Goal: Task Accomplishment & Management: Manage account settings

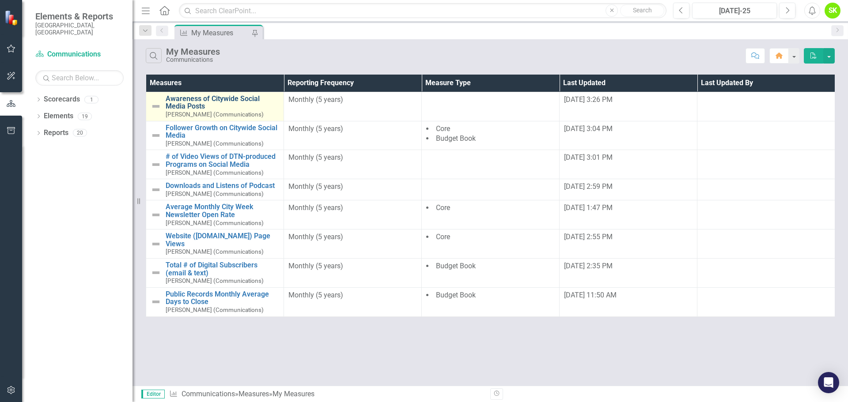
click at [189, 102] on link "Awareness of Citywide Social Media Posts" at bounding box center [223, 102] width 114 height 15
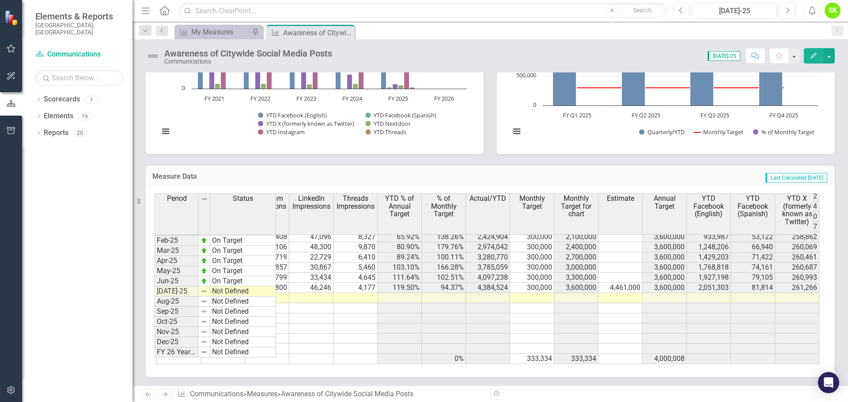
click at [540, 283] on td "300,000" at bounding box center [532, 288] width 44 height 10
drag, startPoint x: 553, startPoint y: 287, endPoint x: 546, endPoint y: 342, distance: 55.6
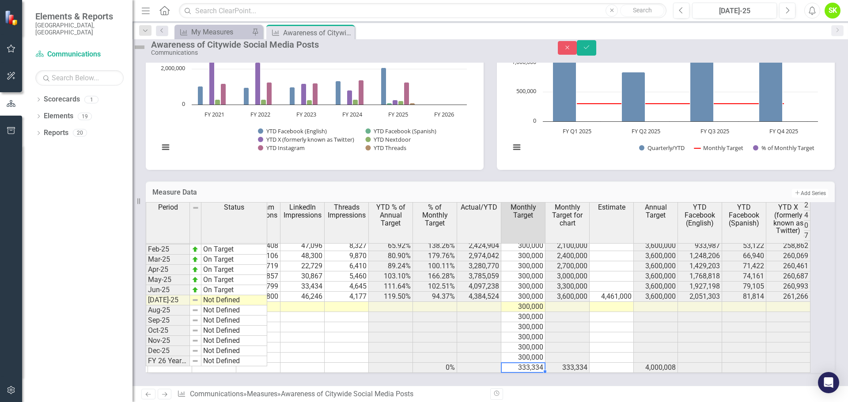
click at [541, 363] on td "333,334" at bounding box center [523, 368] width 44 height 10
click at [439, 333] on td at bounding box center [435, 338] width 44 height 10
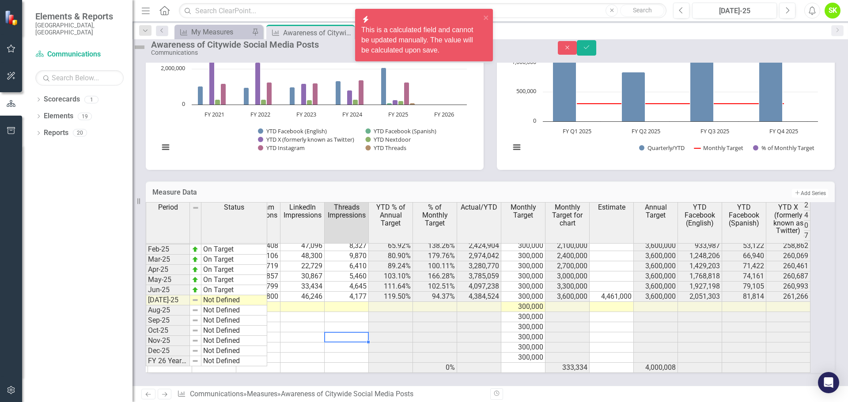
click at [354, 333] on td at bounding box center [347, 338] width 44 height 10
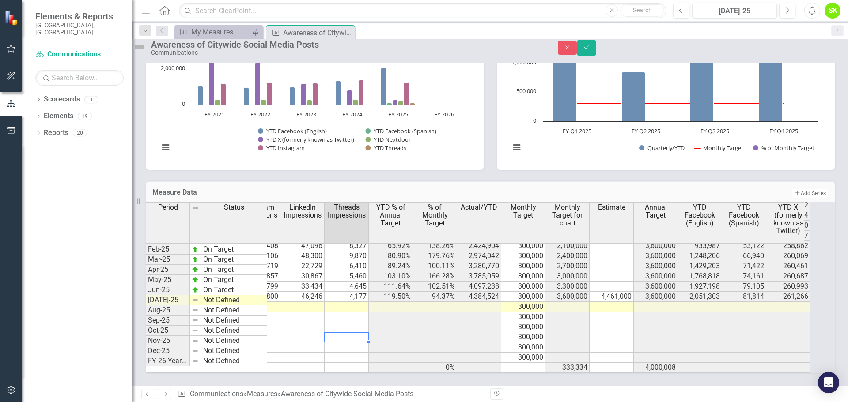
click at [634, 292] on td "4,461,000" at bounding box center [612, 297] width 44 height 10
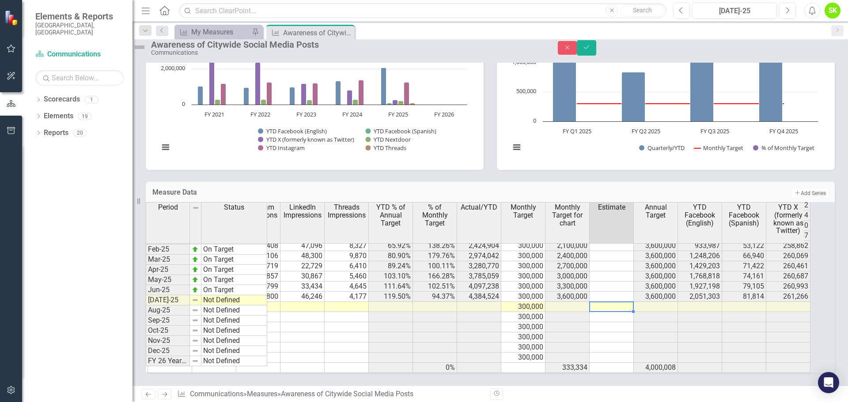
click at [625, 302] on td at bounding box center [612, 307] width 44 height 10
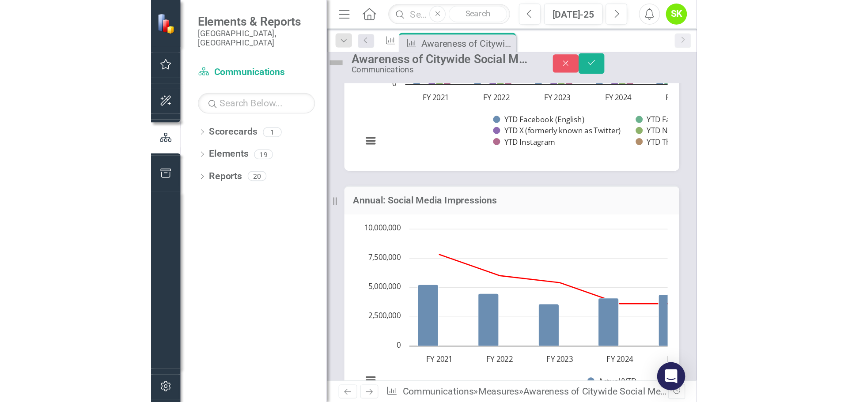
scroll to position [476, 0]
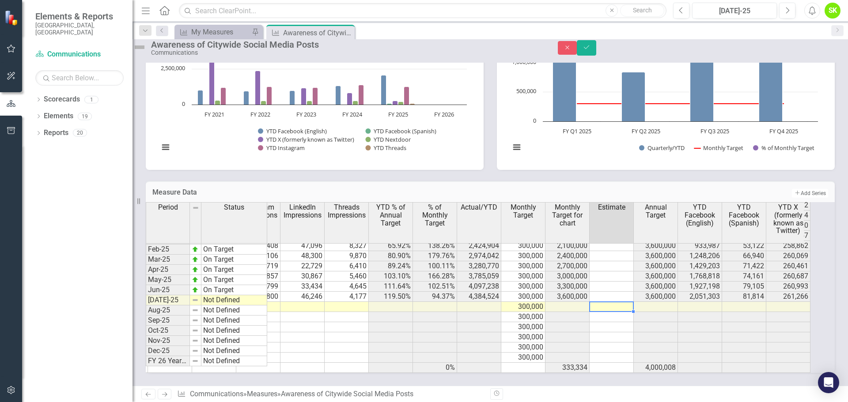
click at [138, 200] on div "Resize" at bounding box center [136, 201] width 7 height 402
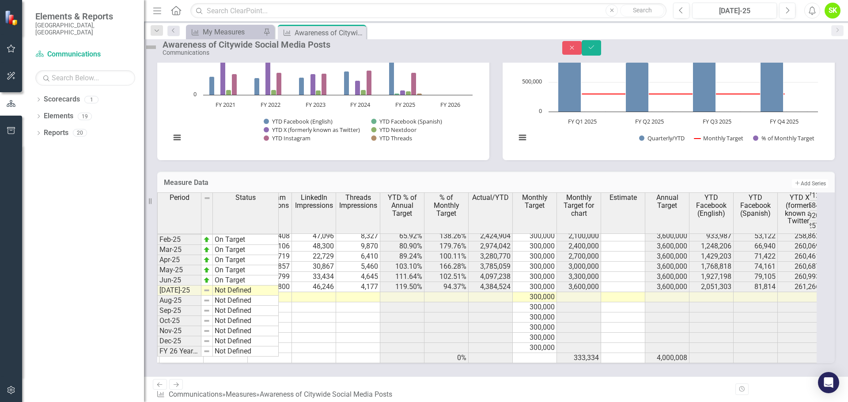
click at [144, 202] on div "Resize" at bounding box center [147, 201] width 7 height 402
click at [154, 15] on button "Menu" at bounding box center [157, 10] width 11 height 15
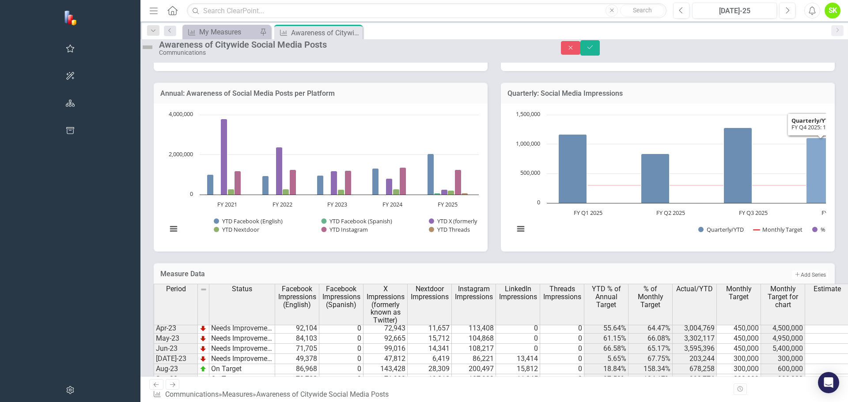
scroll to position [344, 0]
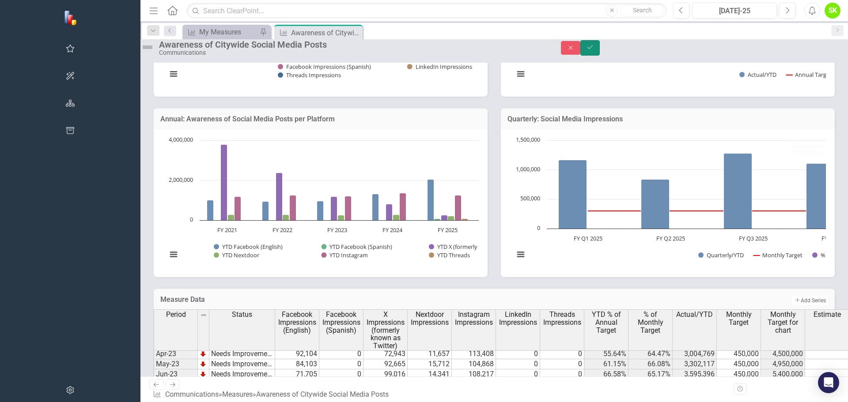
click at [594, 50] on icon "Save" at bounding box center [590, 47] width 8 height 6
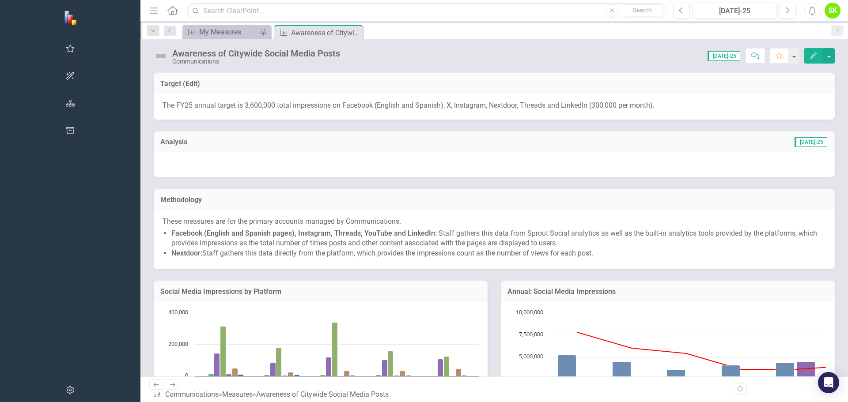
click at [814, 54] on icon "button" at bounding box center [814, 56] width 6 height 6
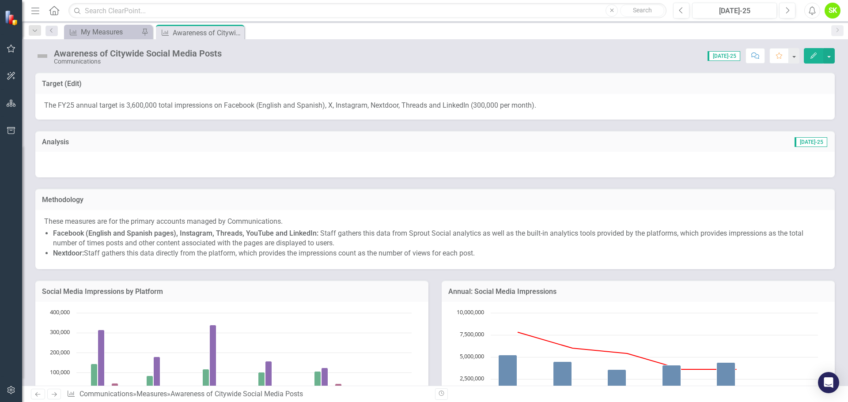
scroll to position [447, 0]
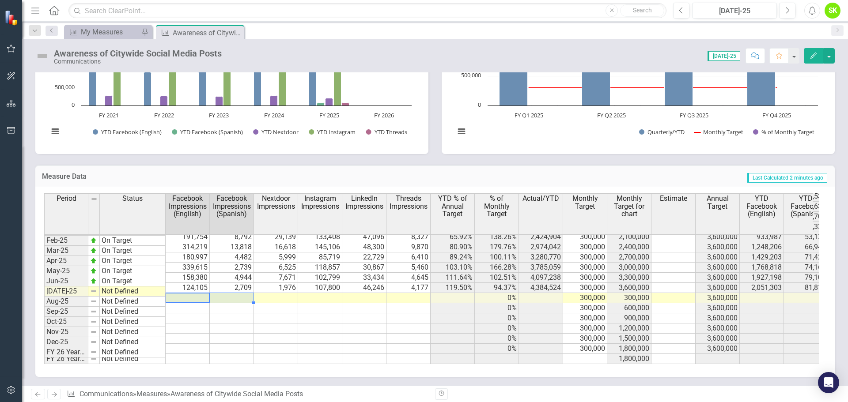
drag, startPoint x: 192, startPoint y: 294, endPoint x: 235, endPoint y: 292, distance: 42.9
click at [235, 293] on tr "Jul-25 Not Defined 0% 300,000 300,000 3,600,000" at bounding box center [590, 298] width 1093 height 10
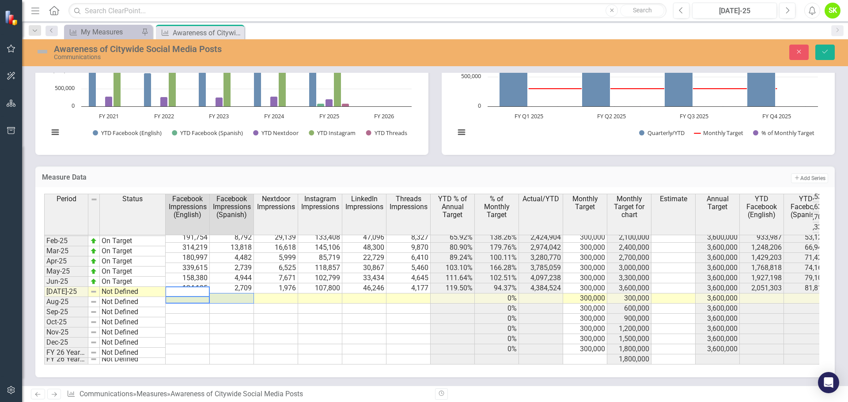
click at [215, 314] on td at bounding box center [232, 319] width 44 height 10
drag, startPoint x: 200, startPoint y: 295, endPoint x: 231, endPoint y: 292, distance: 30.6
click at [231, 294] on tr "Jul-25 Not Defined 0% 300,000 300,000 3,600,000" at bounding box center [590, 299] width 1093 height 10
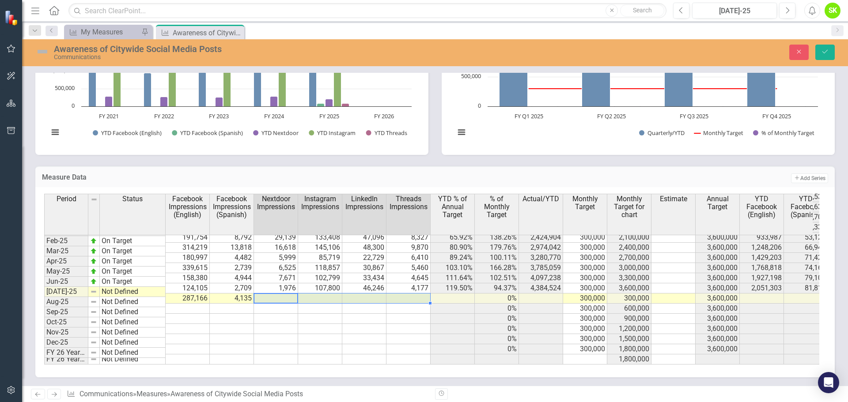
drag, startPoint x: 281, startPoint y: 295, endPoint x: 421, endPoint y: 291, distance: 139.7
click at [421, 294] on tr "Jul-25 Not Defined 287,166 4,135 0% 300,000 300,000 3,600,000" at bounding box center [590, 299] width 1093 height 10
type textarea "121"
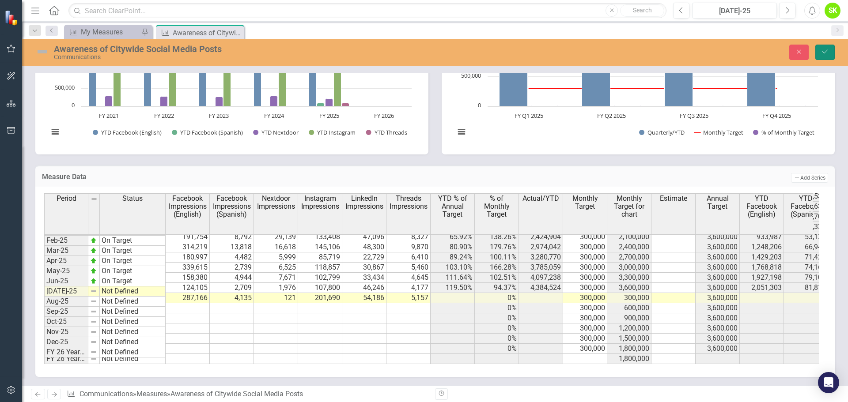
click at [827, 53] on icon "Save" at bounding box center [825, 52] width 8 height 6
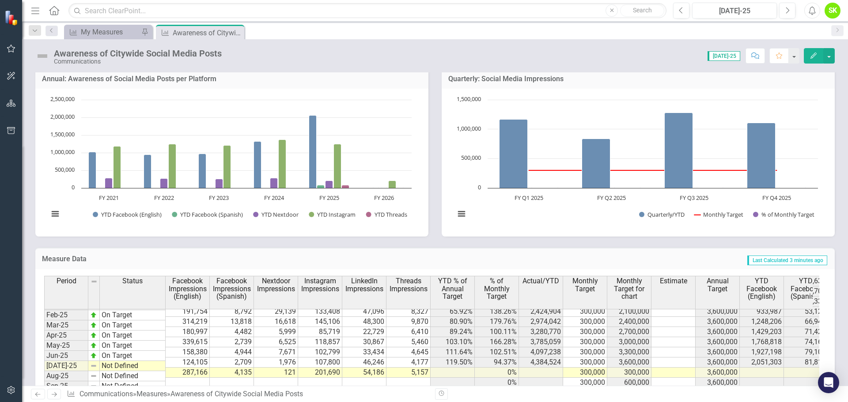
scroll to position [468, 0]
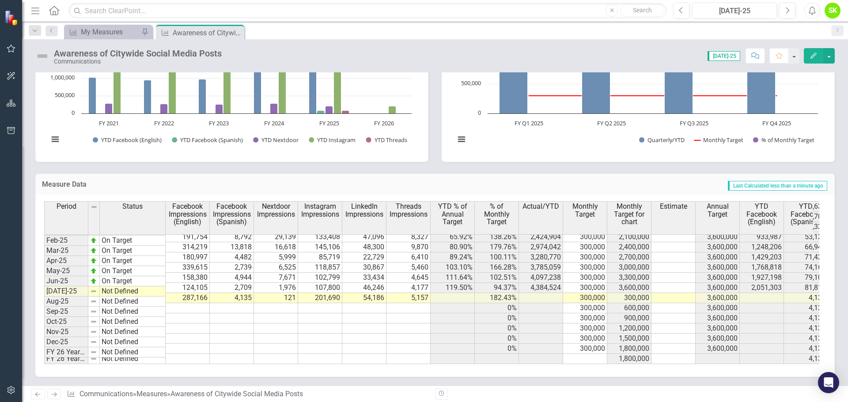
drag, startPoint x: 581, startPoint y: 290, endPoint x: 586, endPoint y: 291, distance: 4.4
click at [581, 293] on td "300,000" at bounding box center [585, 298] width 44 height 10
click at [585, 293] on td "300,000" at bounding box center [585, 298] width 44 height 10
click at [587, 293] on td "300,000" at bounding box center [585, 298] width 44 height 10
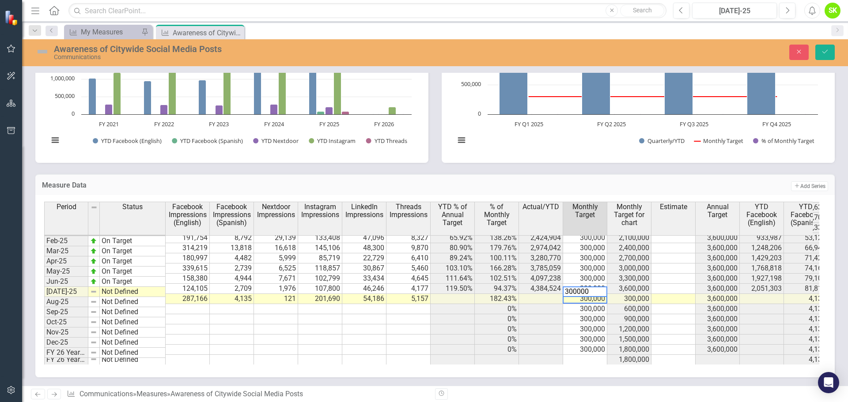
click at [587, 291] on textarea "300000" at bounding box center [585, 292] width 45 height 11
click at [565, 315] on td "300,000" at bounding box center [585, 320] width 44 height 10
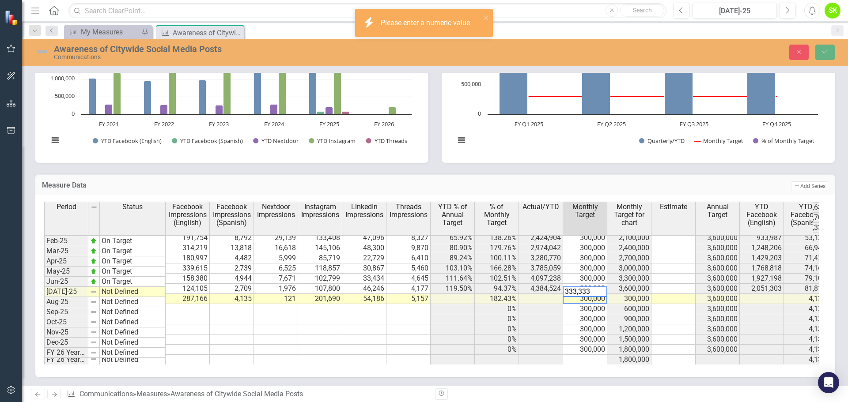
click at [574, 315] on td "300,000" at bounding box center [585, 320] width 44 height 10
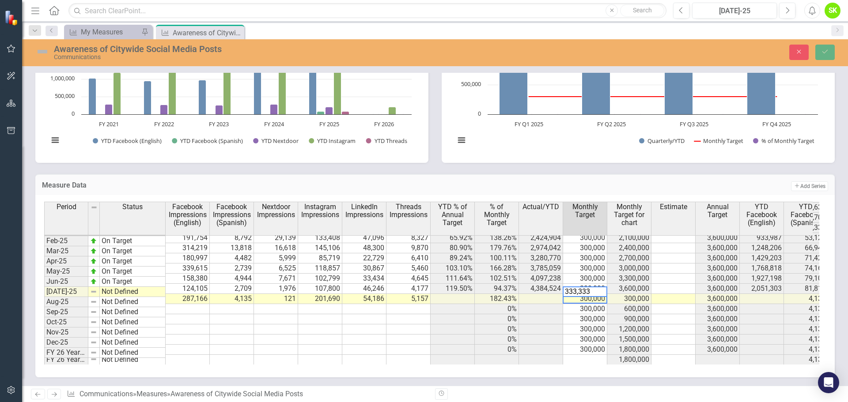
click at [576, 315] on td "300,000" at bounding box center [585, 320] width 44 height 10
click at [595, 291] on textarea "333,333" at bounding box center [585, 292] width 45 height 11
click at [580, 292] on textarea "333,333" at bounding box center [585, 292] width 45 height 11
click at [579, 292] on textarea "333,333" at bounding box center [585, 292] width 45 height 11
click at [594, 294] on textarea "333333" at bounding box center [585, 292] width 45 height 11
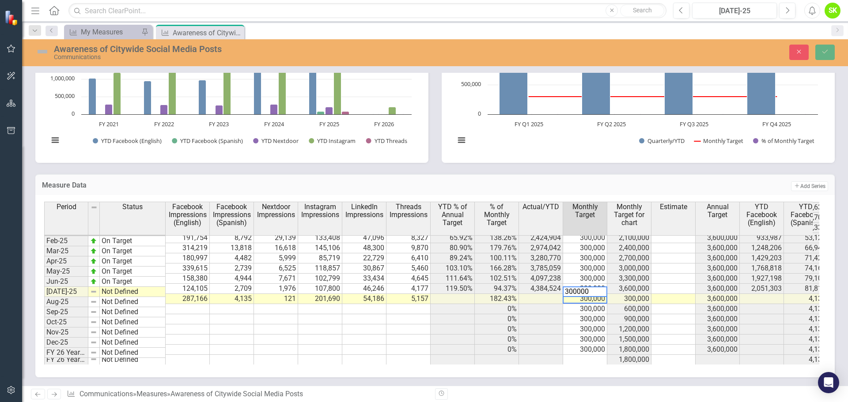
click at [575, 305] on td "300,000" at bounding box center [585, 309] width 44 height 10
click at [592, 294] on td "333,333" at bounding box center [585, 299] width 44 height 10
drag, startPoint x: 607, startPoint y: 296, endPoint x: 603, endPoint y: 341, distance: 44.7
click at [44, 341] on div "Period Status Facebook Impressions (English) Facebook Impressions (Spanish) Nex…" at bounding box center [44, 221] width 0 height 288
type textarea "333333"
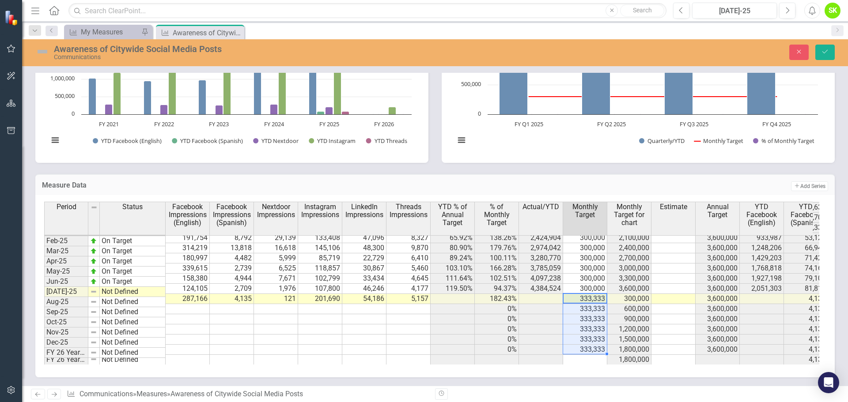
click at [420, 325] on td at bounding box center [409, 330] width 44 height 10
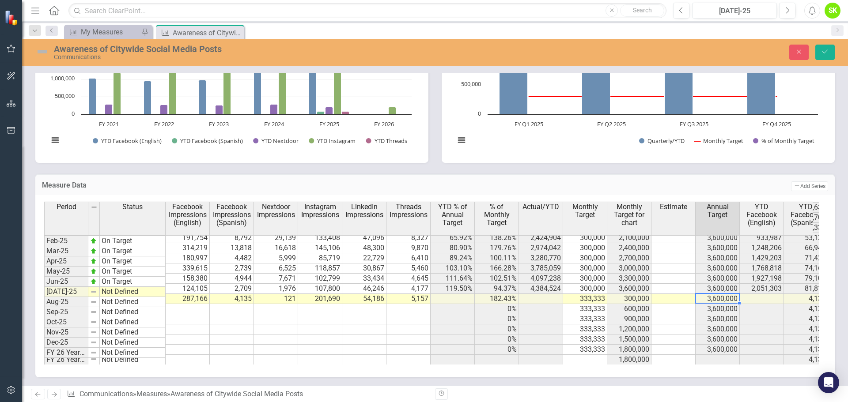
click at [713, 294] on td "3,600,000" at bounding box center [718, 299] width 44 height 10
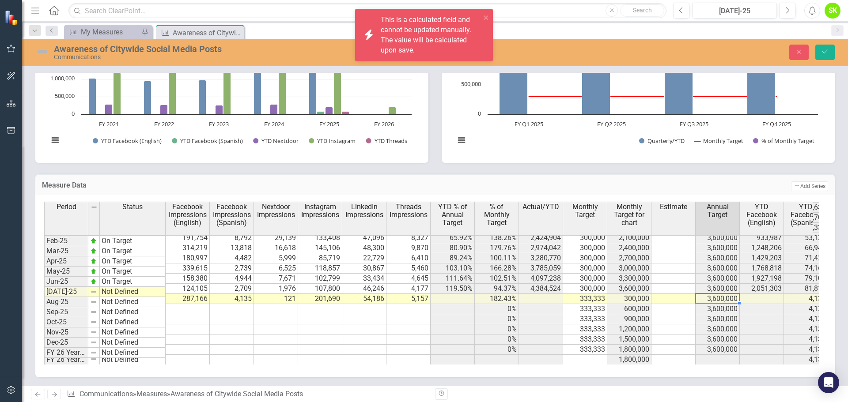
click at [713, 294] on td "3,600,000" at bounding box center [718, 299] width 44 height 10
click at [667, 304] on td at bounding box center [674, 309] width 44 height 10
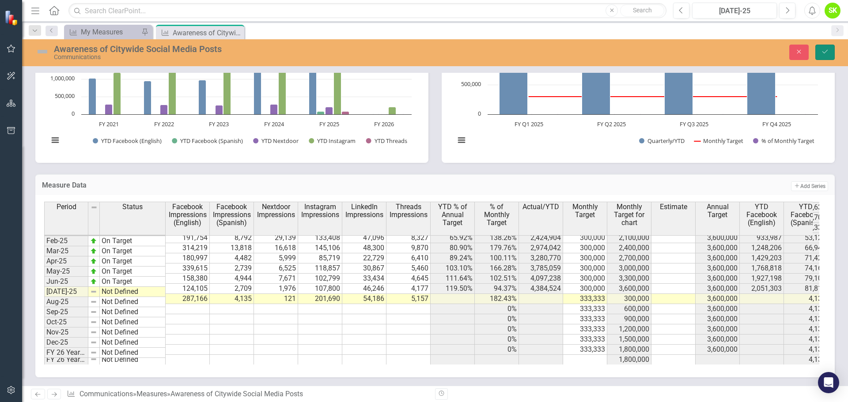
click at [826, 54] on icon "Save" at bounding box center [825, 52] width 8 height 6
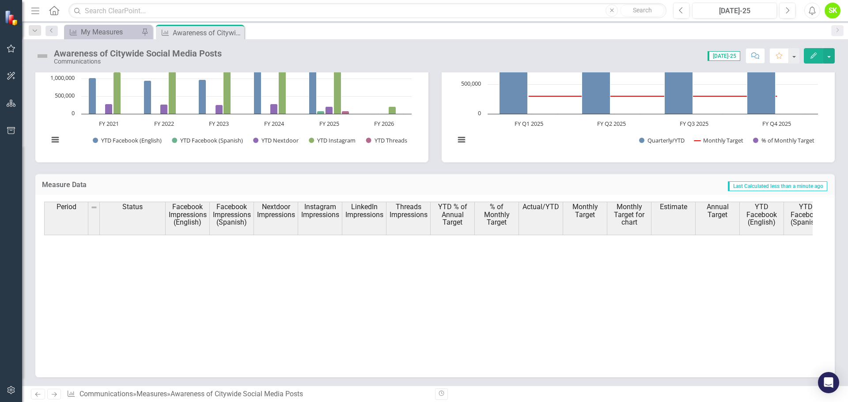
scroll to position [447, 0]
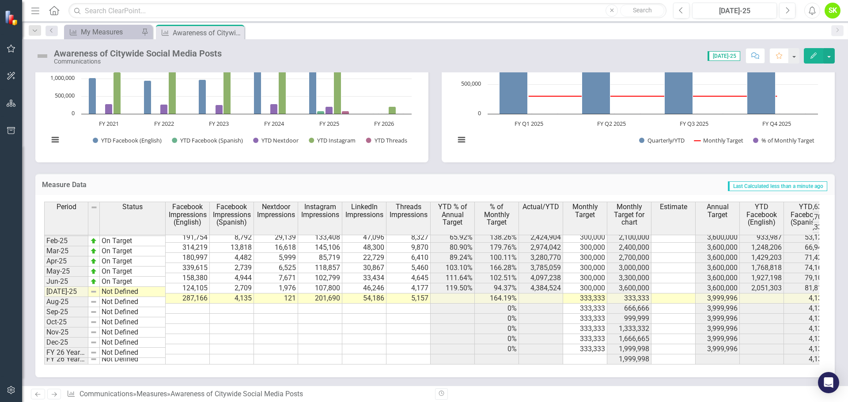
click at [407, 316] on td at bounding box center [409, 319] width 44 height 10
click at [454, 216] on span "YTD % of Annual Target" at bounding box center [452, 214] width 40 height 23
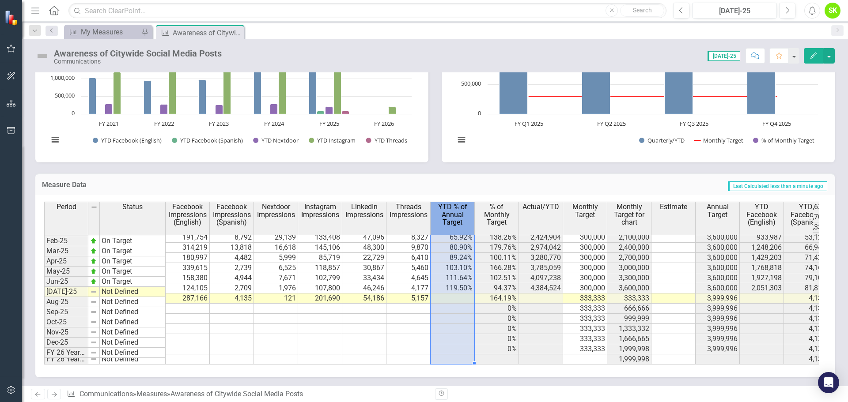
click at [454, 216] on span "YTD % of Annual Target" at bounding box center [452, 214] width 40 height 23
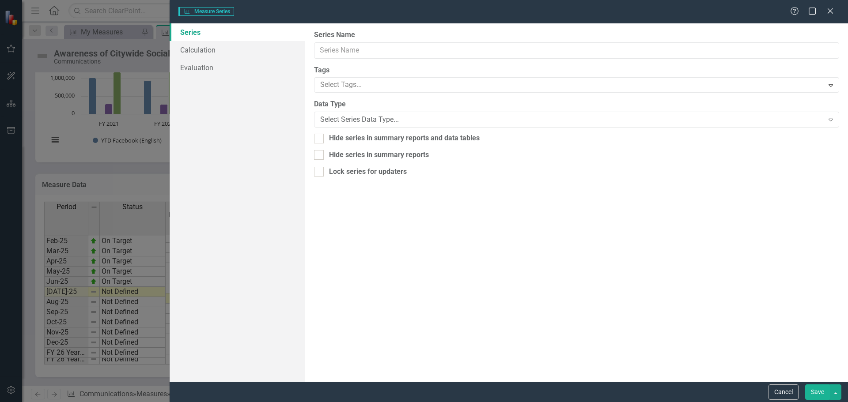
type input "YTD % of Annual Target"
click at [192, 53] on link "Calculation" at bounding box center [238, 50] width 136 height 18
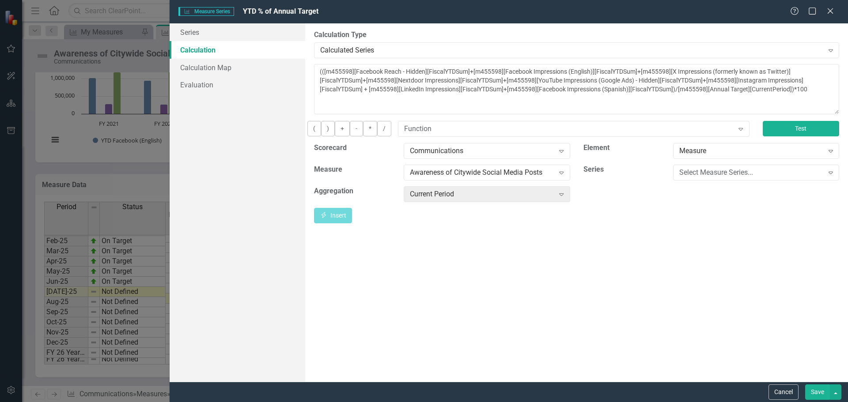
click at [790, 136] on button "Test" at bounding box center [801, 128] width 76 height 15
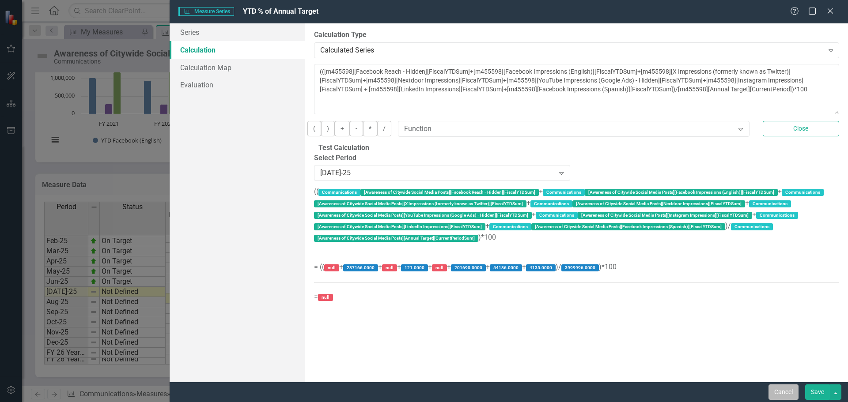
click at [784, 393] on button "Cancel" at bounding box center [784, 392] width 30 height 15
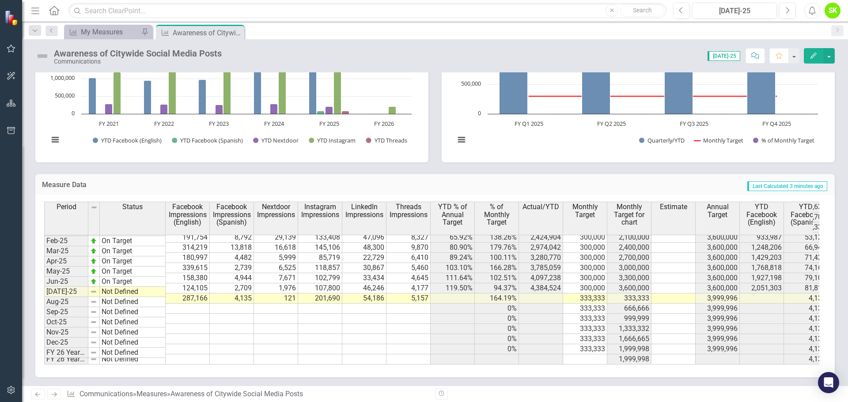
click at [326, 334] on td at bounding box center [320, 339] width 44 height 10
click at [813, 56] on icon "Edit" at bounding box center [814, 56] width 8 height 6
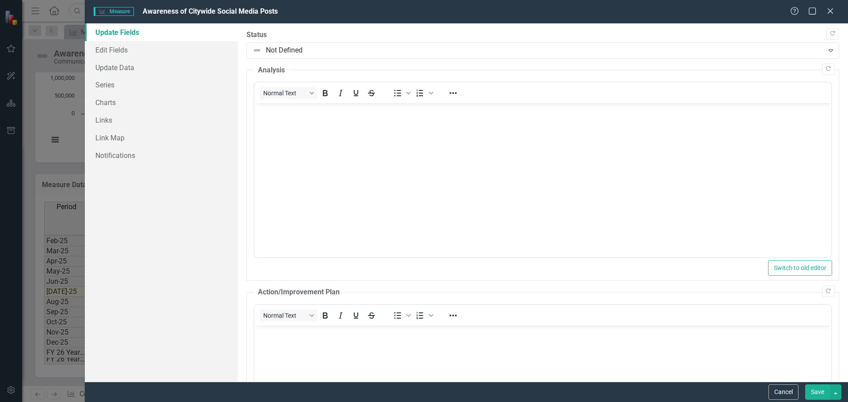
scroll to position [0, 0]
click at [110, 84] on link "Series" at bounding box center [161, 85] width 153 height 18
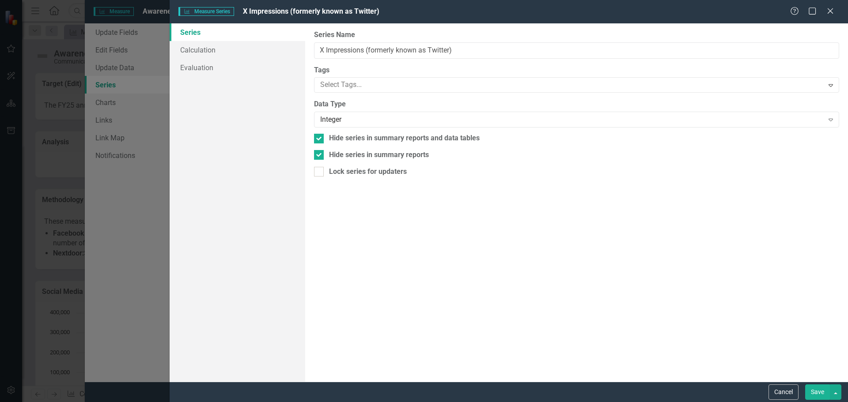
scroll to position [447, 0]
click at [819, 394] on button "Save" at bounding box center [817, 392] width 25 height 15
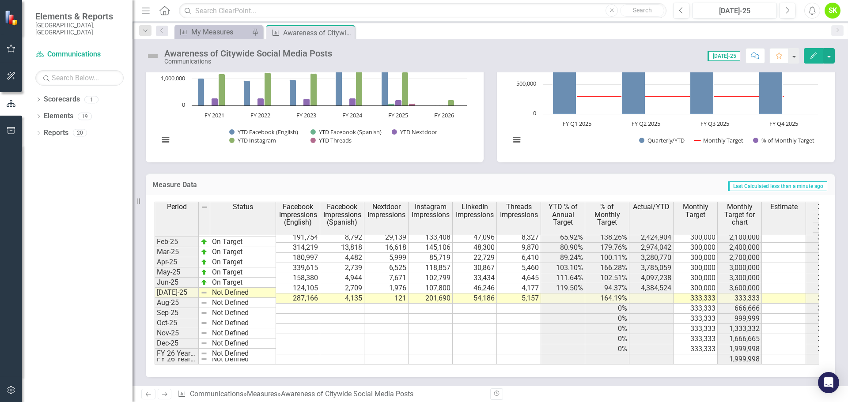
scroll to position [447, 0]
click at [652, 208] on span "Actual/YTD" at bounding box center [651, 207] width 37 height 8
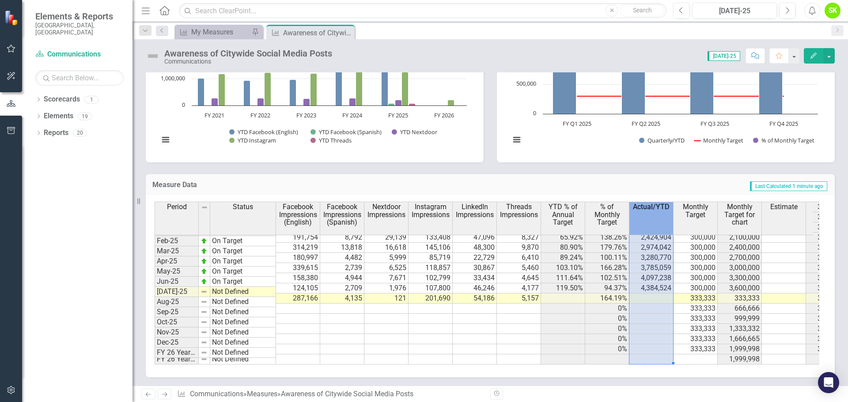
click at [652, 208] on span "Actual/YTD" at bounding box center [651, 207] width 37 height 8
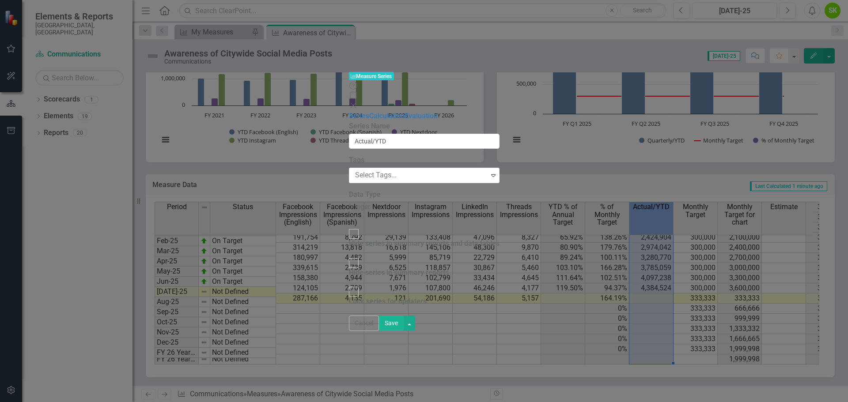
type input "Actual/YTD"
click at [369, 112] on link "Calculation" at bounding box center [386, 116] width 35 height 8
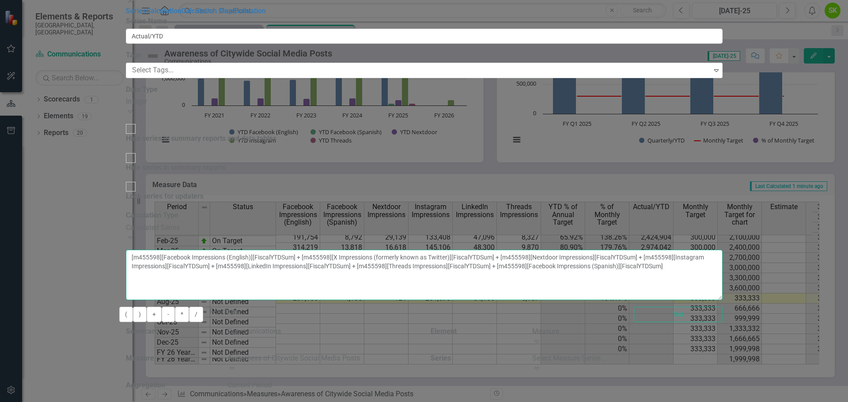
drag, startPoint x: 546, startPoint y: 71, endPoint x: 802, endPoint y: 73, distance: 256.2
click at [723, 250] on textarea "[m455598][Facebook Impressions (English)][FiscalYTDSum] + [m455598][X Impressio…" at bounding box center [424, 275] width 597 height 50
type textarea "[m455598][Facebook Impressions (English)][FiscalYTDSum] + [m455598][Nextdoor Im…"
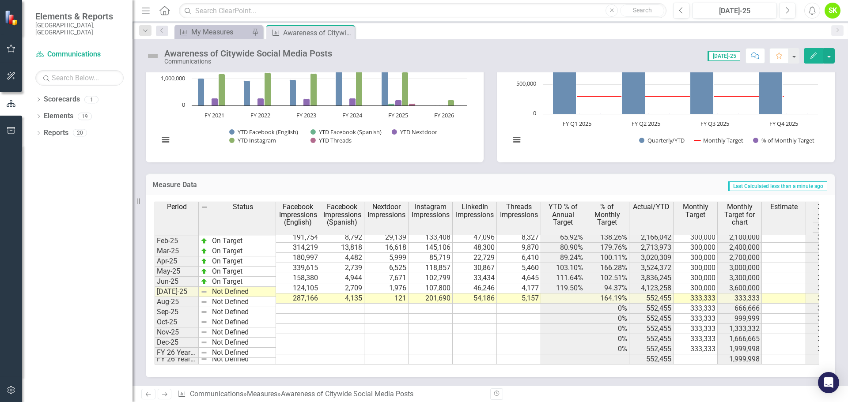
click at [564, 217] on span "YTD % of Annual Target" at bounding box center [563, 214] width 40 height 23
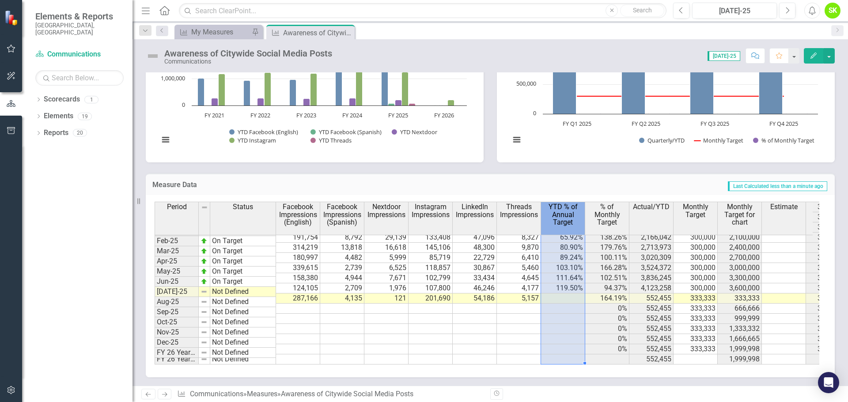
click at [564, 217] on span "YTD % of Annual Target" at bounding box center [563, 214] width 40 height 23
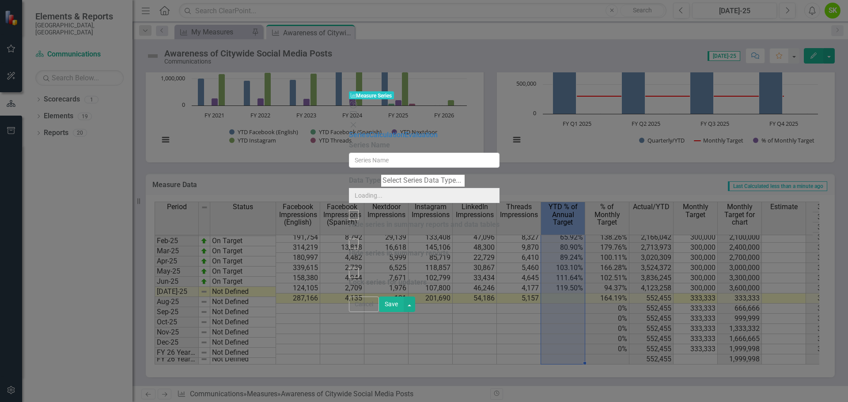
type input "YTD % of Annual Target"
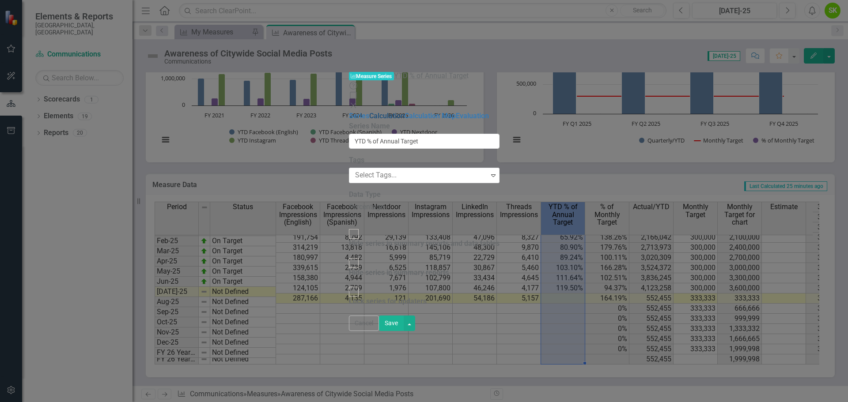
click at [369, 112] on link "Calculation" at bounding box center [386, 116] width 35 height 8
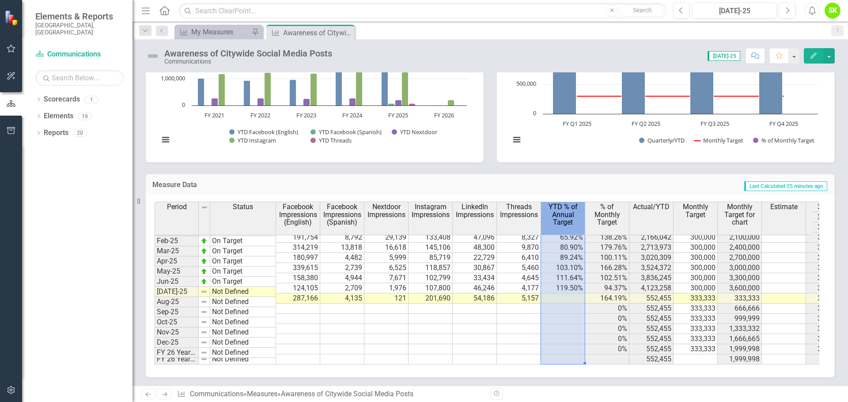
click at [565, 215] on span "YTD % of Annual Target" at bounding box center [563, 214] width 40 height 23
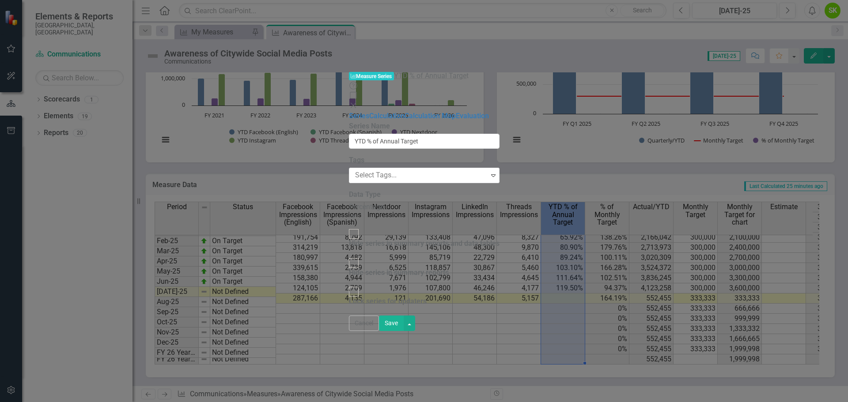
type input "YTD % of Annual Target"
click at [369, 112] on link "Calculation" at bounding box center [386, 116] width 35 height 8
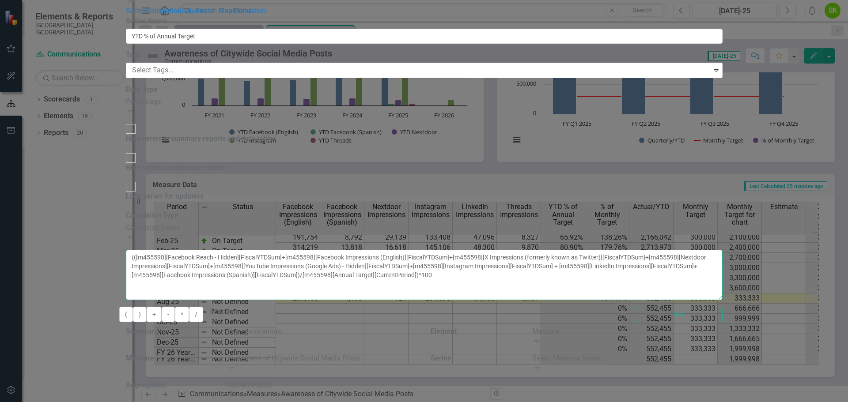
drag, startPoint x: 519, startPoint y: 71, endPoint x: 312, endPoint y: 64, distance: 207.3
click at [312, 211] on div "By default, series in ClearPoint are not calculated. So, if you leave the form …" at bounding box center [424, 316] width 597 height 210
click at [460, 250] on textarea "(([m455598][Facebook Reach - Hidden][FiscalYTDSum]+[m455598][Facebook Impressio…" at bounding box center [424, 275] width 597 height 50
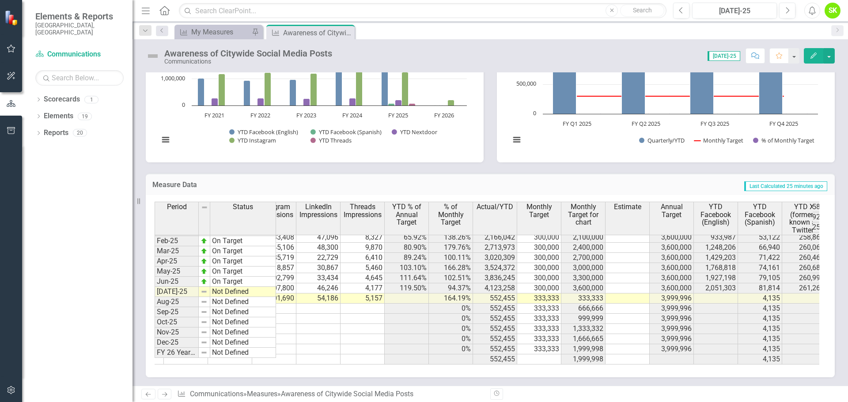
scroll to position [0, 185]
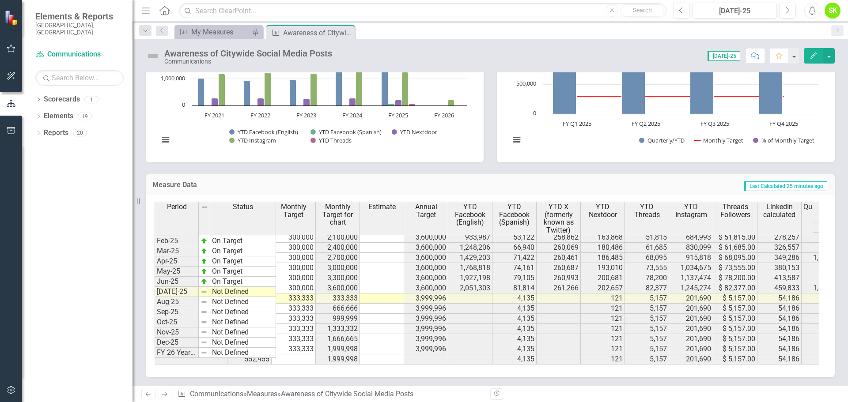
click at [560, 220] on span "YTD X (formerly known as Twitter)" at bounding box center [558, 218] width 40 height 31
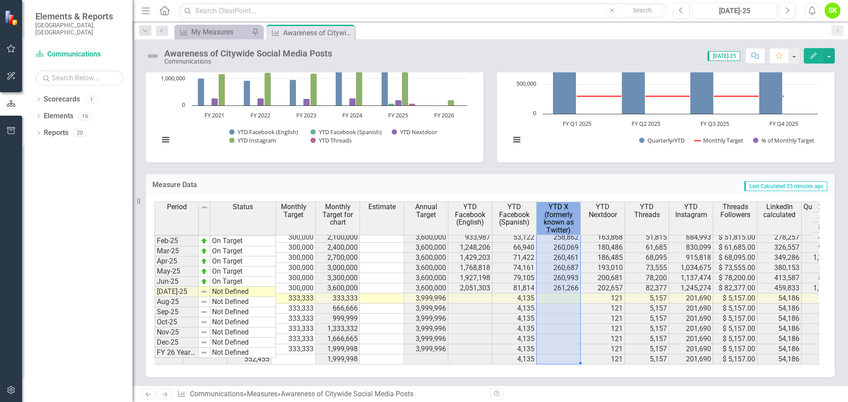
click at [560, 220] on span "YTD X (formerly known as Twitter)" at bounding box center [558, 218] width 40 height 31
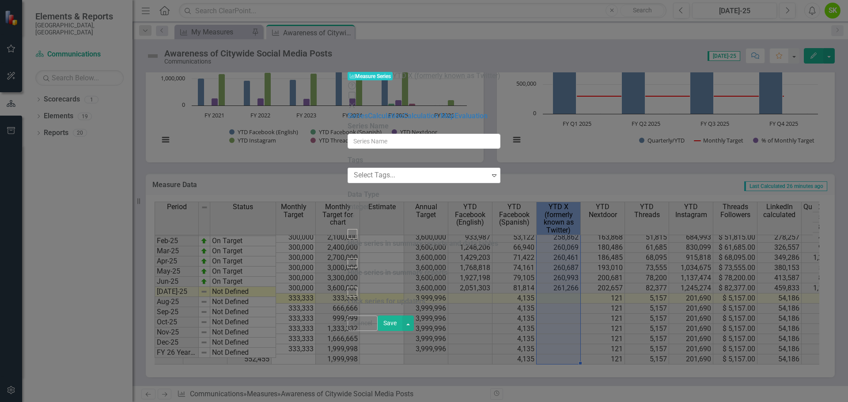
type input "YTD X (formerly known as Twitter)"
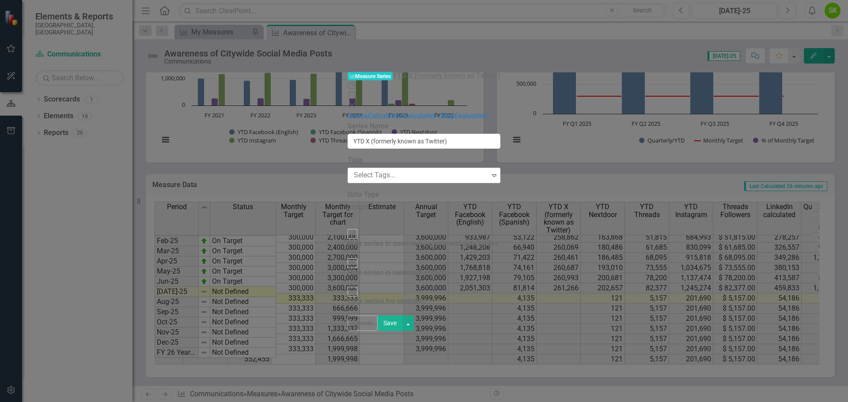
click at [348, 229] on div at bounding box center [353, 234] width 10 height 10
click at [345, 228] on input "Hide series in summary reports and data tables" at bounding box center [352, 235] width 14 height 14
checkbox input "true"
click at [348, 258] on div at bounding box center [353, 263] width 10 height 10
click at [345, 256] on input "Hide series in summary reports" at bounding box center [352, 263] width 14 height 14
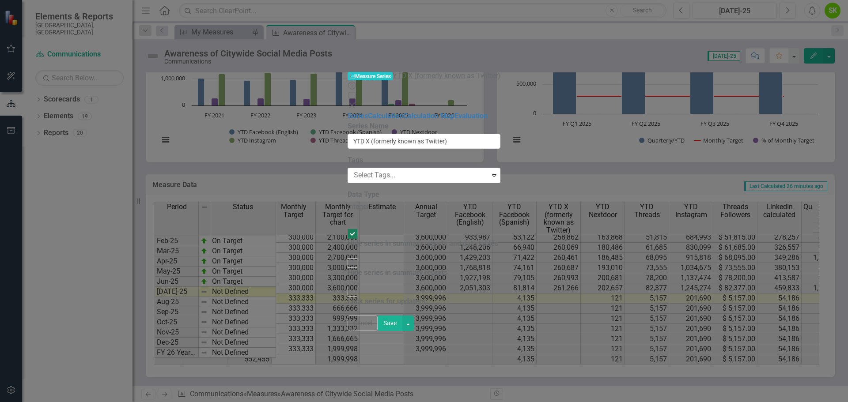
checkbox input "true"
click at [402, 331] on button "Save" at bounding box center [390, 323] width 25 height 15
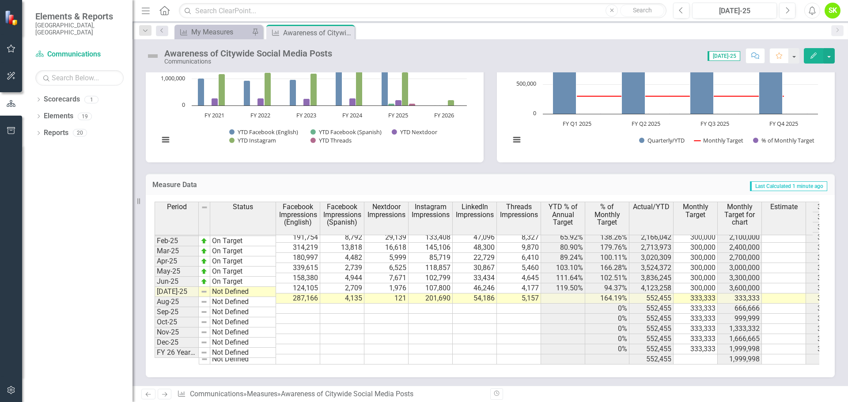
click at [565, 219] on span "YTD % of Annual Target" at bounding box center [563, 214] width 40 height 23
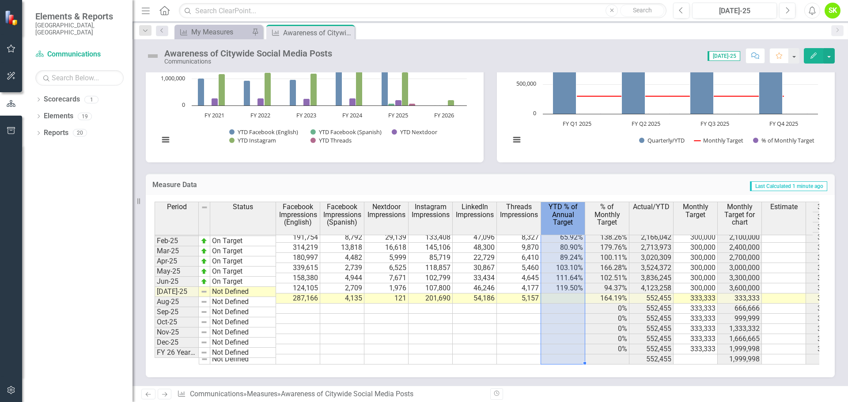
click at [565, 219] on span "YTD % of Annual Target" at bounding box center [563, 214] width 40 height 23
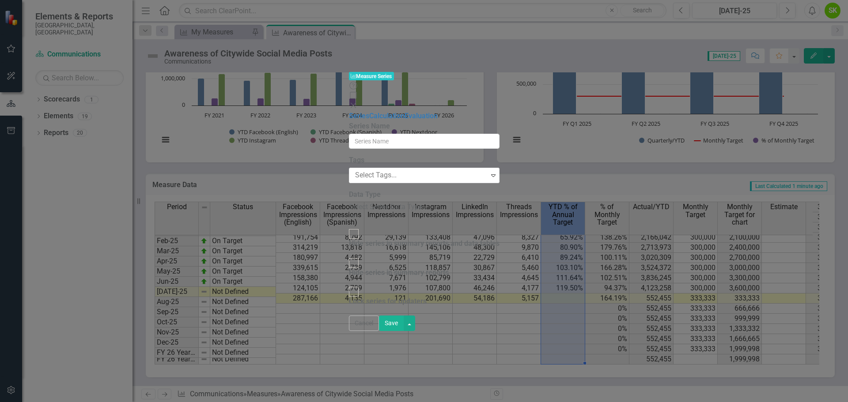
type input "YTD % of Annual Target"
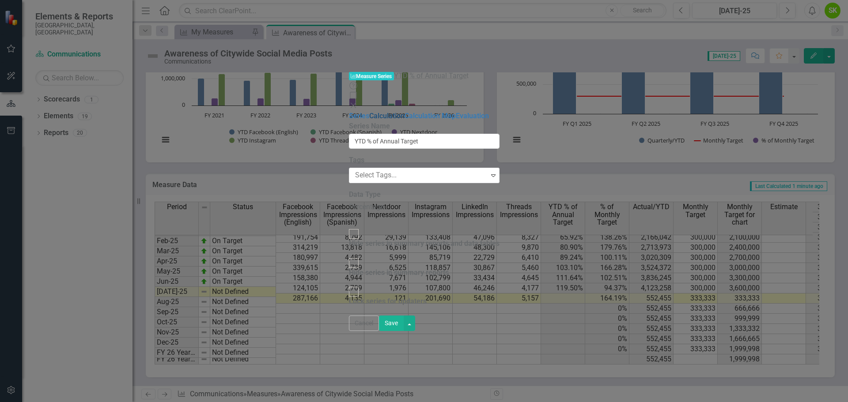
click at [369, 112] on link "Calculation" at bounding box center [386, 116] width 35 height 8
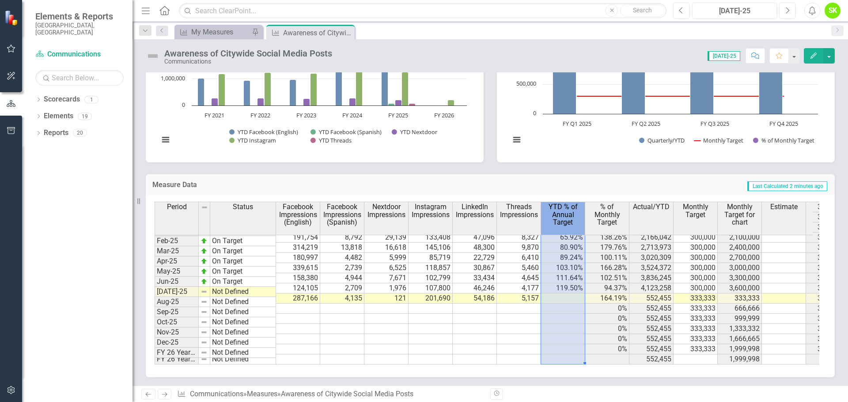
click at [567, 215] on span "YTD % of Annual Target" at bounding box center [563, 214] width 40 height 23
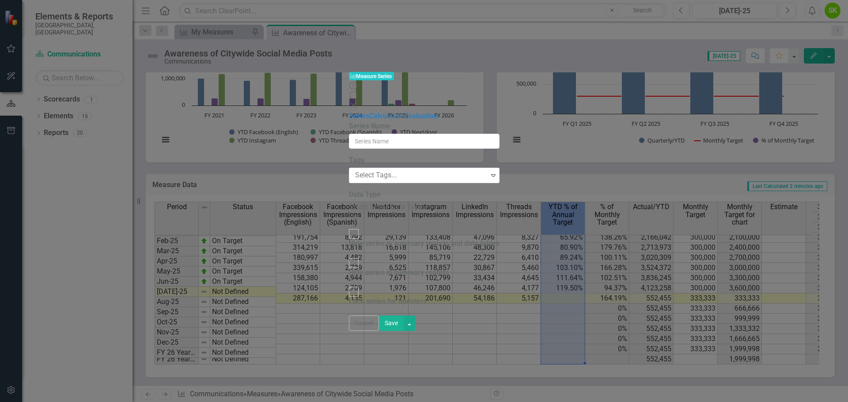
type input "YTD % of Annual Target"
click at [369, 112] on link "Calculation" at bounding box center [386, 116] width 35 height 8
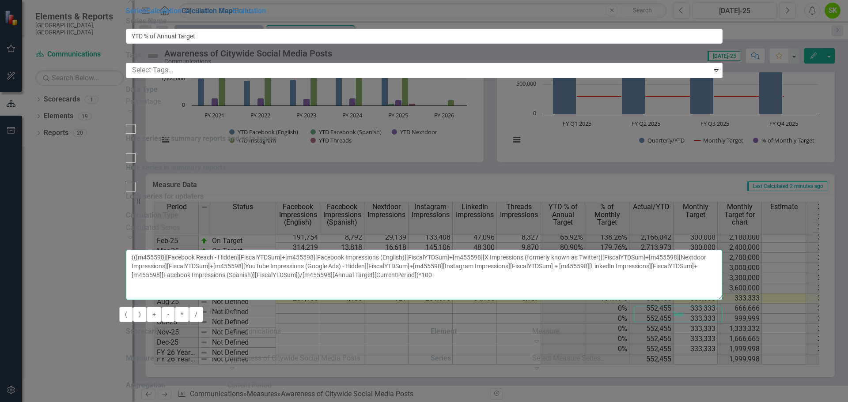
drag, startPoint x: 518, startPoint y: 71, endPoint x: 300, endPoint y: 66, distance: 217.8
click at [300, 66] on div "Series Calculation Calculation Map Evaluation From this page, you can edit the …" at bounding box center [424, 213] width 597 height 415
click at [410, 250] on textarea "(([m455598][Facebook Reach - Hidden][FiscalYTDSum]+[m455598][Facebook Impressio…" at bounding box center [424, 275] width 597 height 50
click at [482, 250] on textarea "(([m455598][Facebook Reach - Hidden][FiscalYTDSum]+[m455598][Facebook Impressio…" at bounding box center [424, 275] width 597 height 50
drag, startPoint x: 486, startPoint y: 80, endPoint x: 771, endPoint y: 72, distance: 284.6
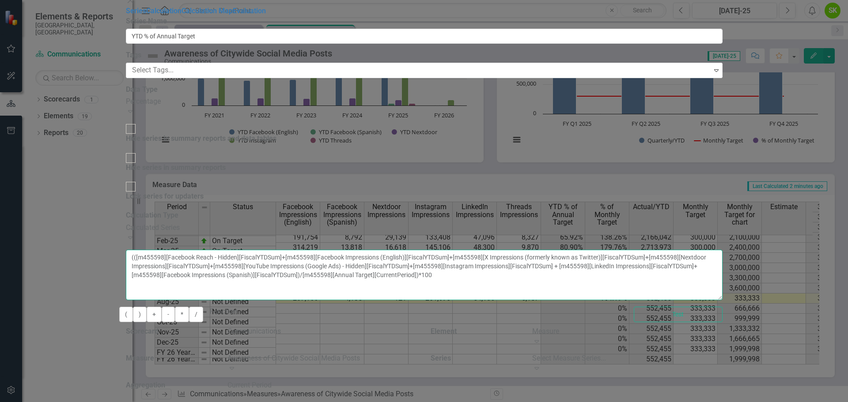
click at [723, 250] on textarea "(([m455598][Facebook Reach - Hidden][FiscalYTDSum]+[m455598][Facebook Impressio…" at bounding box center [424, 275] width 597 height 50
click at [462, 250] on textarea "(([m455598][Facebook Reach - Hidden][FiscalYTDSum]+[m455598][Facebook Impressio…" at bounding box center [424, 275] width 597 height 50
drag, startPoint x: 485, startPoint y: 83, endPoint x: 736, endPoint y: 72, distance: 250.7
click at [723, 250] on textarea "(([m455598][Facebook Reach - Hidden][FiscalYTDSum]+[m455598][Facebook Impressio…" at bounding box center [424, 275] width 597 height 50
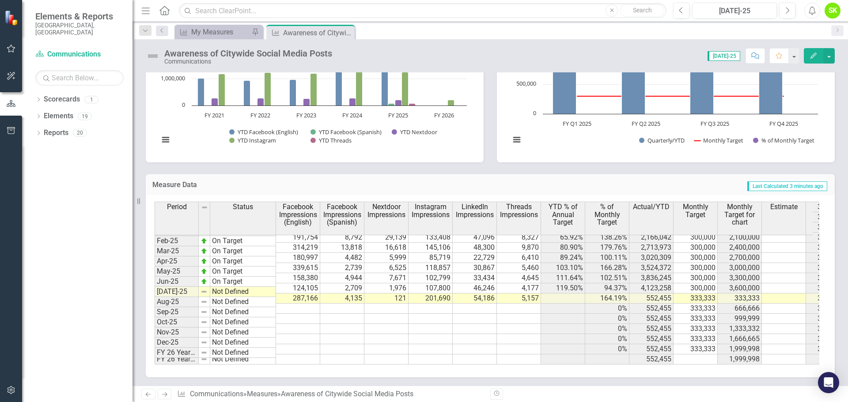
click at [815, 56] on icon "Edit" at bounding box center [814, 56] width 8 height 6
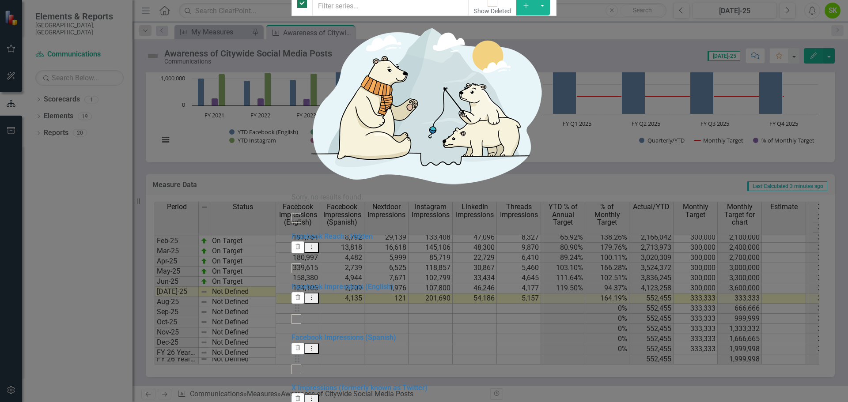
checkbox input "false"
click at [301, 384] on link "X Impressions (formerly known as Twitter)" at bounding box center [360, 388] width 136 height 8
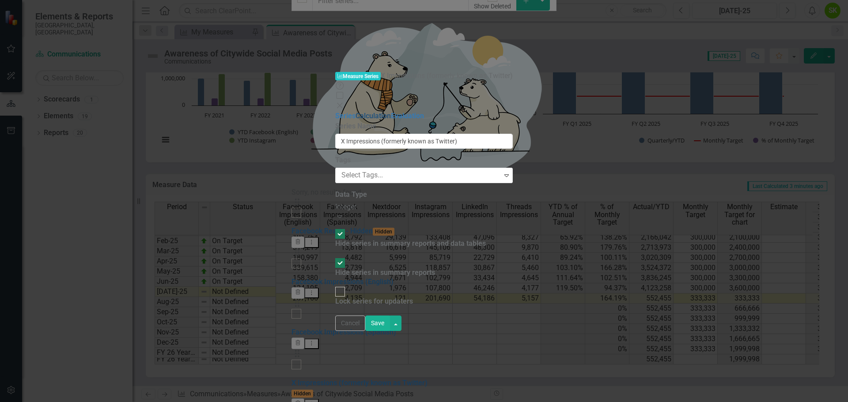
click at [356, 112] on link "Calculation" at bounding box center [373, 116] width 35 height 8
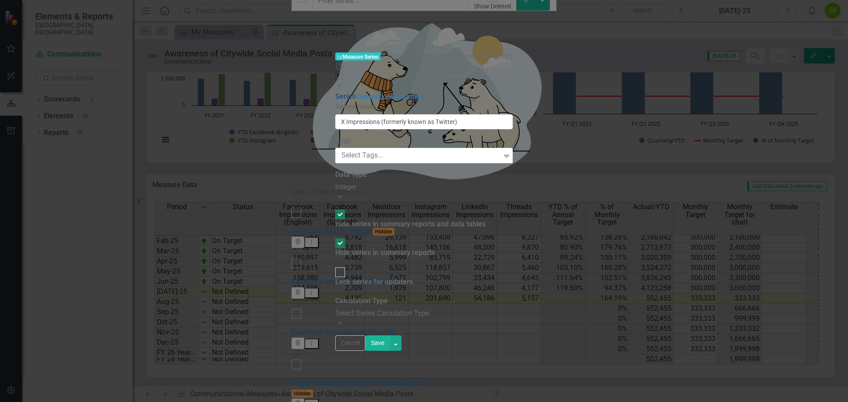
click at [335, 92] on link "Series" at bounding box center [345, 96] width 20 height 8
click at [390, 351] on button "Save" at bounding box center [377, 343] width 25 height 15
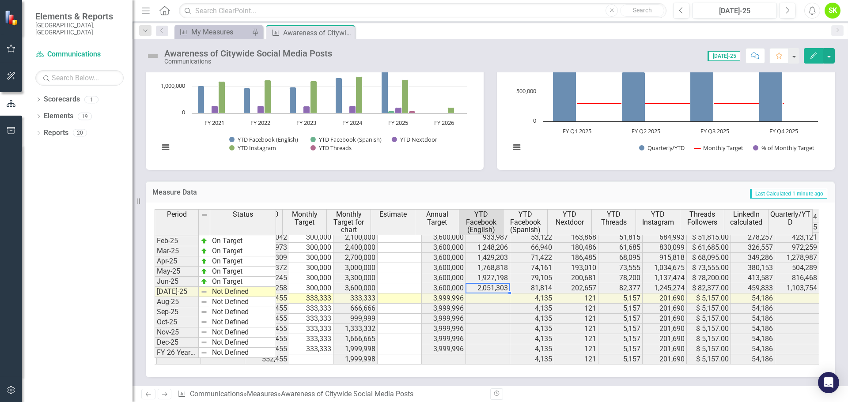
click at [478, 284] on td "2,051,303" at bounding box center [488, 289] width 44 height 10
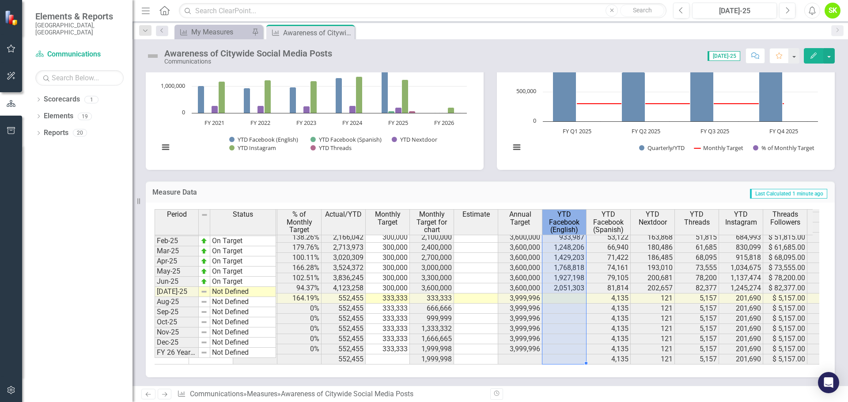
click at [573, 224] on span "YTD Facebook (English)" at bounding box center [564, 222] width 40 height 23
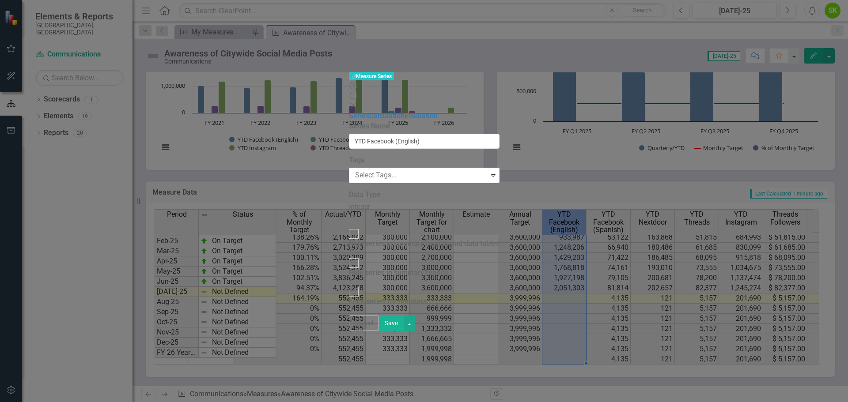
type input "YTD Facebook (English)"
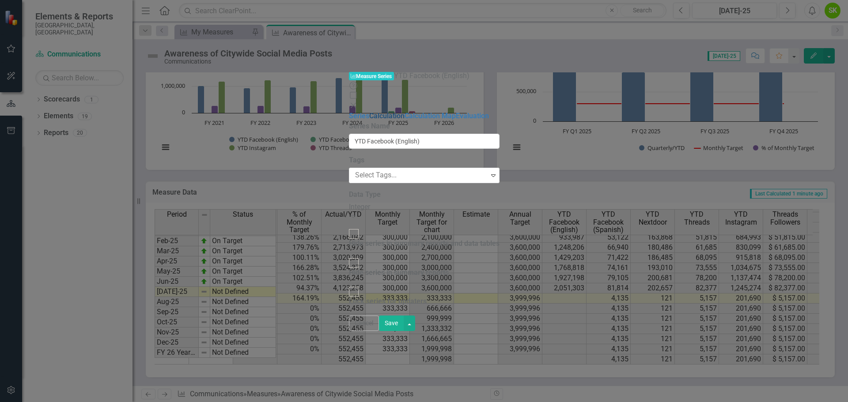
click at [369, 112] on link "Calculation" at bounding box center [386, 116] width 35 height 8
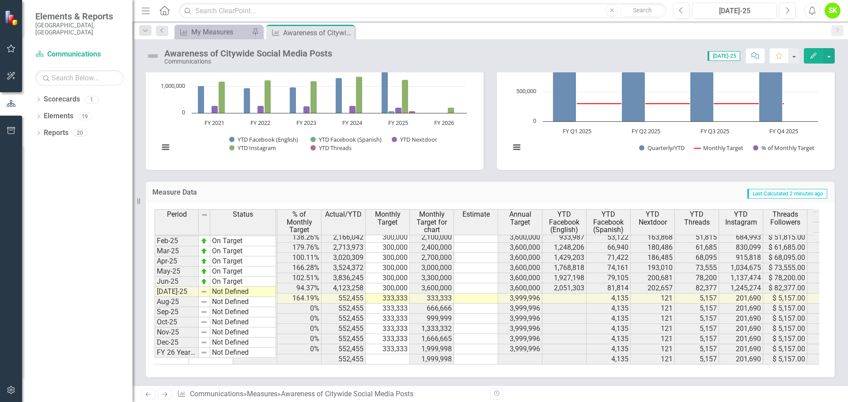
click at [565, 225] on span "YTD Facebook (English)" at bounding box center [564, 222] width 40 height 23
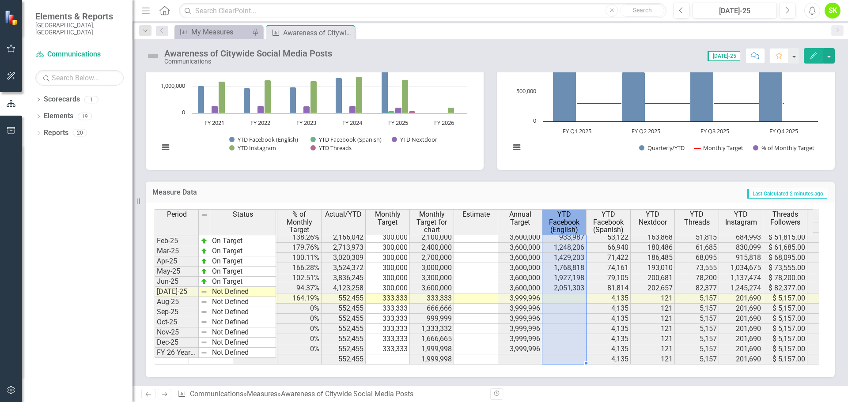
click at [565, 225] on span "YTD Facebook (English)" at bounding box center [564, 222] width 40 height 23
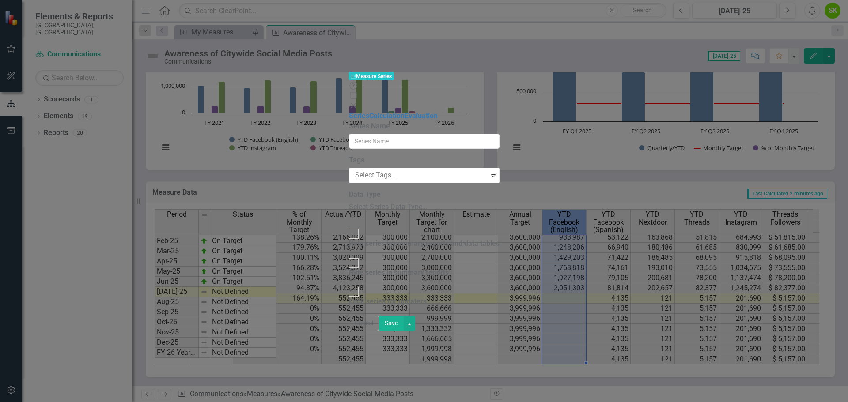
type input "YTD Facebook (English)"
click at [369, 112] on link "Calculation" at bounding box center [386, 116] width 35 height 8
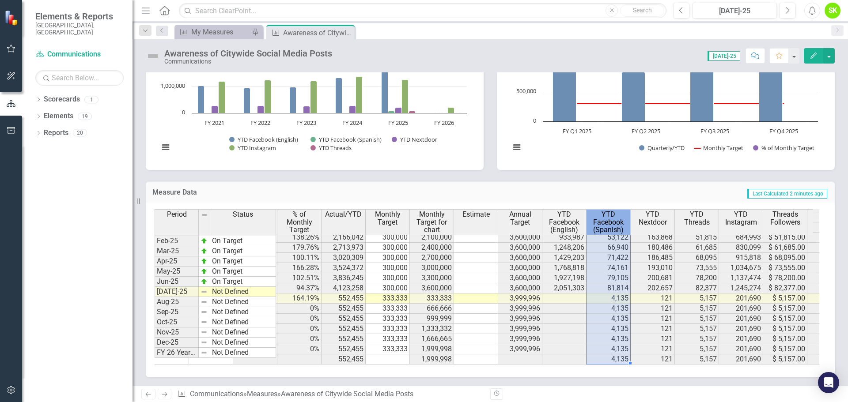
click at [610, 220] on span "YTD Facebook (Spanish)" at bounding box center [608, 222] width 40 height 23
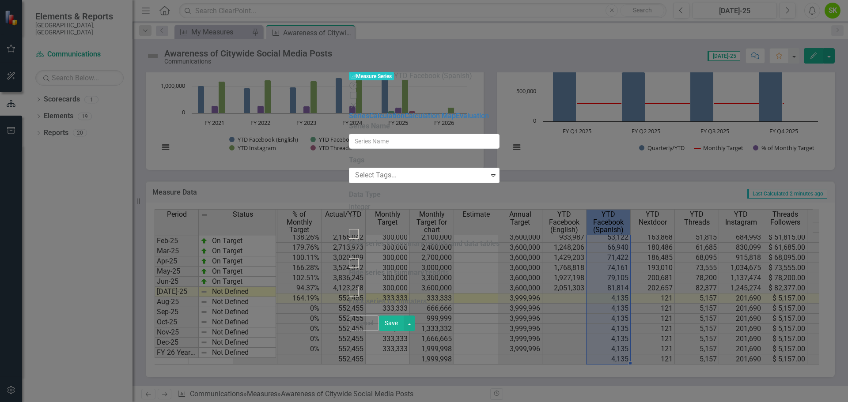
type input "YTD Facebook (Spanish)"
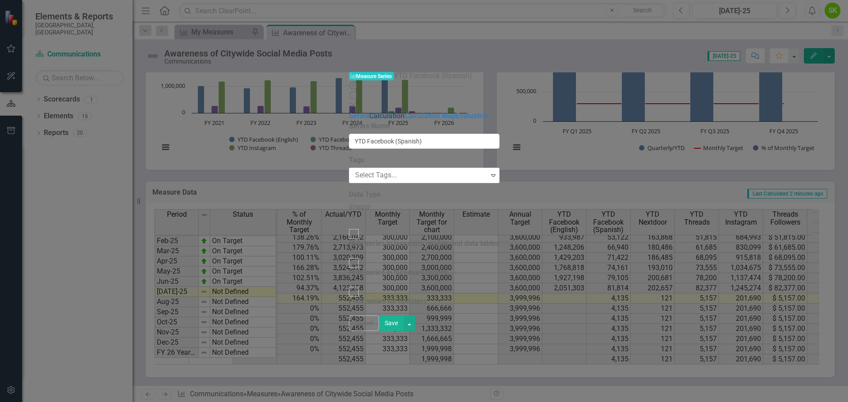
click at [369, 112] on link "Calculation" at bounding box center [386, 116] width 35 height 8
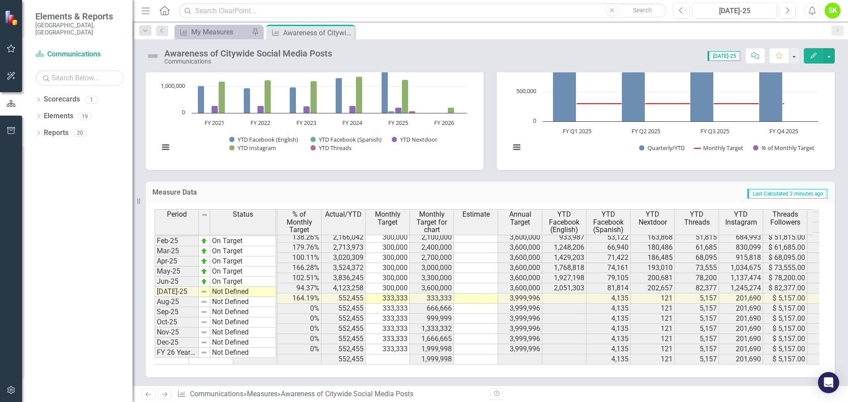
click at [565, 222] on span "YTD Facebook (English)" at bounding box center [564, 222] width 40 height 23
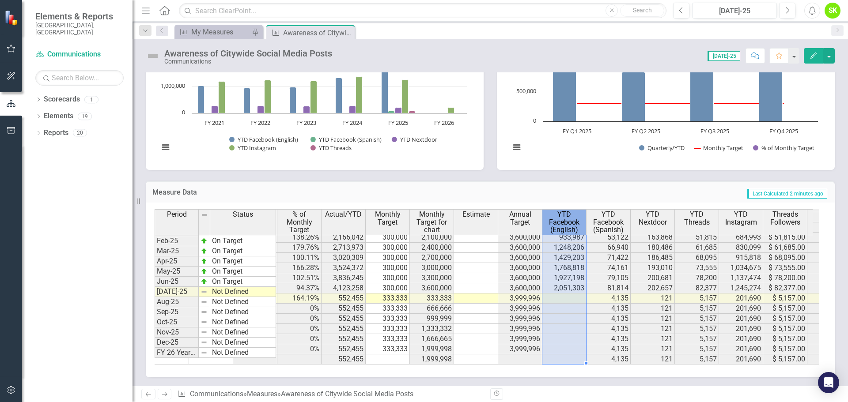
click at [565, 222] on span "YTD Facebook (English)" at bounding box center [564, 222] width 40 height 23
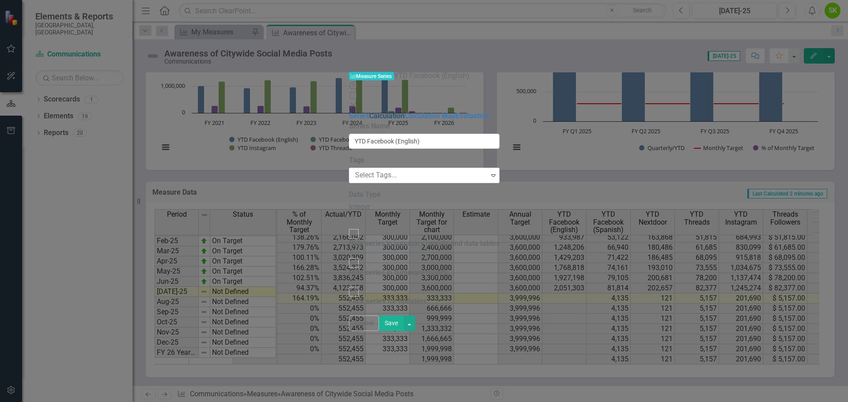
click at [369, 112] on link "Calculation" at bounding box center [386, 116] width 35 height 8
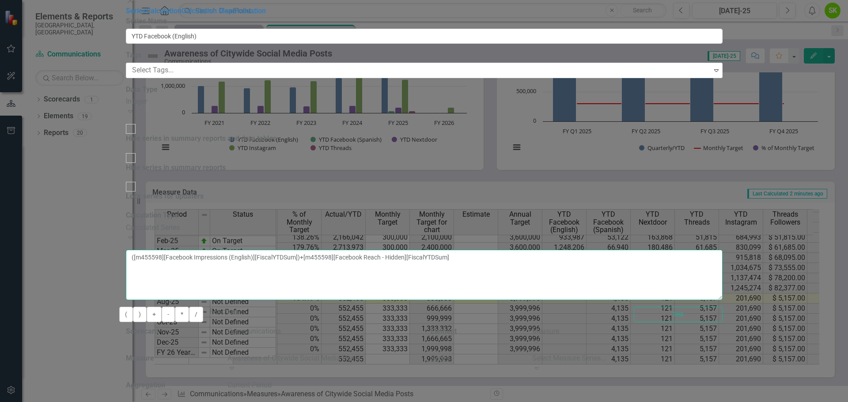
drag, startPoint x: 741, startPoint y: 71, endPoint x: 543, endPoint y: 72, distance: 197.9
click at [543, 250] on textarea "([m455598][Facebook Impressions (English)][FiscalYTDSum])+[m455598][Facebook Re…" at bounding box center [424, 275] width 597 height 50
type textarea "([m455598][Facebook Impressions (English)][FiscalYTDSum])"
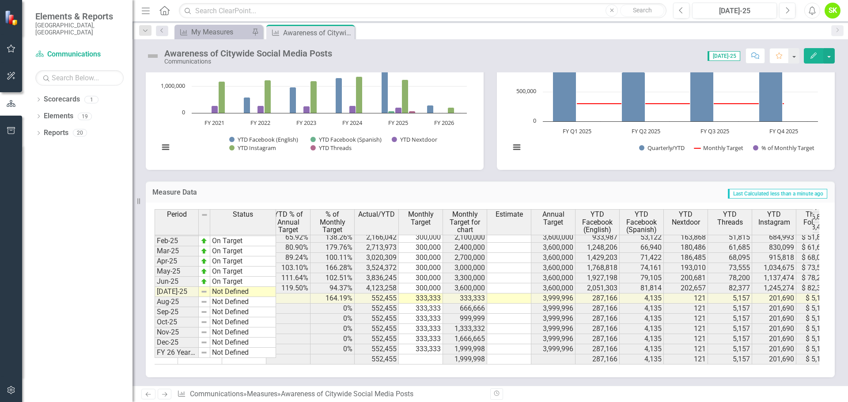
scroll to position [0, 270]
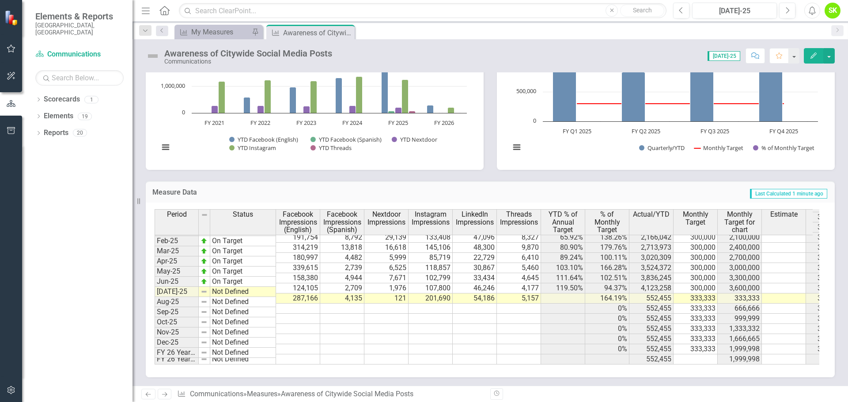
click at [565, 226] on span "YTD % of Annual Target" at bounding box center [563, 222] width 40 height 23
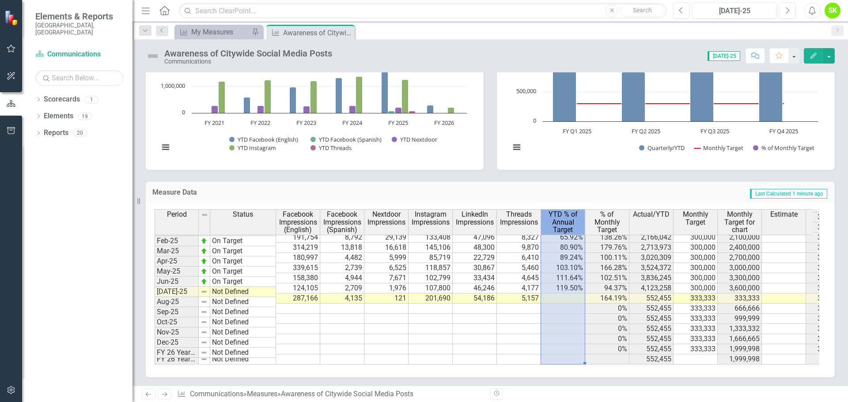
click at [565, 226] on span "YTD % of Annual Target" at bounding box center [563, 222] width 40 height 23
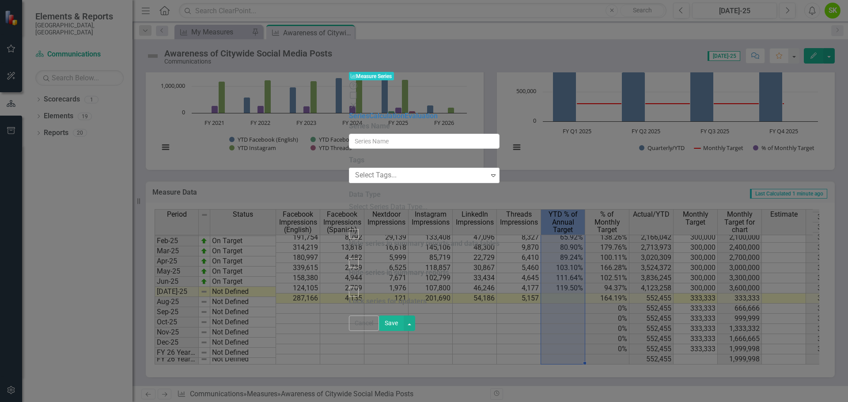
type input "YTD % of Annual Target"
click at [369, 112] on link "Calculation" at bounding box center [386, 116] width 35 height 8
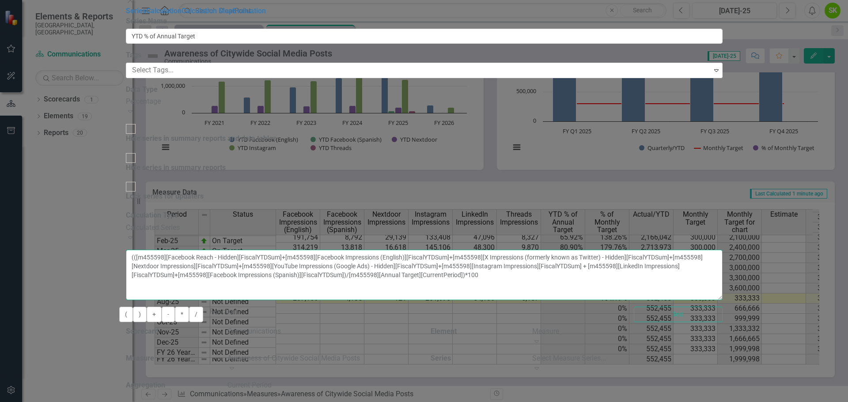
click at [554, 250] on textarea "(([m455598][Facebook Reach - Hidden][FiscalYTDSum]+[m455598][Facebook Impressio…" at bounding box center [424, 275] width 597 height 50
drag, startPoint x: 513, startPoint y: 71, endPoint x: 313, endPoint y: 68, distance: 200.1
click at [313, 211] on div "By default, series in ClearPoint are not calculated. So, if you leave the form …" at bounding box center [424, 316] width 597 height 210
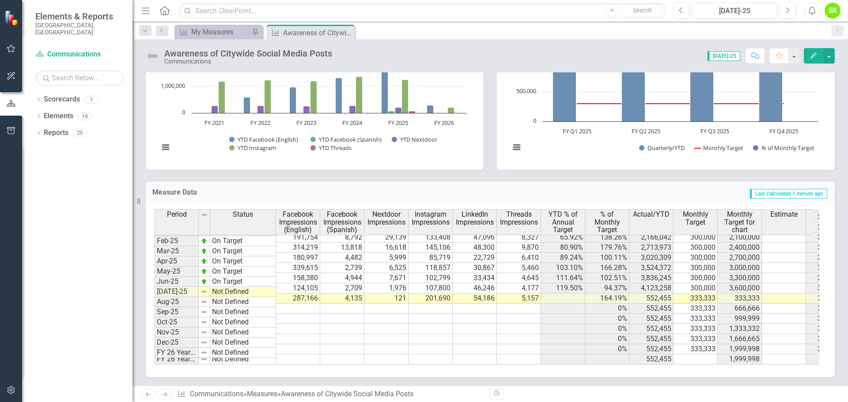
click at [814, 54] on icon "Edit" at bounding box center [814, 56] width 8 height 6
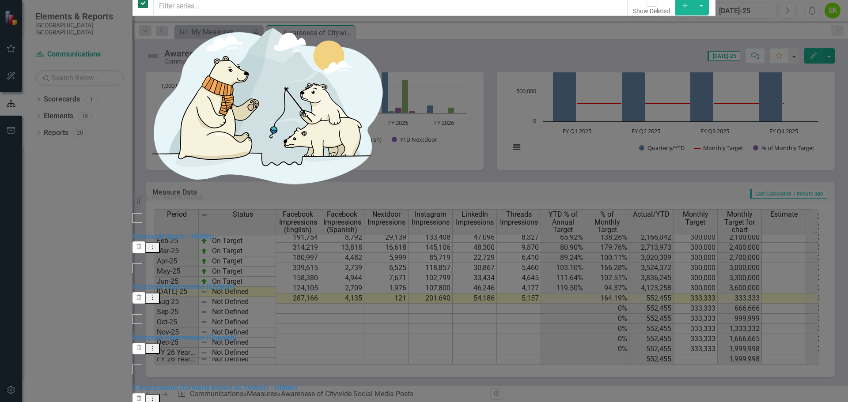
checkbox input "false"
click at [214, 232] on link "Facebook Reach - Hidden" at bounding box center [173, 236] width 81 height 8
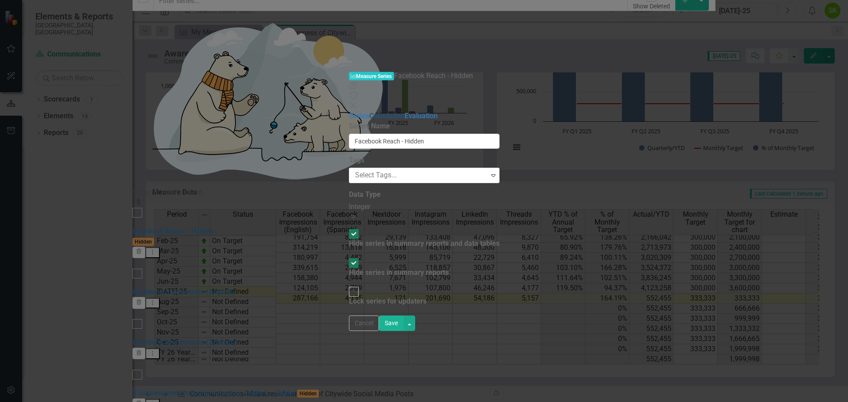
click at [369, 112] on link "Calculation" at bounding box center [386, 116] width 35 height 8
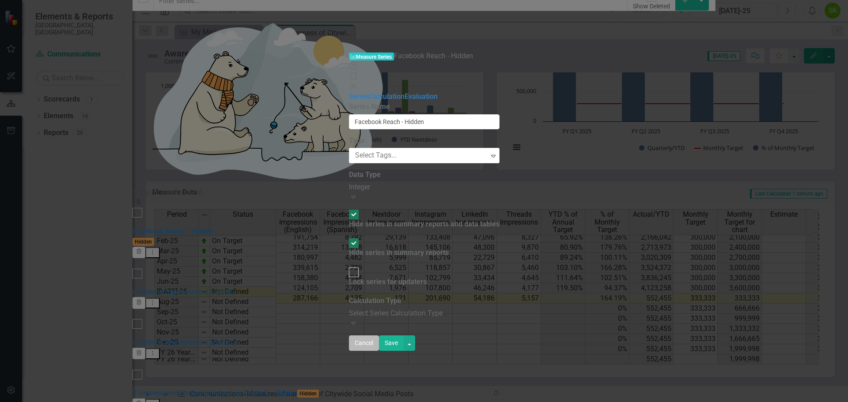
click at [379, 351] on button "Cancel" at bounding box center [364, 343] width 30 height 15
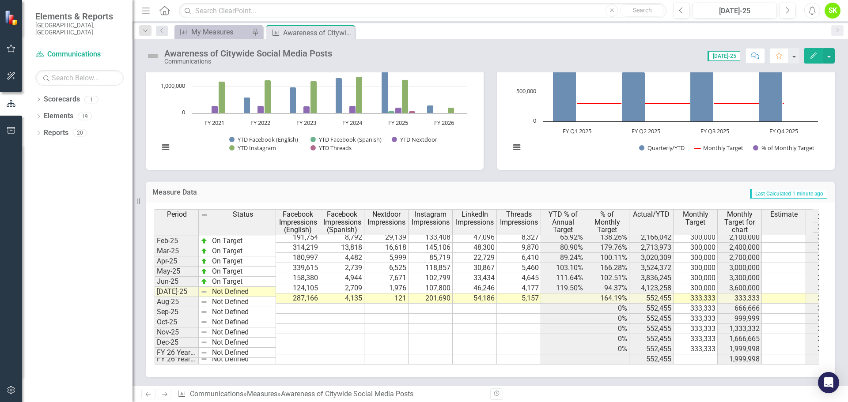
click at [501, 314] on td at bounding box center [519, 319] width 44 height 10
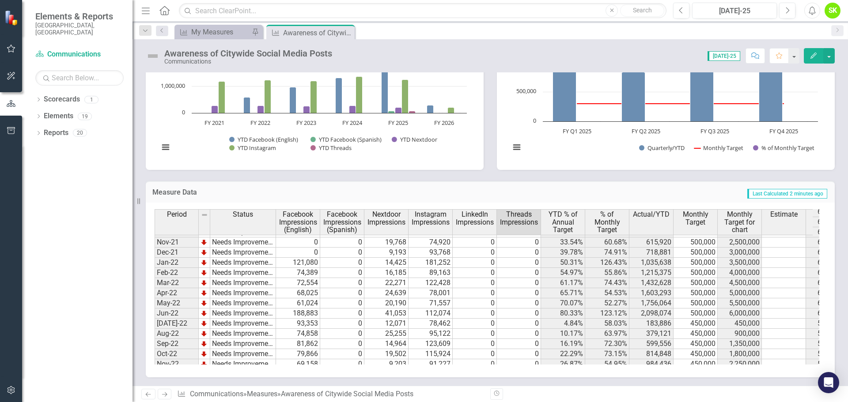
scroll to position [24, 0]
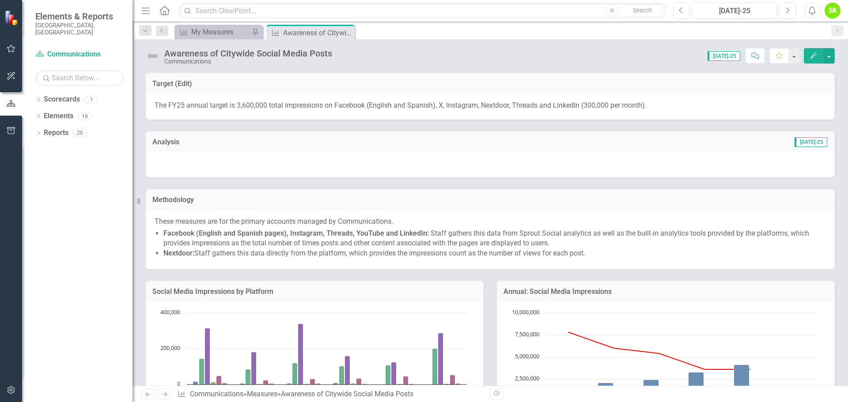
click at [812, 142] on span "[DATE]-25" at bounding box center [811, 142] width 33 height 10
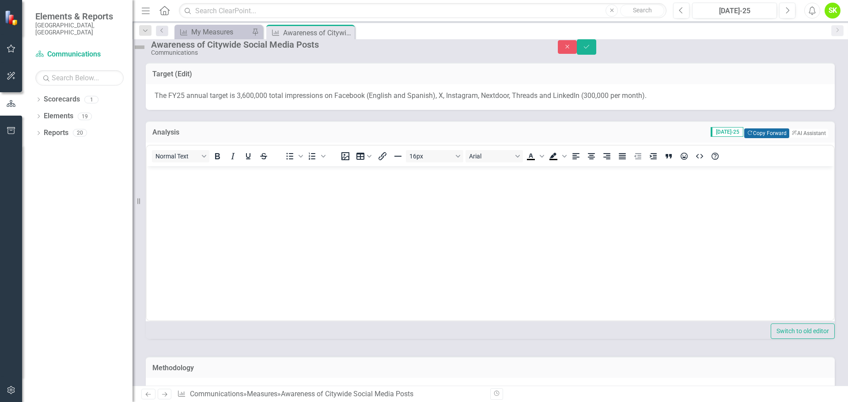
click at [756, 138] on button "Copy Forward Copy Forward" at bounding box center [766, 134] width 45 height 10
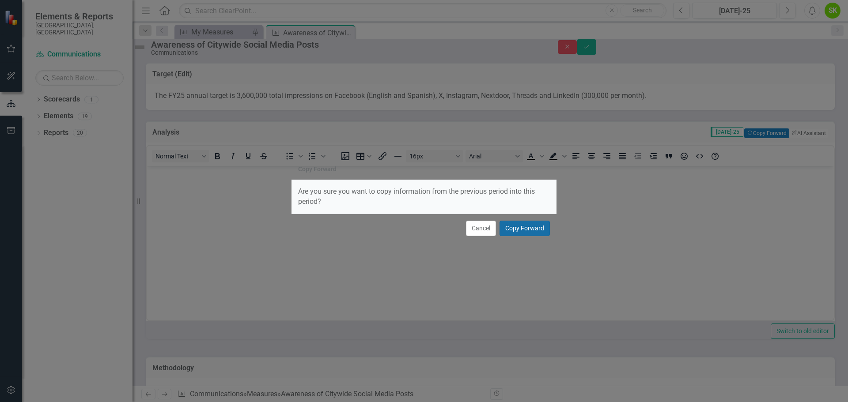
click at [515, 231] on button "Copy Forward" at bounding box center [525, 228] width 50 height 15
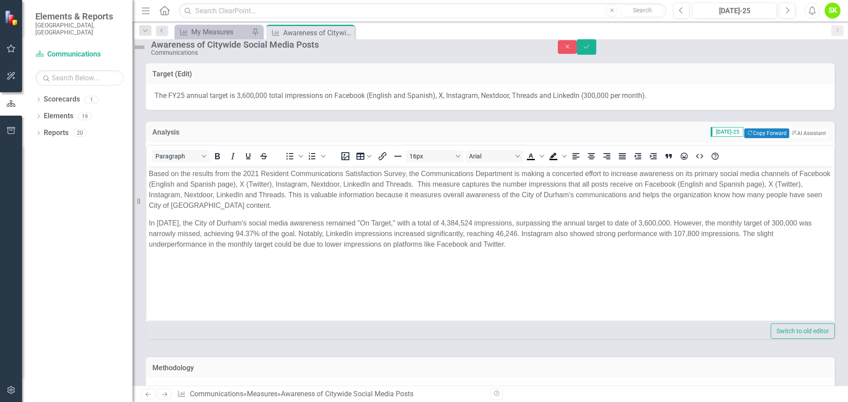
click at [384, 221] on p "In [DATE], the City of Durham's social media awareness remained "On Target," wi…" at bounding box center [490, 234] width 683 height 32
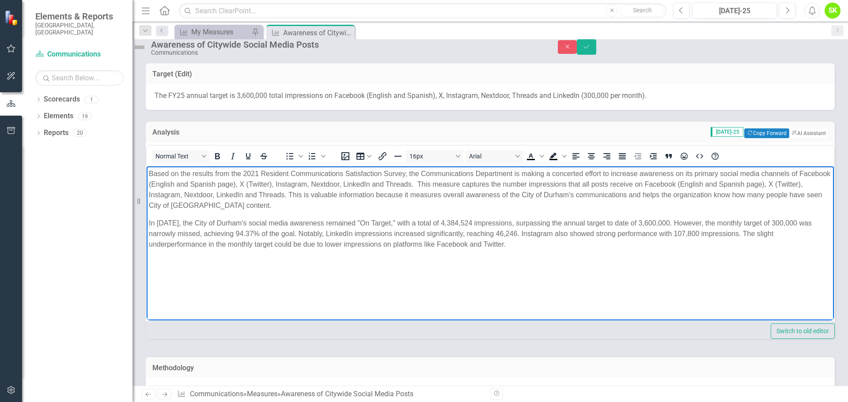
drag, startPoint x: 536, startPoint y: 246, endPoint x: 300, endPoint y: 400, distance: 282.8
click at [147, 216] on html "Based on the results from the 2021 Resident Communications Satisfaction Survey,…" at bounding box center [490, 235] width 687 height 139
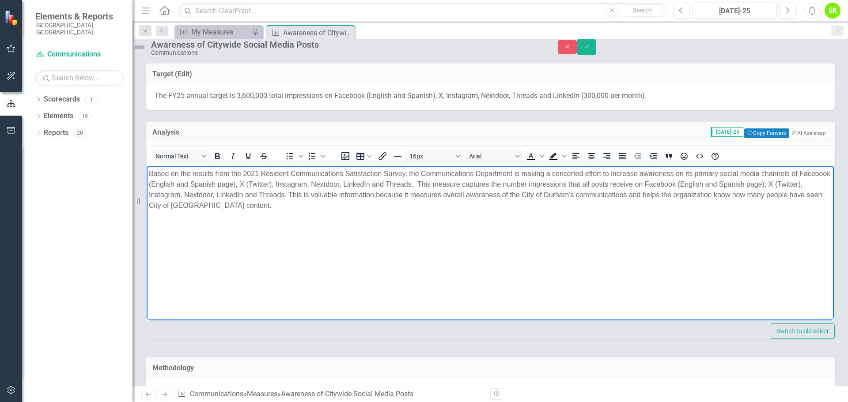
click at [506, 206] on p "Based on the results from the 2021 Resident Communications Satisfaction Survey,…" at bounding box center [490, 189] width 683 height 42
click at [271, 182] on p "Based on the results from the 2021 Resident Communications Satisfaction Survey,…" at bounding box center [490, 189] width 683 height 42
click at [304, 185] on p "Based on the results from the 2021 Resident Communications Satisfaction Survey,…" at bounding box center [490, 189] width 683 height 42
click at [767, 183] on p "Based on the results from the 2021 Resident Communications Satisfaction Survey,…" at bounding box center [490, 189] width 683 height 42
click at [217, 204] on p "Based on the results from the 2021 Resident Communications Satisfaction Survey,…" at bounding box center [490, 189] width 683 height 42
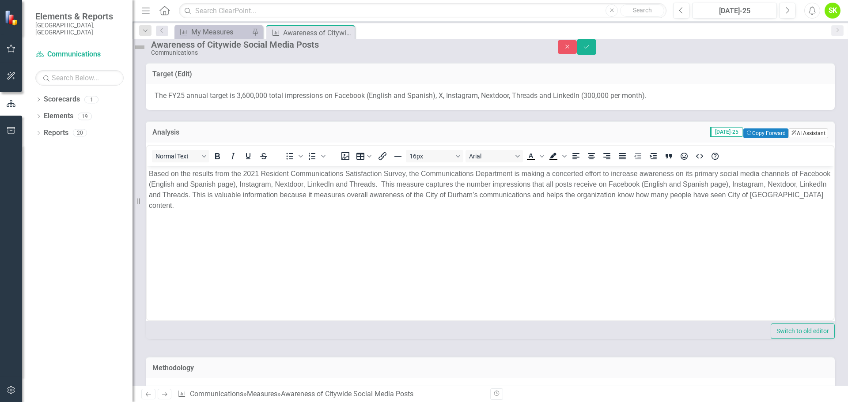
click at [798, 138] on button "ClearPoint AI AI Assistant" at bounding box center [809, 134] width 40 height 10
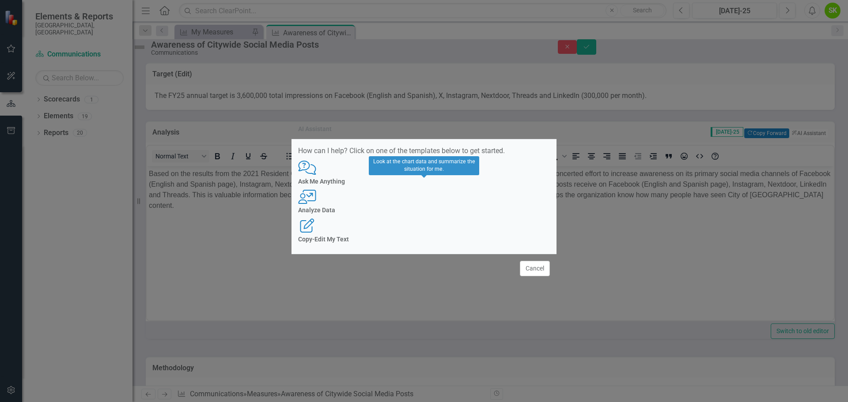
click at [416, 205] on div "User with Chart Analyze Data" at bounding box center [424, 202] width 252 height 24
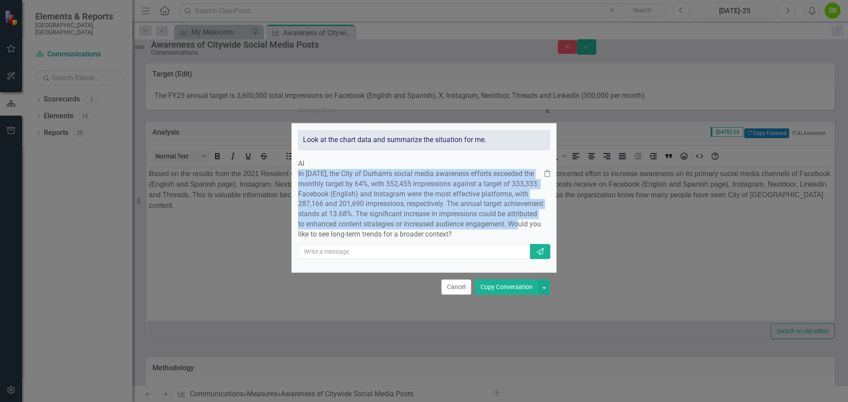
drag, startPoint x: 437, startPoint y: 229, endPoint x: 325, endPoint y: 159, distance: 131.5
click at [325, 169] on p "In July 2025, the City of Durham's social media awareness efforts exceeded the …" at bounding box center [421, 204] width 246 height 71
copy p "In July 2025, the City of Durham's social media awareness efforts exceeded the …"
click at [463, 295] on button "Cancel" at bounding box center [456, 287] width 30 height 15
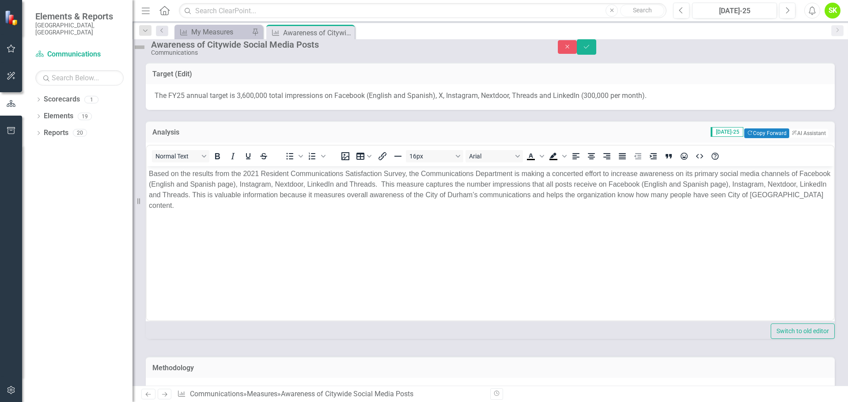
click at [174, 218] on p "Rich Text Area. Press ALT-0 for help." at bounding box center [490, 223] width 683 height 11
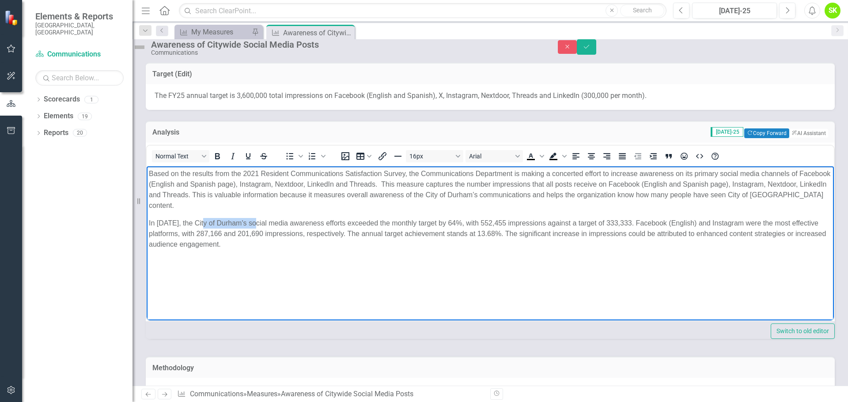
drag, startPoint x: 255, startPoint y: 221, endPoint x: 205, endPoint y: 224, distance: 50.9
click at [205, 224] on p "In July 2025, the City of Durham's social media awareness efforts exceeded the …" at bounding box center [490, 234] width 683 height 32
click at [278, 251] on body "Based on the results from the 2021 Resident Communications Satisfaction Survey,…" at bounding box center [490, 244] width 687 height 156
click at [603, 238] on p "In July 2025, the social media awareness efforts exceeded the monthly target by…" at bounding box center [490, 234] width 683 height 32
click at [273, 245] on p "In July 2025, the social media awareness efforts exceeded the monthly target by…" at bounding box center [490, 234] width 683 height 32
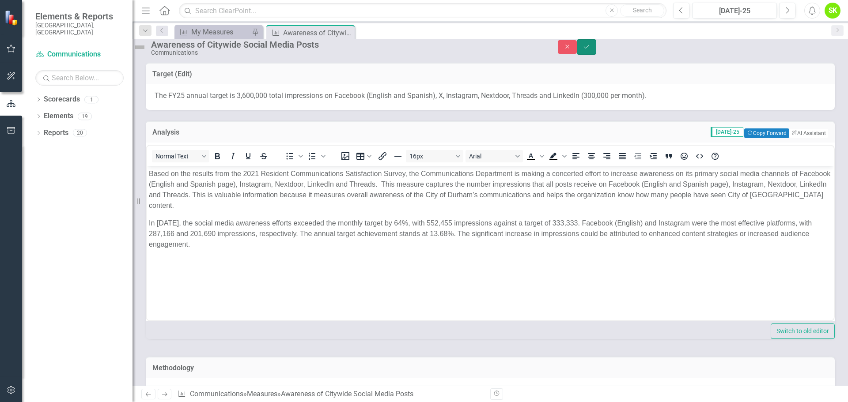
click at [591, 50] on icon "Save" at bounding box center [587, 47] width 8 height 6
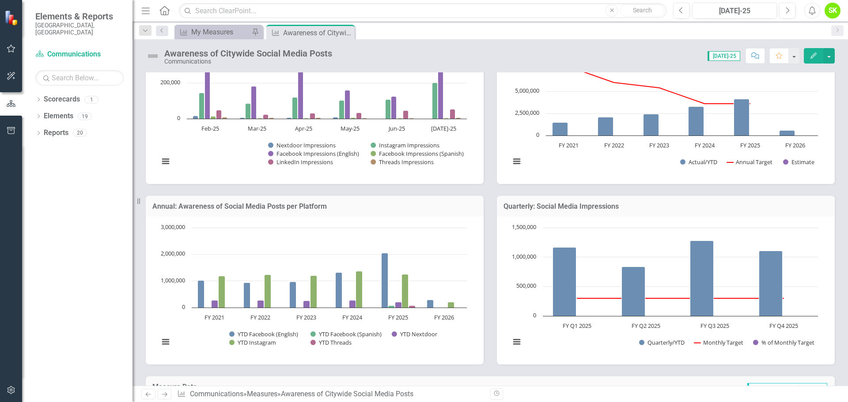
scroll to position [398, 0]
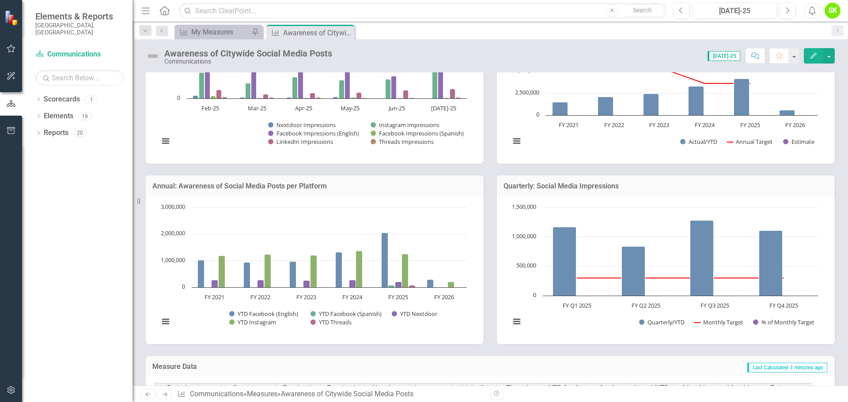
click at [590, 186] on h3 "Quarterly: Social Media Impressions" at bounding box center [666, 186] width 325 height 8
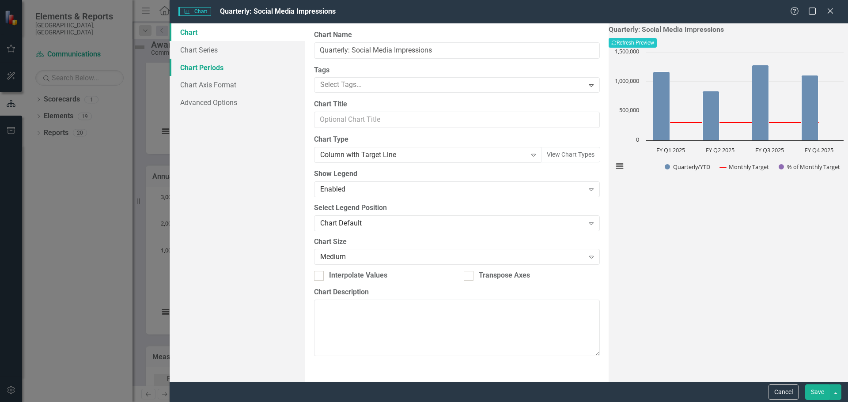
click at [209, 66] on link "Chart Periods" at bounding box center [238, 68] width 136 height 18
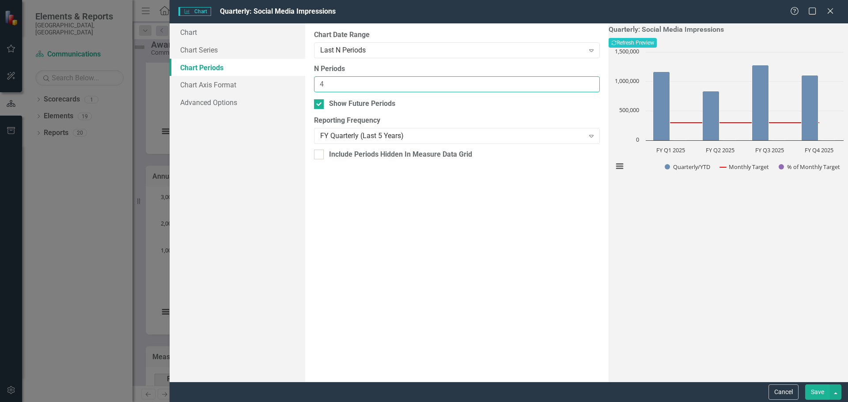
click at [340, 86] on input "4" at bounding box center [457, 84] width 286 height 16
type input "1"
type input "8"
click at [816, 392] on button "Save" at bounding box center [817, 392] width 25 height 15
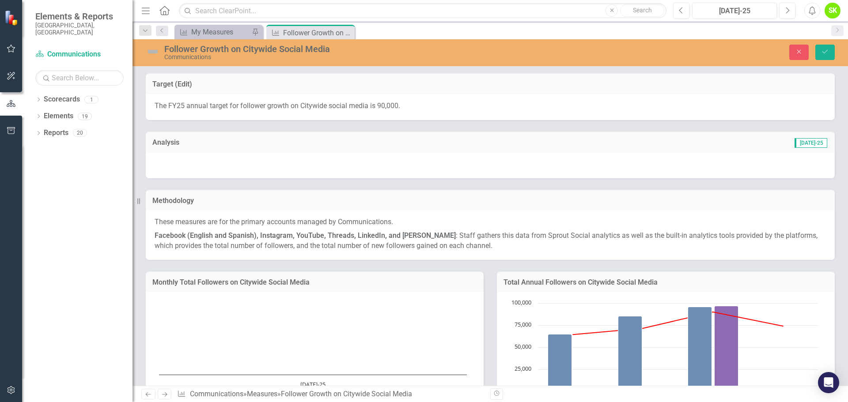
scroll to position [447, 0]
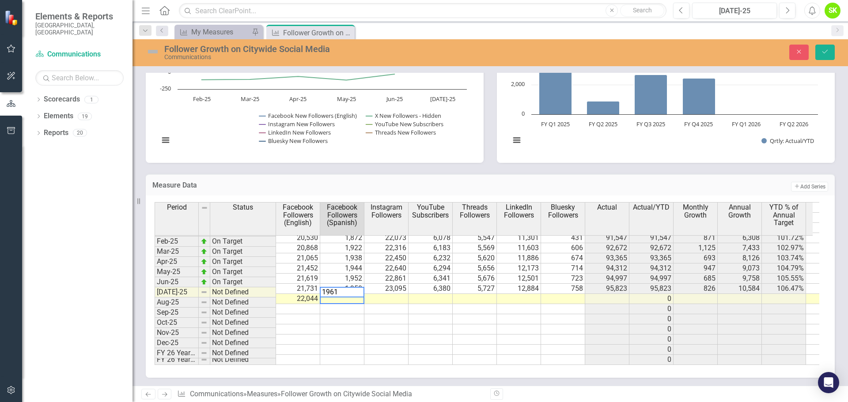
type textarea "1961"
click at [385, 294] on td at bounding box center [386, 299] width 44 height 10
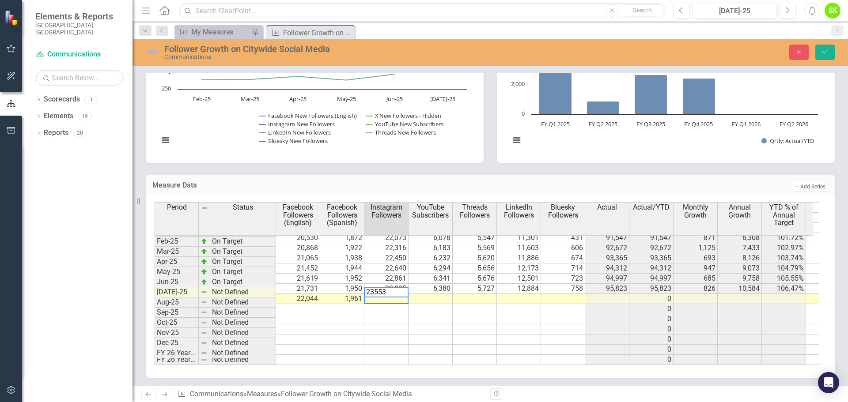
type textarea "23553"
click at [434, 294] on td at bounding box center [431, 299] width 44 height 10
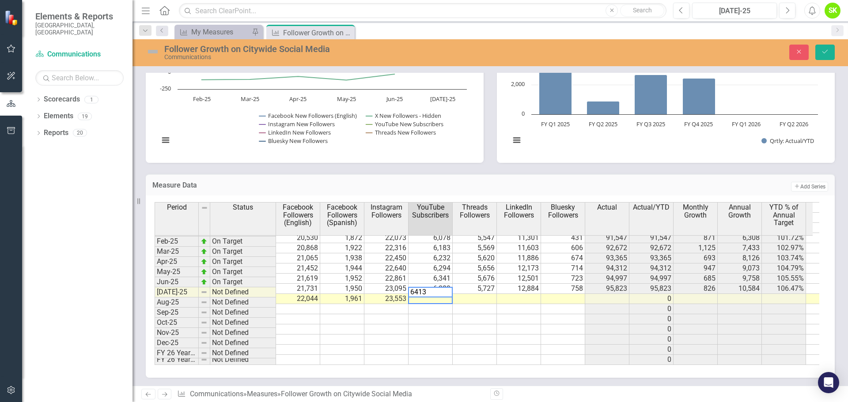
type textarea "6413"
click at [484, 296] on td at bounding box center [475, 299] width 44 height 10
type textarea "5813"
click at [535, 294] on td at bounding box center [519, 299] width 44 height 10
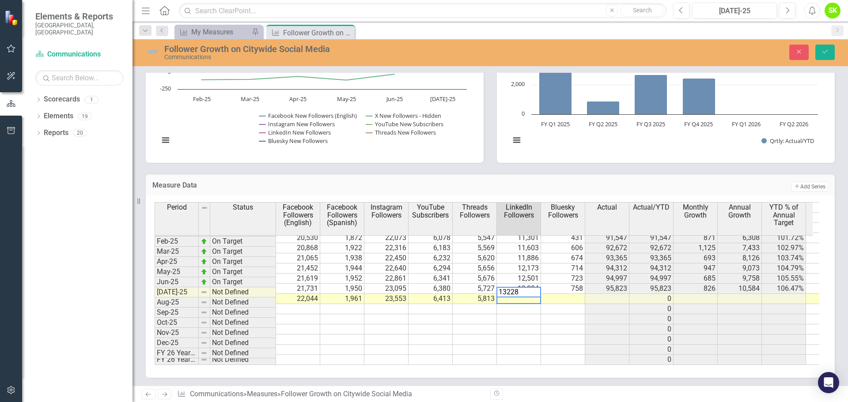
type textarea "13228"
click at [579, 294] on td at bounding box center [563, 299] width 44 height 10
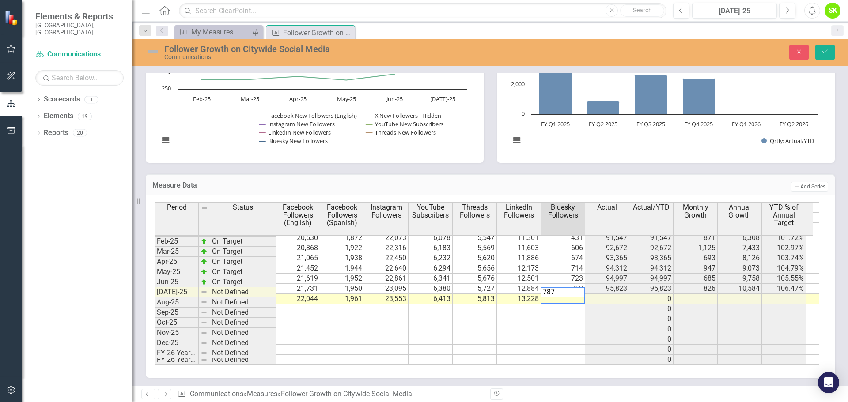
type textarea "787"
click at [155, 330] on div "Period Status Facebook Followers (English) Facebook Followers (Spanish) Instagr…" at bounding box center [155, 221] width 0 height 288
click at [824, 53] on icon "submit" at bounding box center [825, 52] width 5 height 4
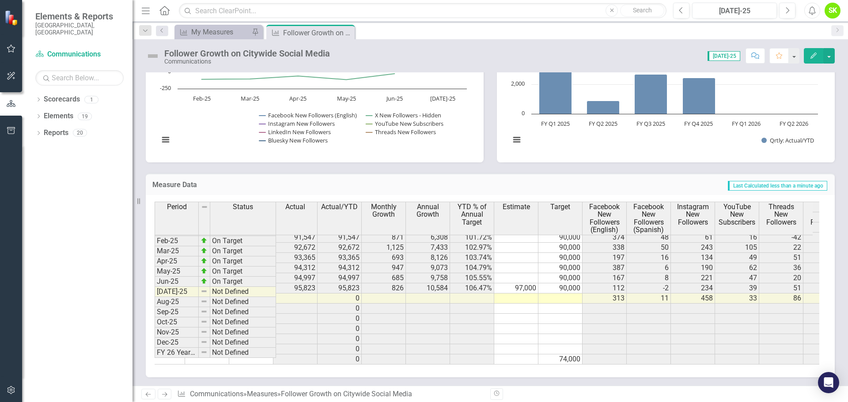
scroll to position [447, 87]
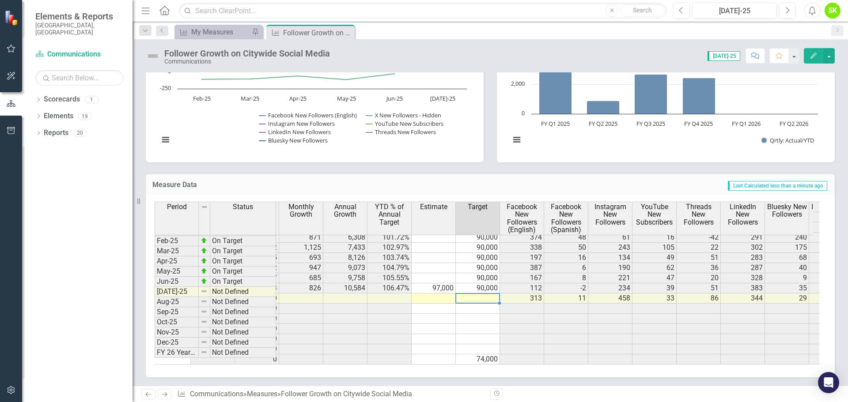
click at [481, 291] on tbody "Oct-23 On Target 18,412 0 19,335 5,198 2,672 8,286 0 77,348 77,348 9,056 12,831…" at bounding box center [461, 222] width 1403 height 285
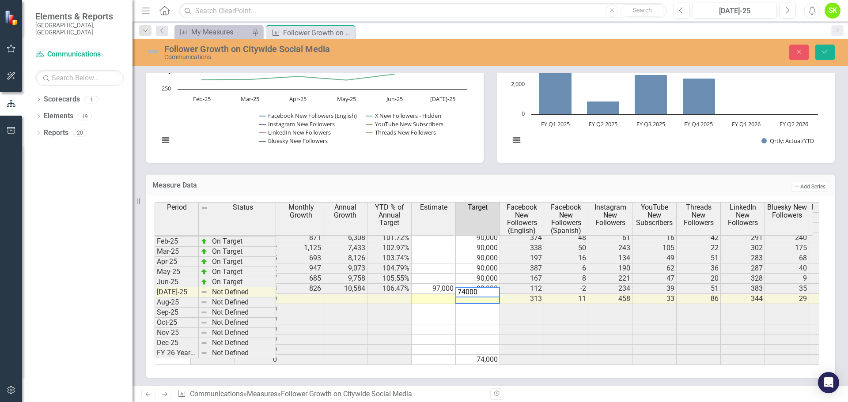
type textarea "74000"
click at [489, 326] on td at bounding box center [478, 330] width 44 height 10
click at [487, 294] on td "74,000" at bounding box center [478, 299] width 44 height 10
drag, startPoint x: 498, startPoint y: 296, endPoint x: 493, endPoint y: 341, distance: 44.5
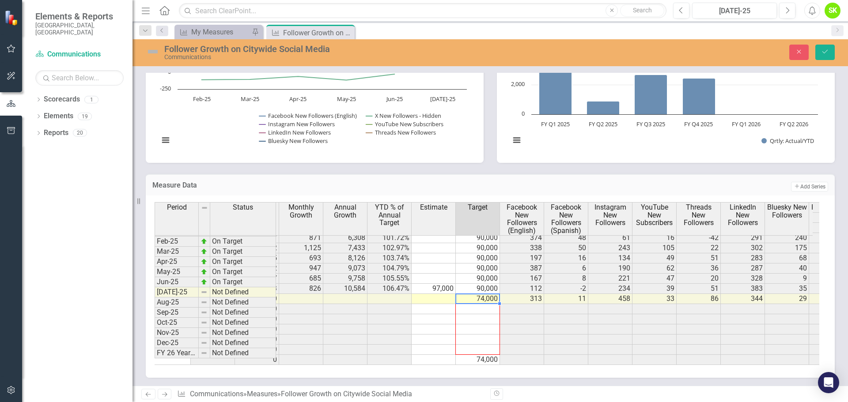
type textarea "74000"
click at [487, 355] on td "74,000" at bounding box center [478, 360] width 44 height 10
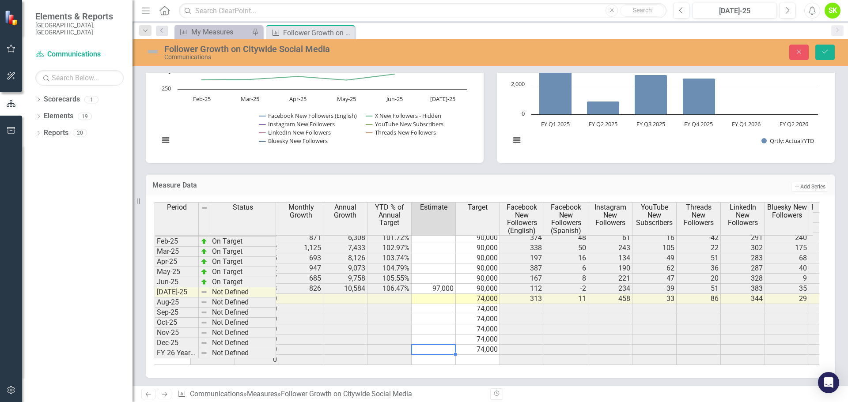
click at [445, 345] on td at bounding box center [434, 350] width 44 height 10
click at [823, 51] on icon "Save" at bounding box center [825, 52] width 8 height 6
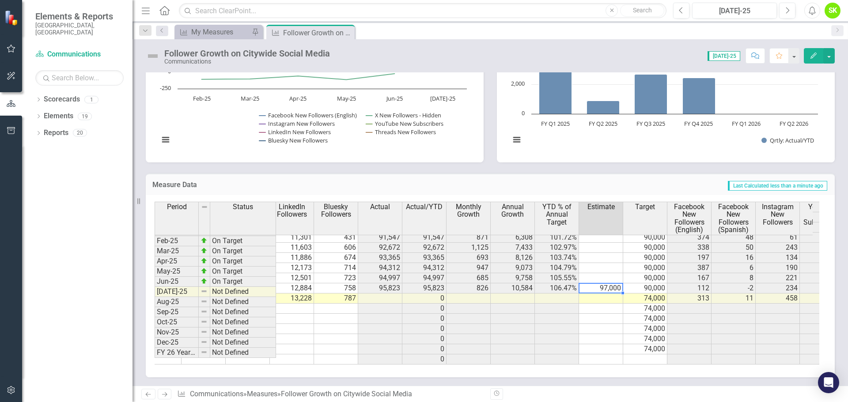
click at [599, 284] on td "97,000" at bounding box center [601, 289] width 44 height 10
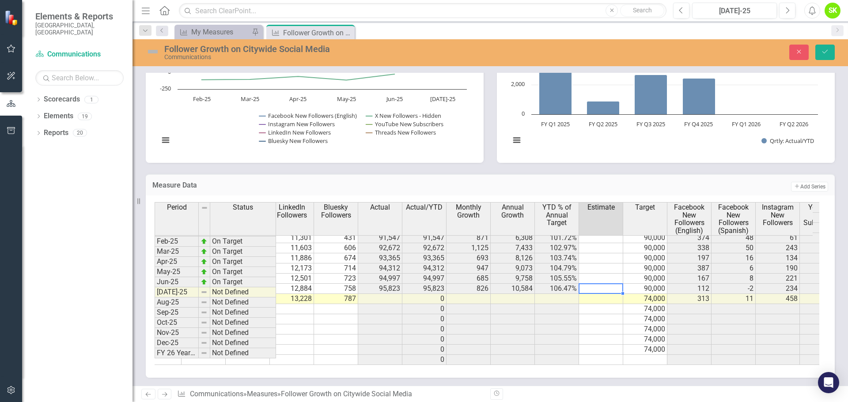
click at [822, 53] on icon "Save" at bounding box center [825, 52] width 8 height 6
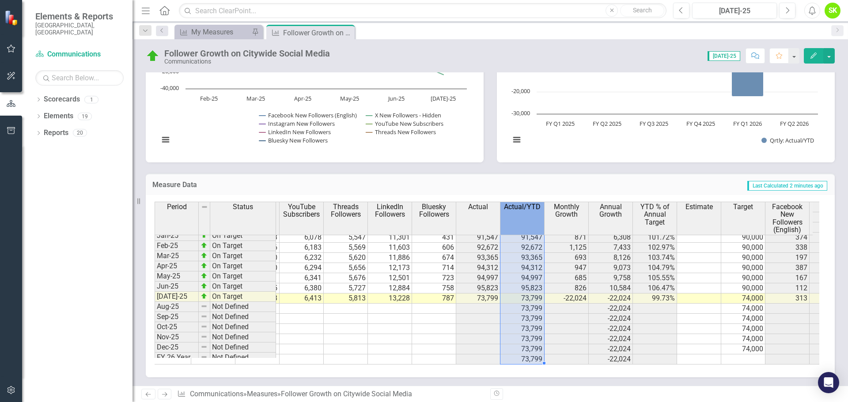
click at [524, 207] on span "Actual/YTD" at bounding box center [522, 207] width 37 height 8
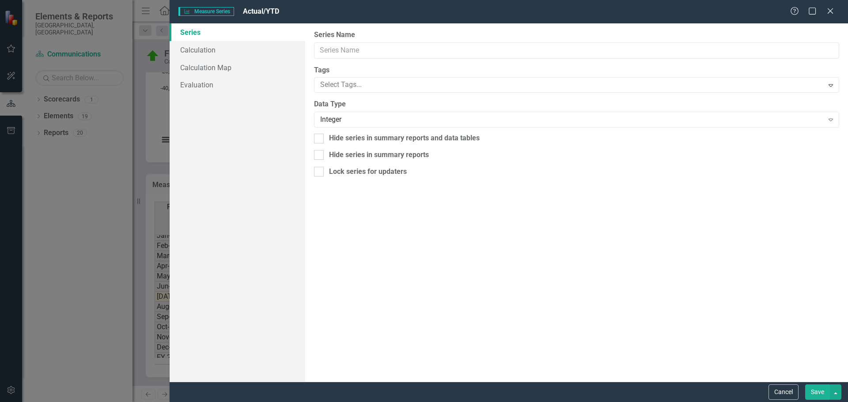
type input "Actual/YTD"
click at [201, 50] on link "Calculation" at bounding box center [238, 50] width 136 height 18
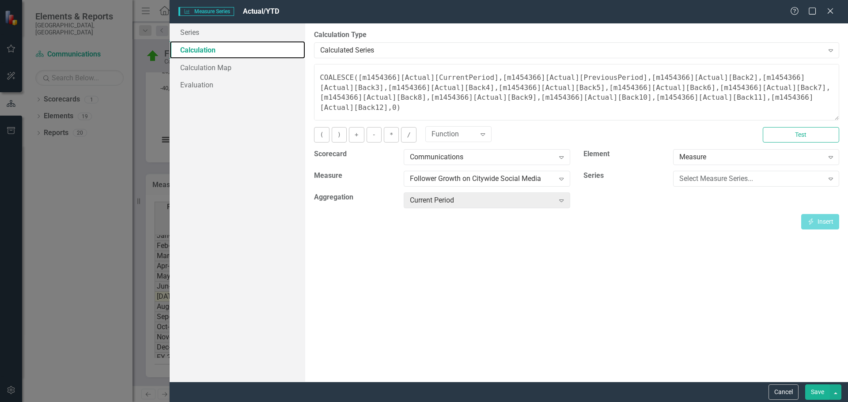
scroll to position [61, 0]
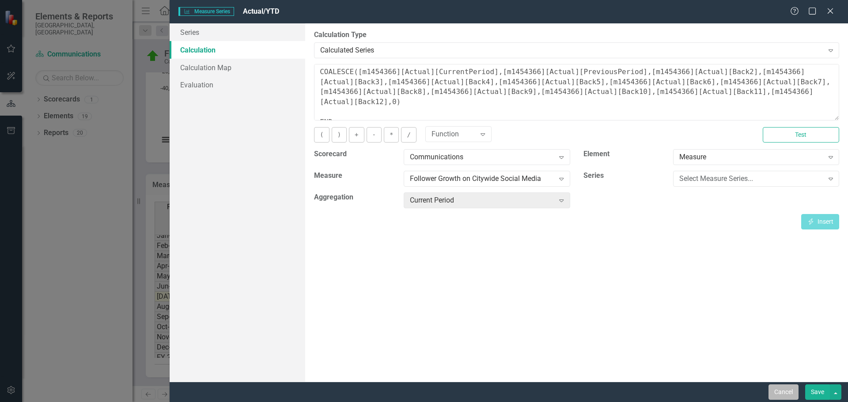
click at [785, 392] on button "Cancel" at bounding box center [784, 392] width 30 height 15
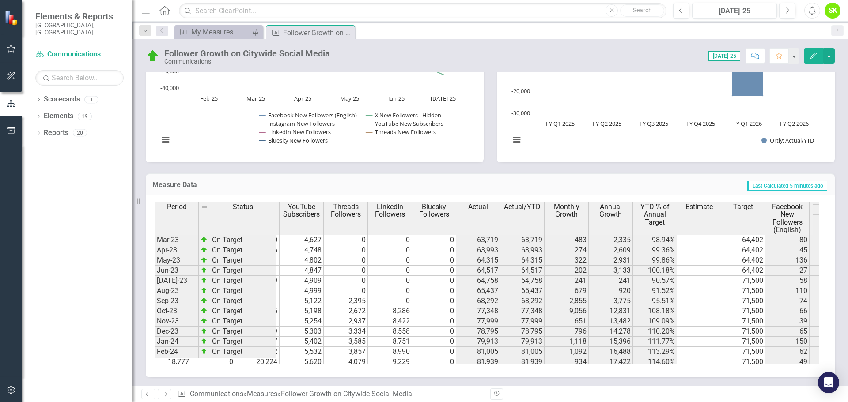
scroll to position [0, 0]
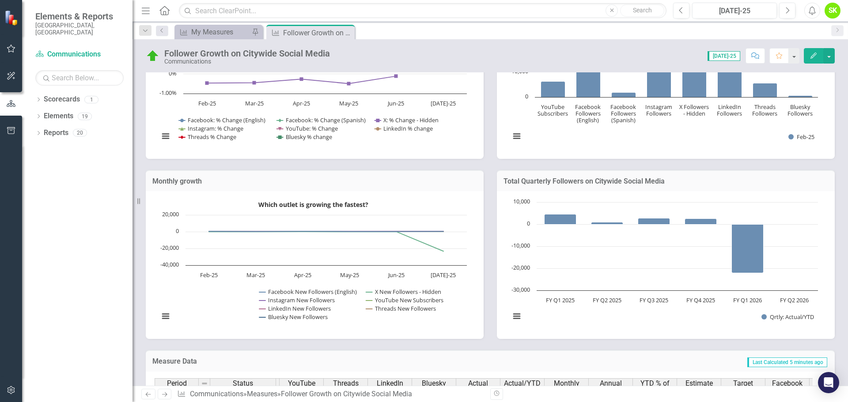
click at [190, 183] on h3 "Monthly growth" at bounding box center [314, 182] width 325 height 8
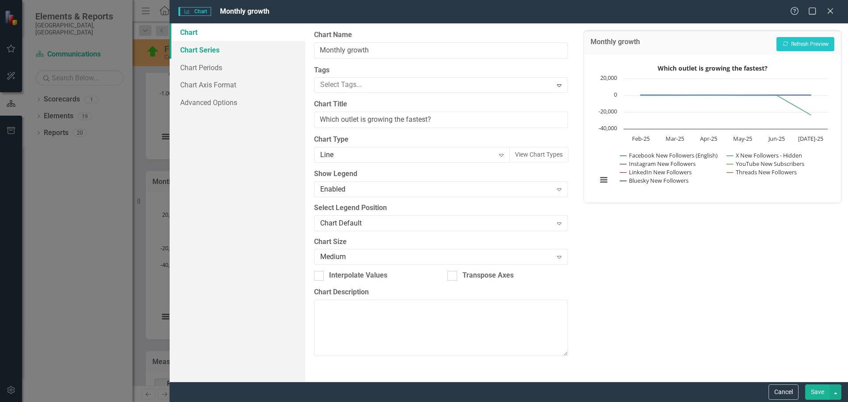
click at [200, 50] on link "Chart Series" at bounding box center [238, 50] width 136 height 18
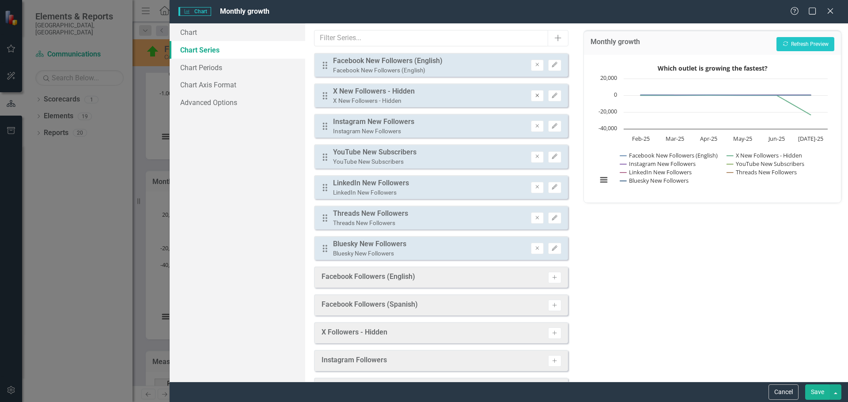
click at [534, 97] on icon "Remove" at bounding box center [537, 95] width 7 height 5
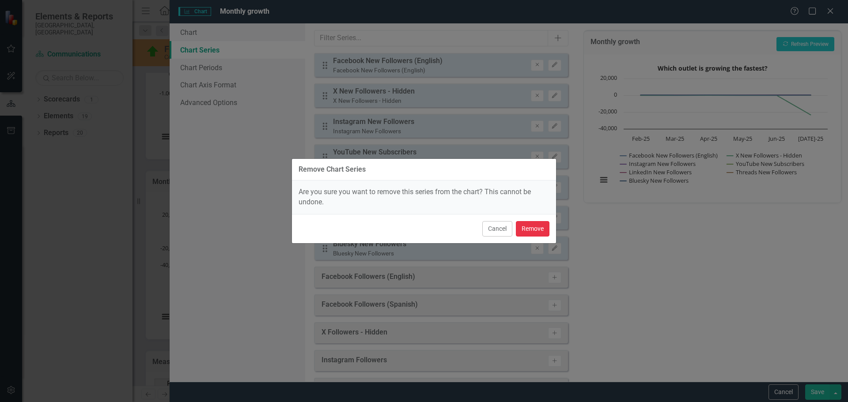
click at [537, 229] on button "Remove" at bounding box center [533, 228] width 34 height 15
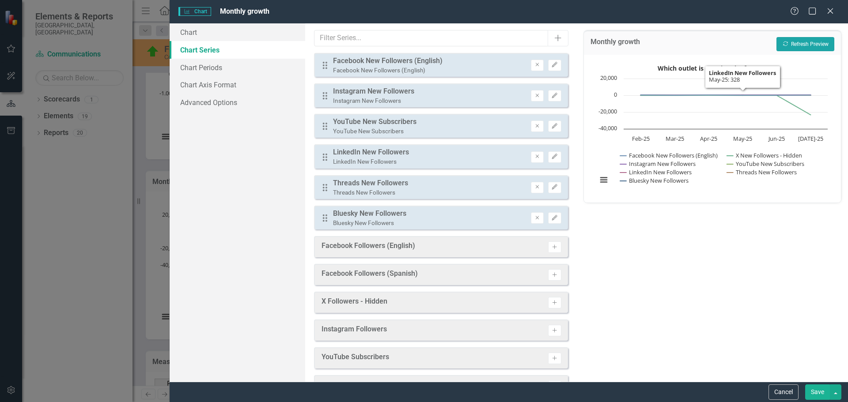
click at [802, 46] on button "Recalculate Refresh Preview" at bounding box center [806, 44] width 58 height 14
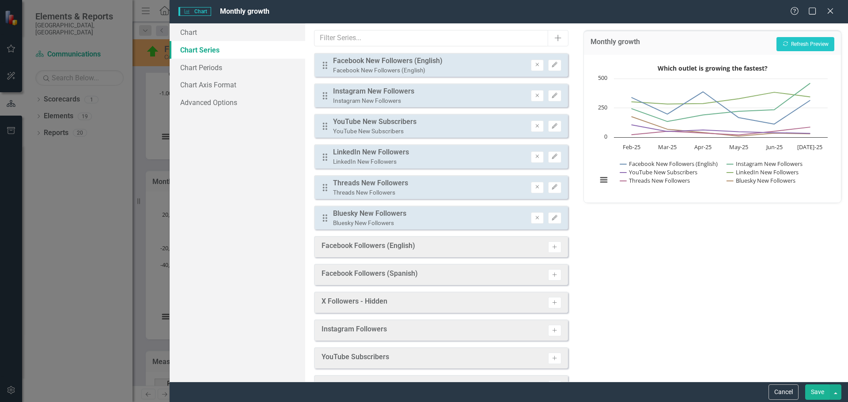
click at [817, 390] on button "Save" at bounding box center [817, 392] width 25 height 15
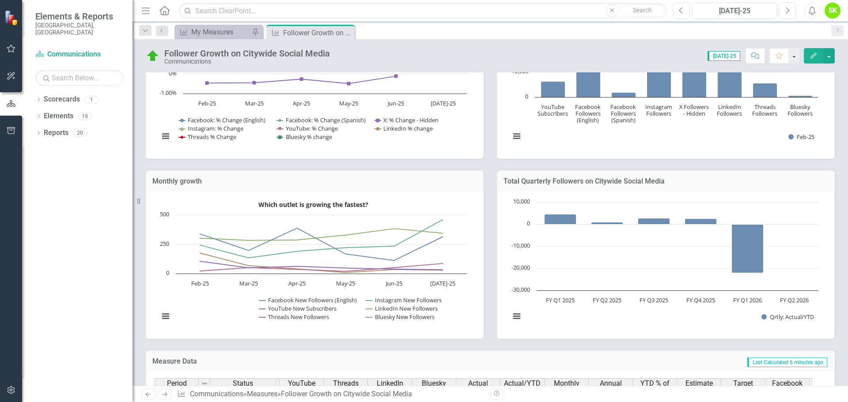
click at [573, 182] on h3 "Total Quarterly Followers on Citywide Social Media" at bounding box center [666, 182] width 325 height 8
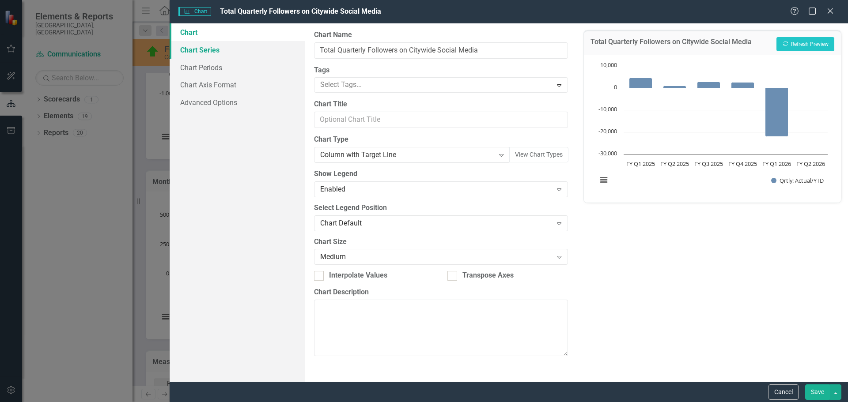
click at [201, 49] on link "Chart Series" at bounding box center [238, 50] width 136 height 18
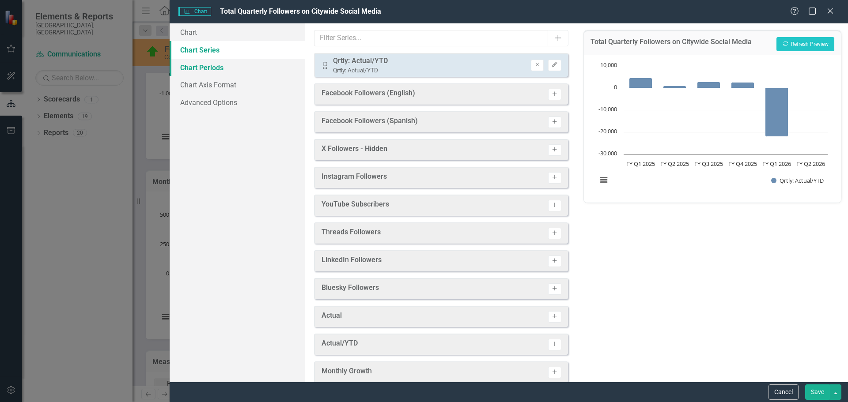
click at [203, 68] on link "Chart Periods" at bounding box center [238, 68] width 136 height 18
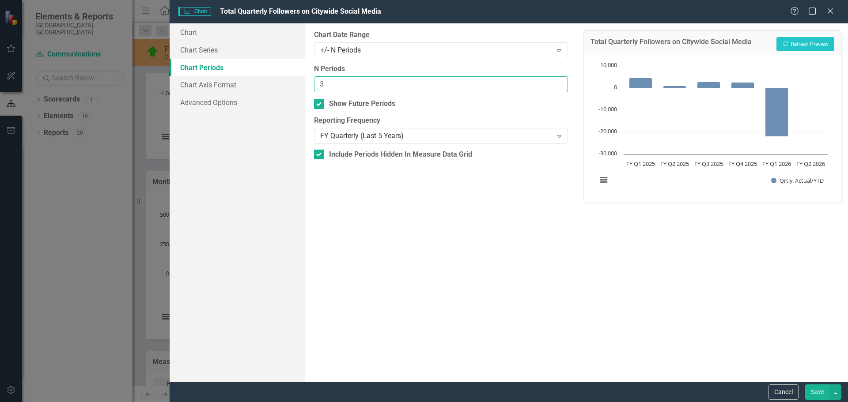
drag, startPoint x: 330, startPoint y: 84, endPoint x: 319, endPoint y: 84, distance: 11.0
click at [319, 84] on input "3" at bounding box center [441, 84] width 254 height 16
type input "8"
click at [799, 49] on button "Recalculate Refresh Preview" at bounding box center [806, 44] width 58 height 14
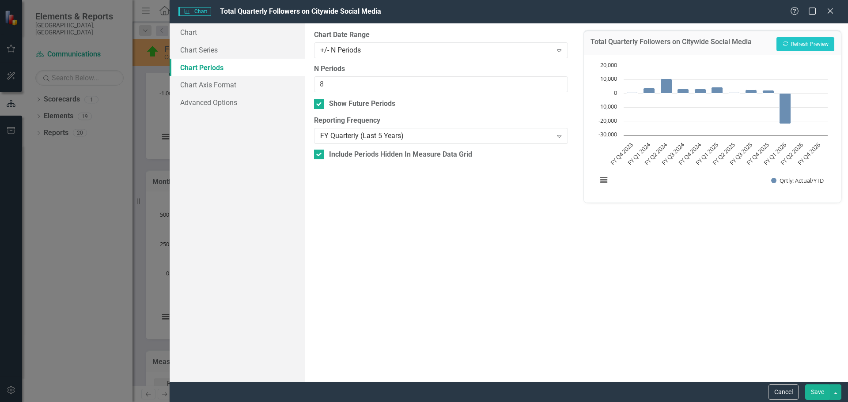
click at [818, 394] on button "Save" at bounding box center [817, 392] width 25 height 15
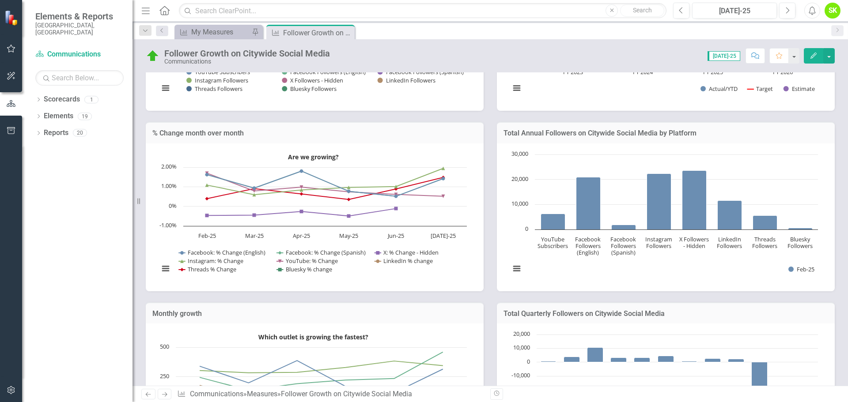
click at [587, 131] on h3 "Total Annual Followers on Citywide Social Media by Platform" at bounding box center [666, 133] width 325 height 8
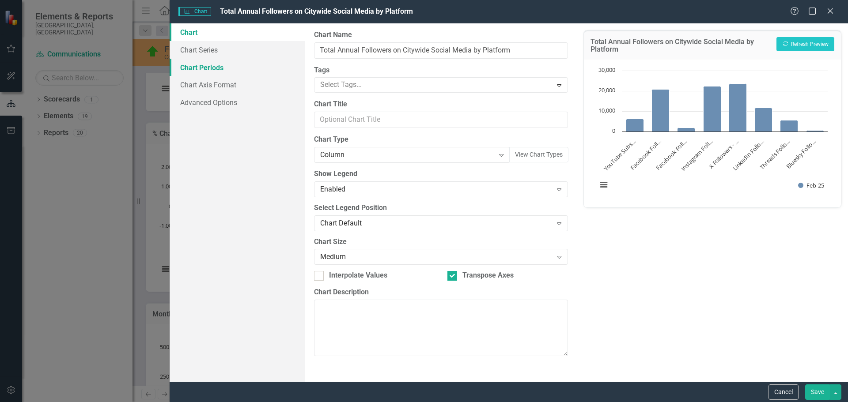
click at [197, 65] on link "Chart Periods" at bounding box center [238, 68] width 136 height 18
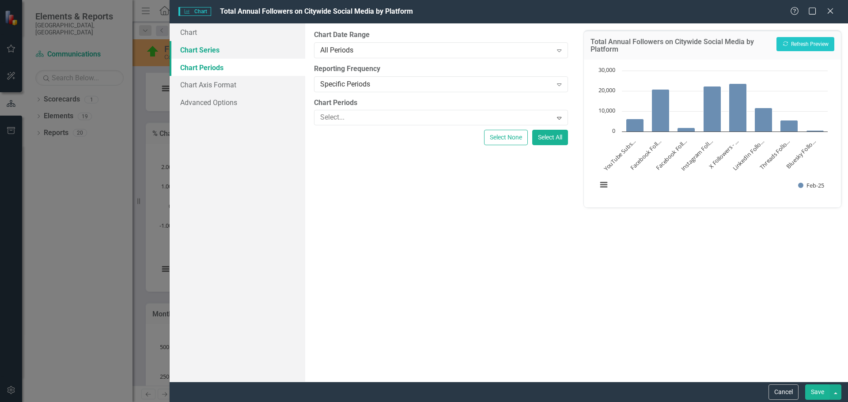
click at [203, 52] on link "Chart Series" at bounding box center [238, 50] width 136 height 18
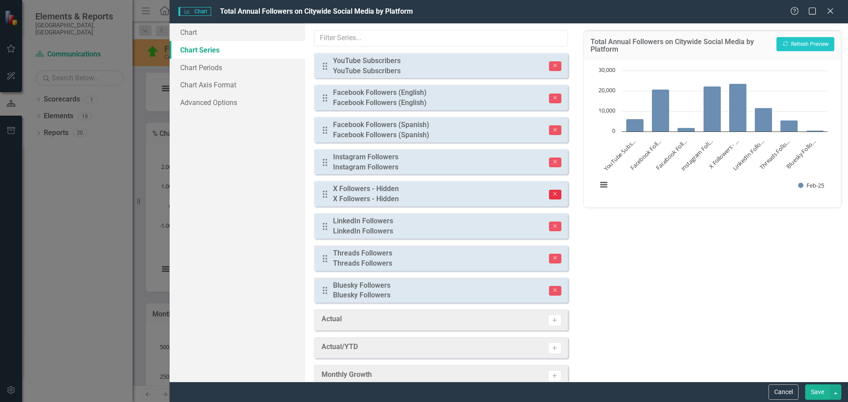
click at [552, 192] on icon "Remove" at bounding box center [555, 194] width 7 height 5
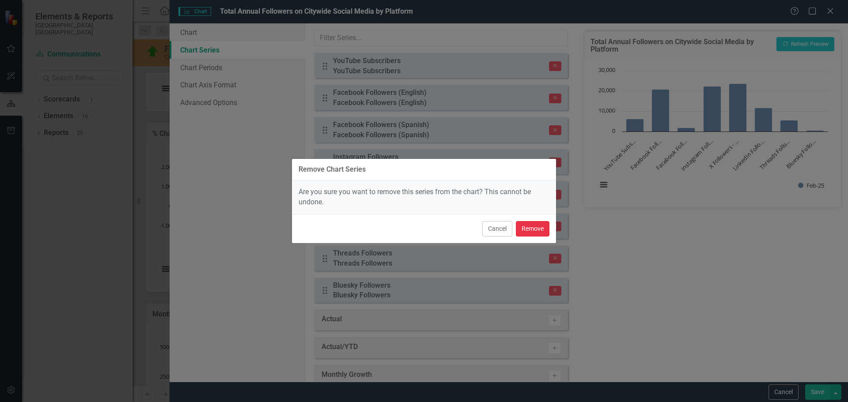
click at [524, 227] on button "Remove" at bounding box center [533, 228] width 34 height 15
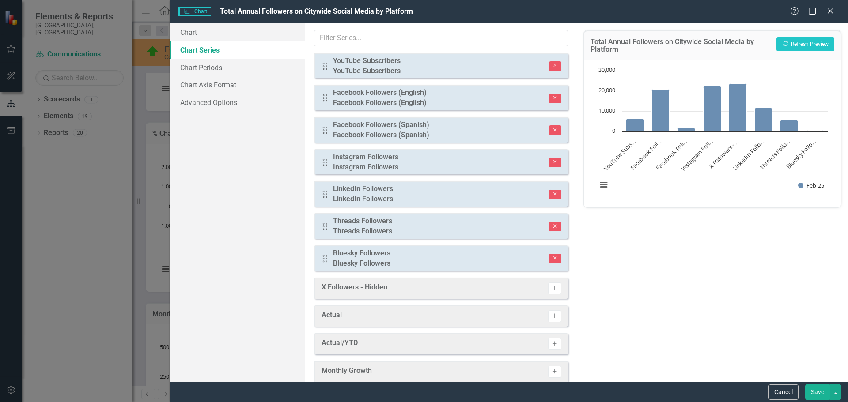
click at [816, 393] on button "Save" at bounding box center [817, 392] width 25 height 15
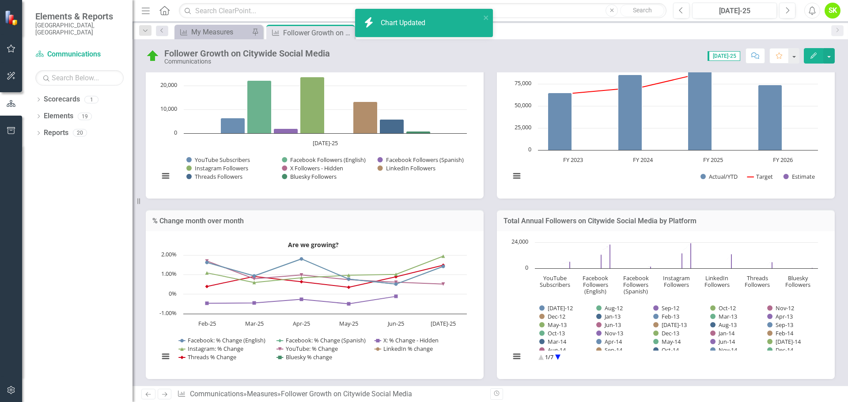
scroll to position [241, 0]
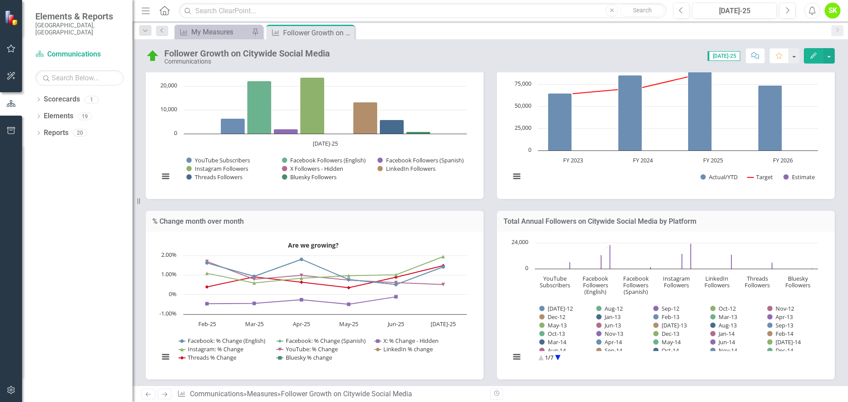
click at [601, 223] on h3 "Total Annual Followers on Citywide Social Media by Platform" at bounding box center [666, 222] width 325 height 8
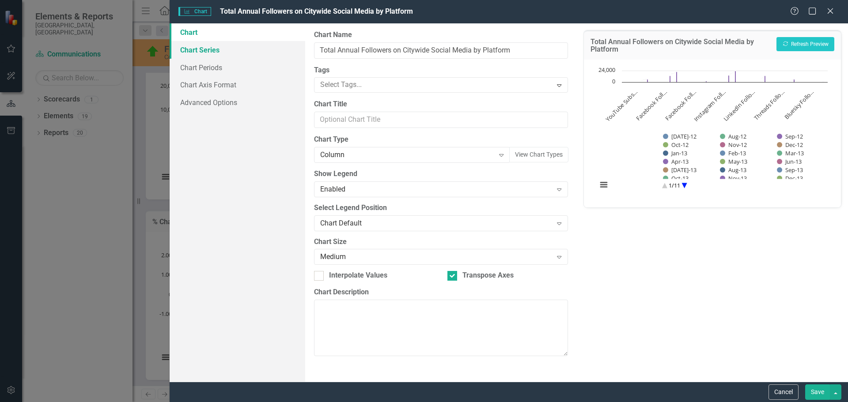
click at [192, 53] on link "Chart Series" at bounding box center [238, 50] width 136 height 18
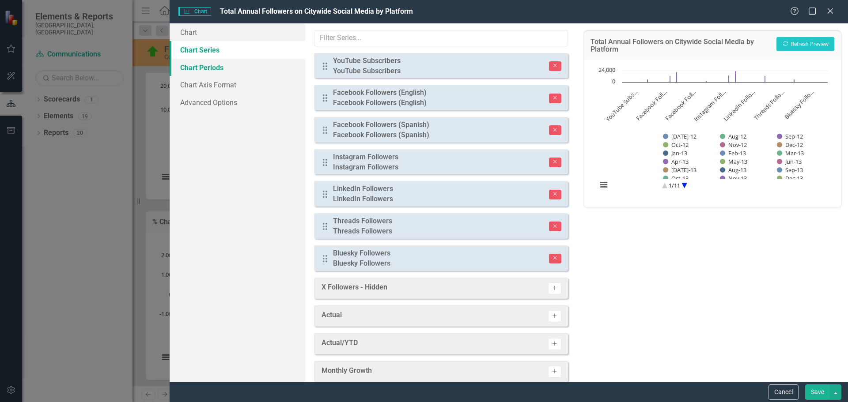
click at [190, 69] on link "Chart Periods" at bounding box center [238, 68] width 136 height 18
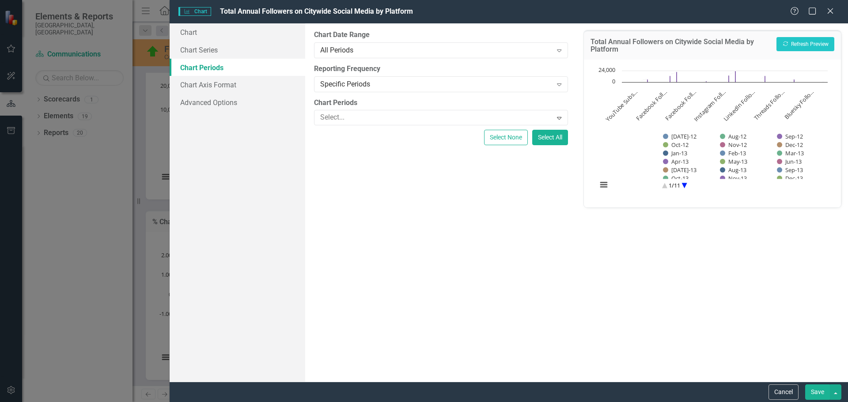
click at [357, 42] on div "Chart Date Range All Periods Expand" at bounding box center [441, 43] width 254 height 27
click at [353, 48] on div "All Periods" at bounding box center [436, 50] width 232 height 10
click at [800, 42] on button "Recalculate Refresh Preview" at bounding box center [806, 44] width 58 height 14
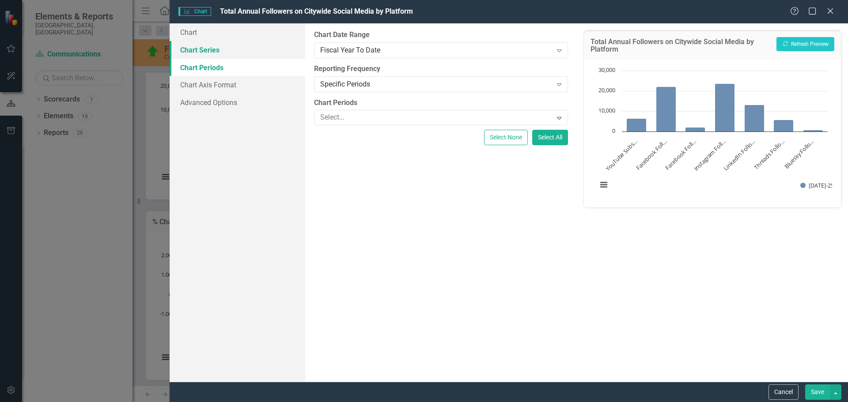
click at [197, 51] on link "Chart Series" at bounding box center [238, 50] width 136 height 18
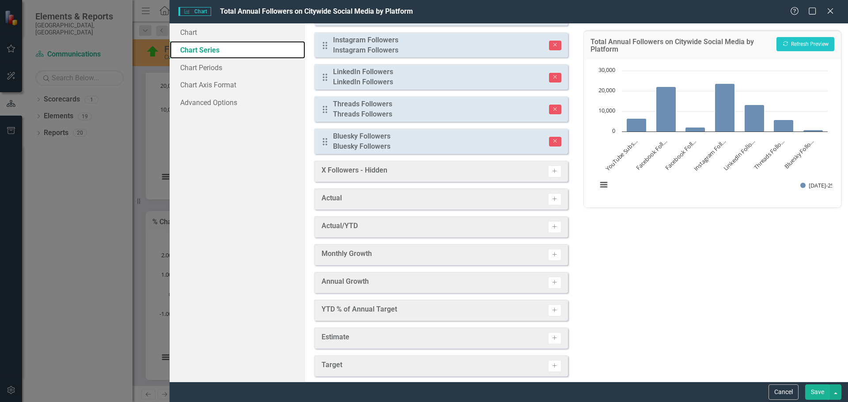
scroll to position [133, 0]
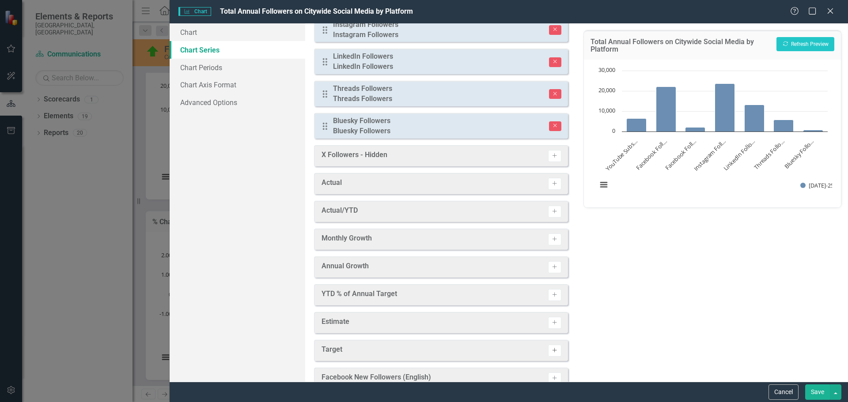
click at [551, 348] on icon "Activate" at bounding box center [554, 350] width 7 height 5
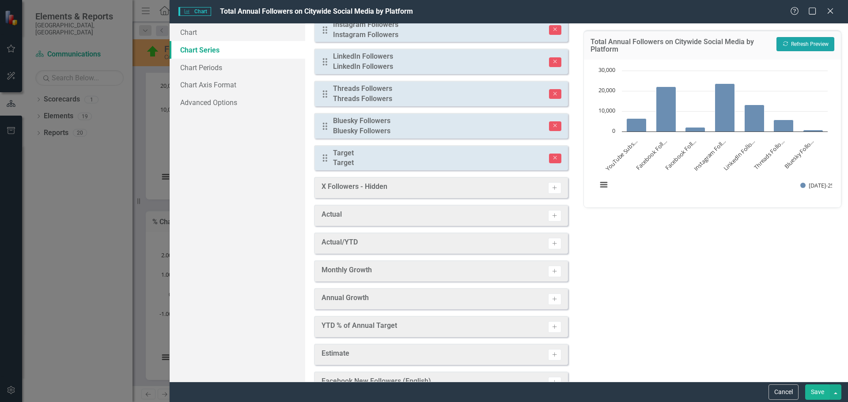
click at [802, 43] on button "Recalculate Refresh Preview" at bounding box center [806, 44] width 58 height 14
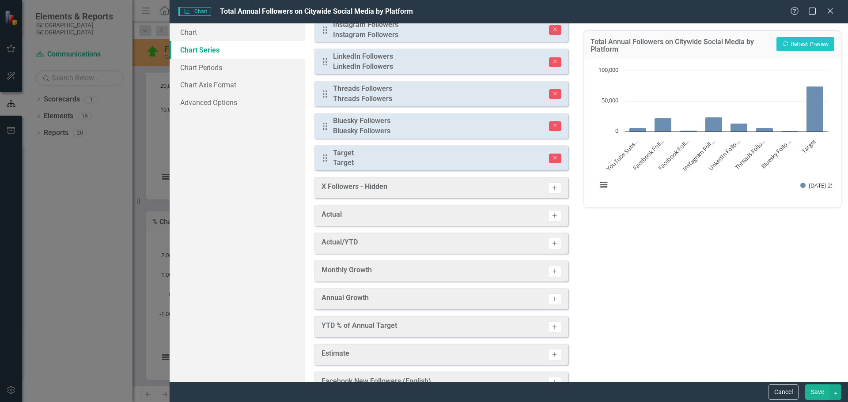
click at [342, 148] on div "Target" at bounding box center [343, 153] width 21 height 10
click at [343, 148] on div "Target" at bounding box center [343, 153] width 21 height 10
click at [552, 155] on icon "Remove" at bounding box center [555, 157] width 7 height 5
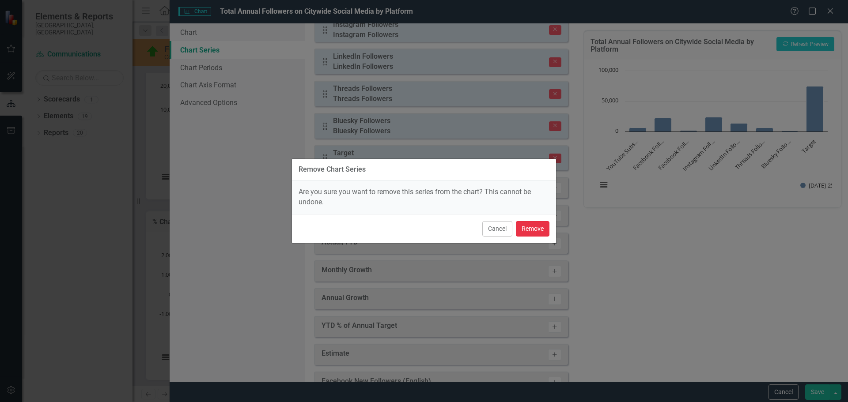
click at [537, 231] on button "Remove" at bounding box center [533, 228] width 34 height 15
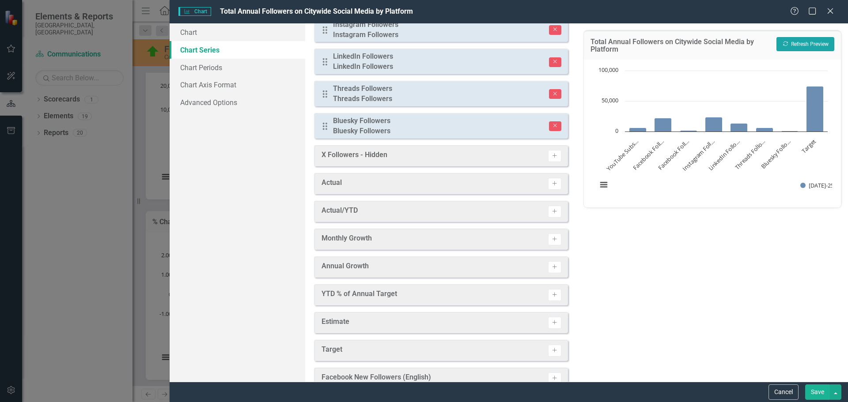
click at [809, 42] on button "Recalculate Refresh Preview" at bounding box center [806, 44] width 58 height 14
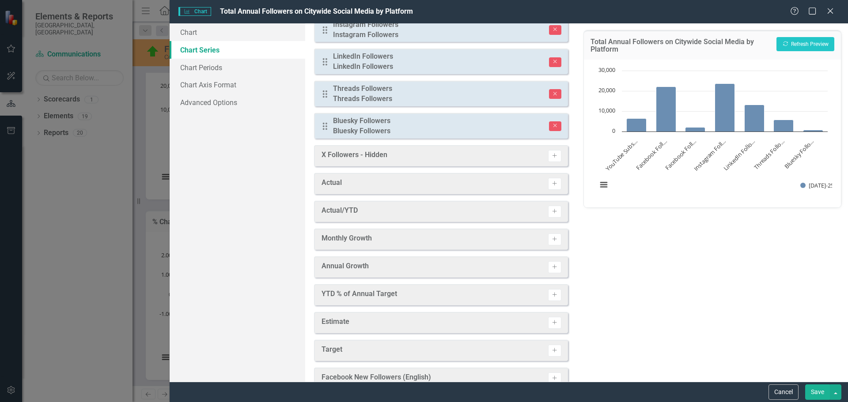
click at [817, 390] on button "Save" at bounding box center [817, 392] width 25 height 15
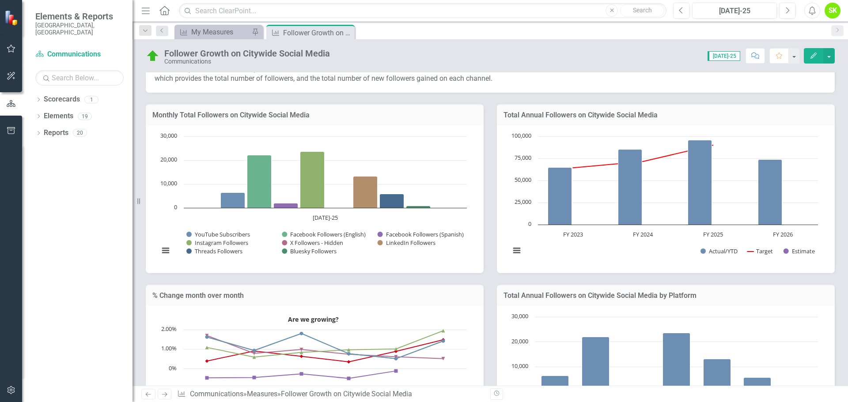
scroll to position [152, 0]
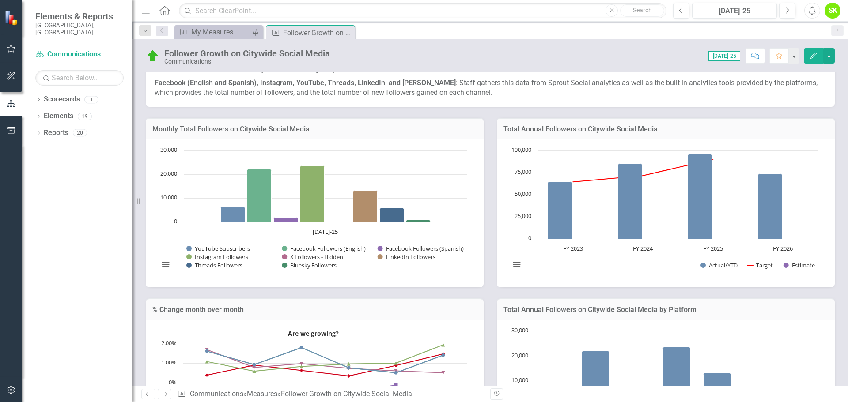
click at [572, 130] on h3 "Total Annual Followers on Citywide Social Media" at bounding box center [666, 129] width 325 height 8
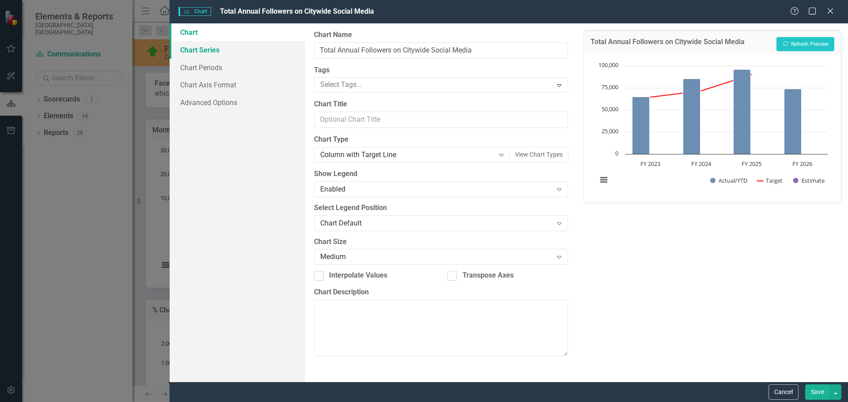
click at [197, 54] on link "Chart Series" at bounding box center [238, 50] width 136 height 18
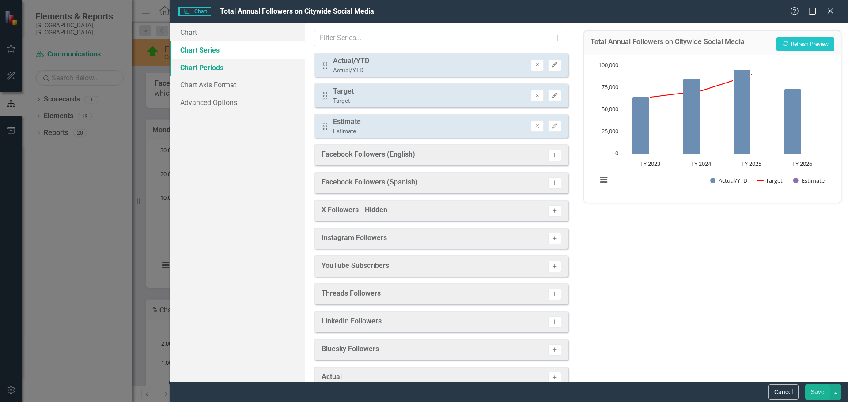
click at [196, 66] on link "Chart Periods" at bounding box center [238, 68] width 136 height 18
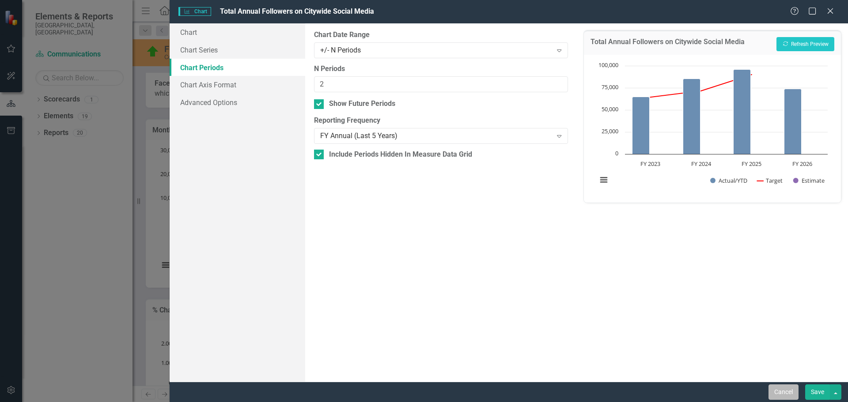
click at [783, 392] on button "Cancel" at bounding box center [784, 392] width 30 height 15
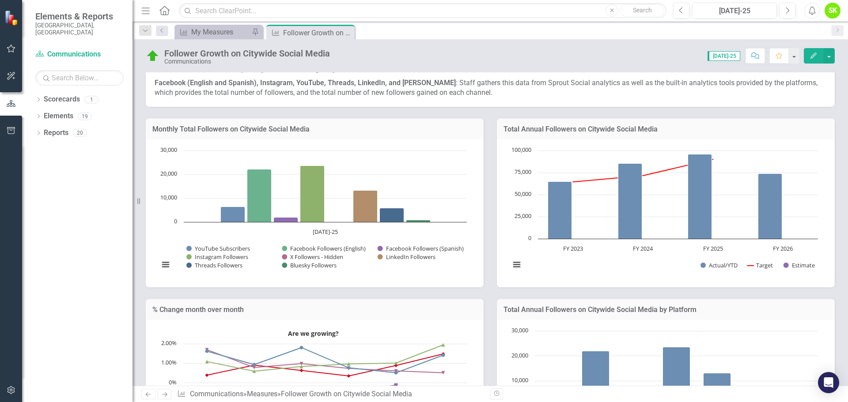
click at [253, 131] on h3 "Monthly Total Followers on Citywide Social Media" at bounding box center [314, 129] width 325 height 8
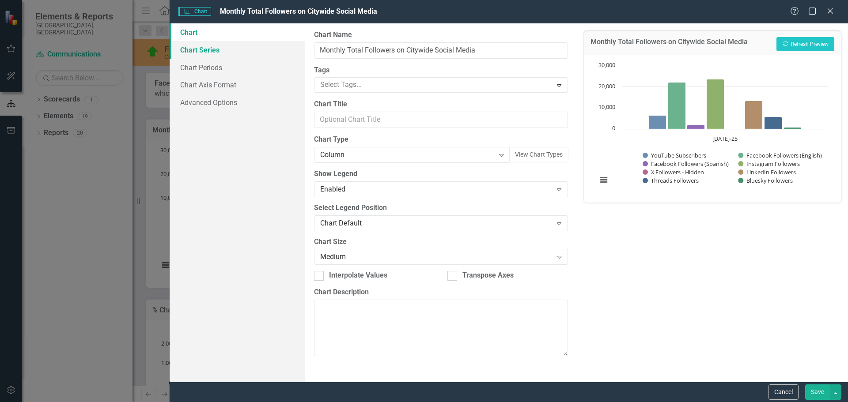
click at [202, 55] on link "Chart Series" at bounding box center [238, 50] width 136 height 18
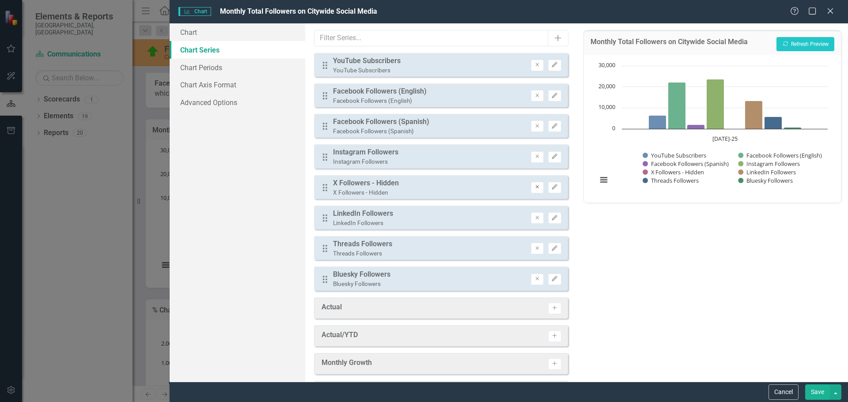
click at [534, 189] on icon "Remove" at bounding box center [537, 187] width 7 height 5
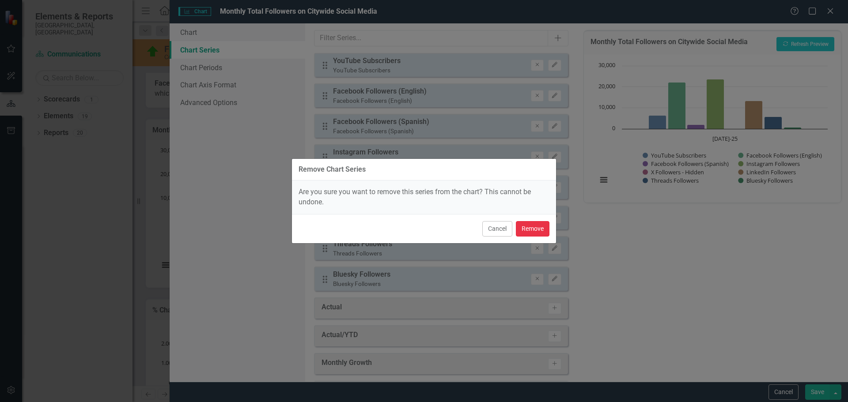
click at [529, 231] on button "Remove" at bounding box center [533, 228] width 34 height 15
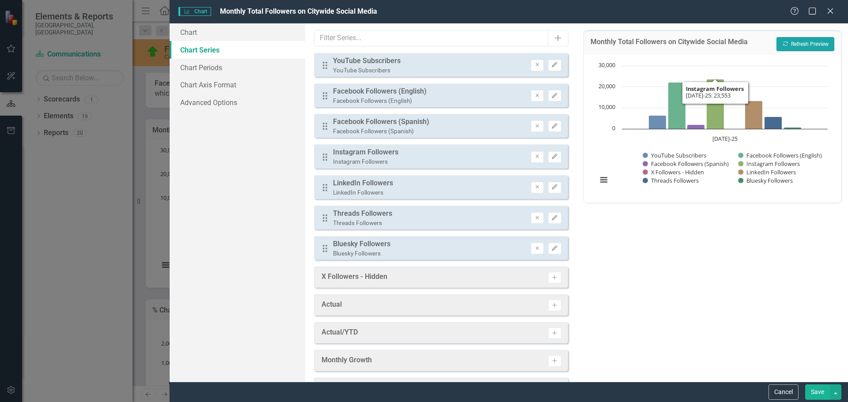
click at [801, 42] on button "Recalculate Refresh Preview" at bounding box center [806, 44] width 58 height 14
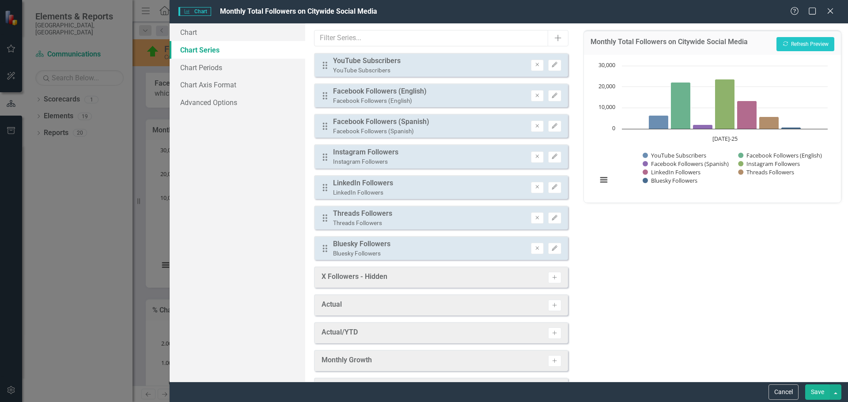
click at [823, 391] on button "Save" at bounding box center [817, 392] width 25 height 15
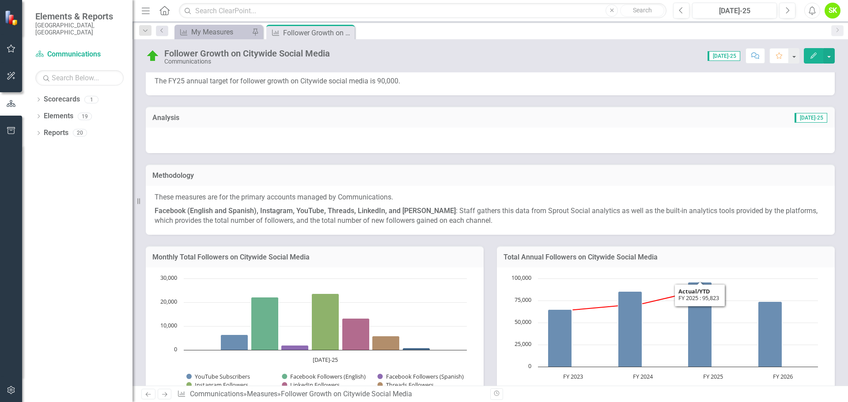
scroll to position [20, 0]
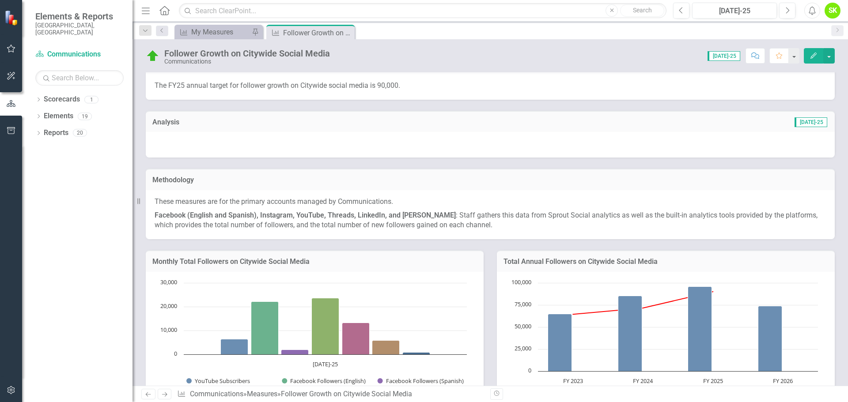
click at [808, 123] on span "[DATE]-25" at bounding box center [811, 123] width 33 height 10
click at [790, 145] on div at bounding box center [490, 145] width 689 height 26
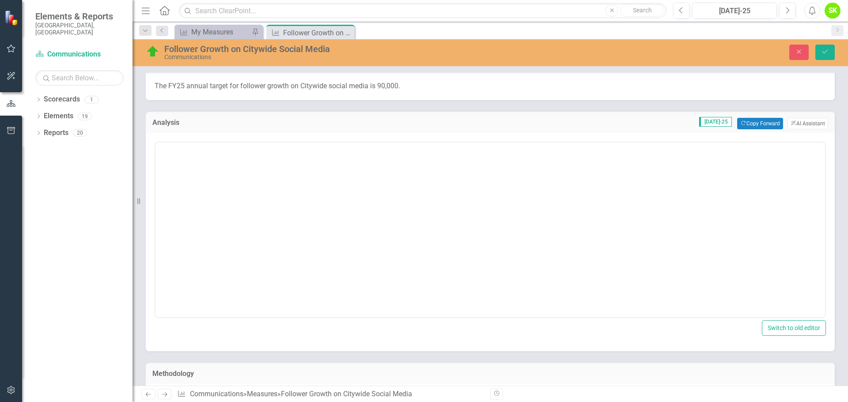
scroll to position [0, 0]
click at [791, 122] on button "ClearPoint AI AI Assistant" at bounding box center [808, 123] width 41 height 11
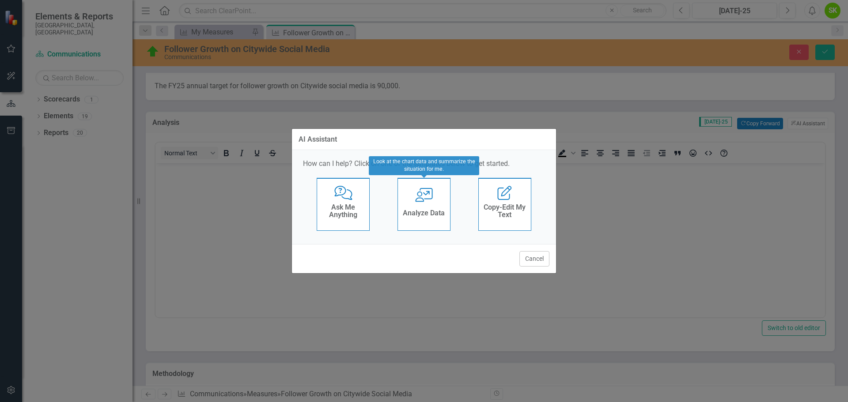
click at [418, 210] on h4 "Analyze Data" at bounding box center [424, 213] width 42 height 8
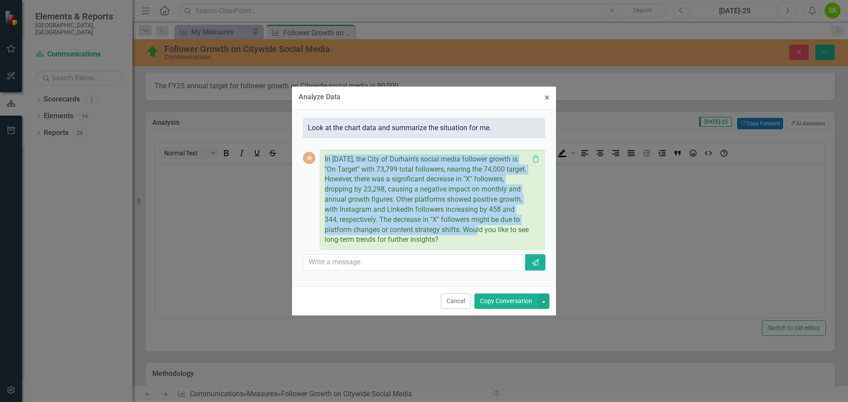
drag, startPoint x: 464, startPoint y: 228, endPoint x: 320, endPoint y: 162, distance: 158.7
click at [320, 162] on div "In July 2025, the City of Durham's social media follower growth is "On Target" …" at bounding box center [432, 200] width 225 height 101
drag, startPoint x: 495, startPoint y: 301, endPoint x: 337, endPoint y: 135, distance: 229.3
click at [495, 301] on button "Copy Conversation" at bounding box center [506, 301] width 64 height 15
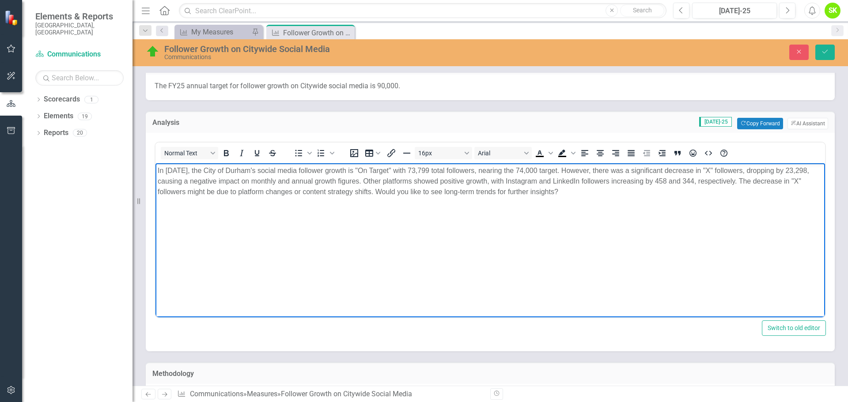
drag, startPoint x: 574, startPoint y: 190, endPoint x: 388, endPoint y: 190, distance: 185.5
click at [388, 190] on p "In July 2025, the City of Durham's social media follower growth is "On Target" …" at bounding box center [490, 182] width 665 height 32
click at [394, 202] on body "In July 2025, the City of Durham's social media follower growth is "On Target" …" at bounding box center [490, 229] width 670 height 133
drag, startPoint x: 265, startPoint y: 170, endPoint x: 211, endPoint y: 171, distance: 54.3
click at [211, 171] on p "In July 2025, the City of Durham's social media follower growth is "On Target" …" at bounding box center [490, 182] width 665 height 32
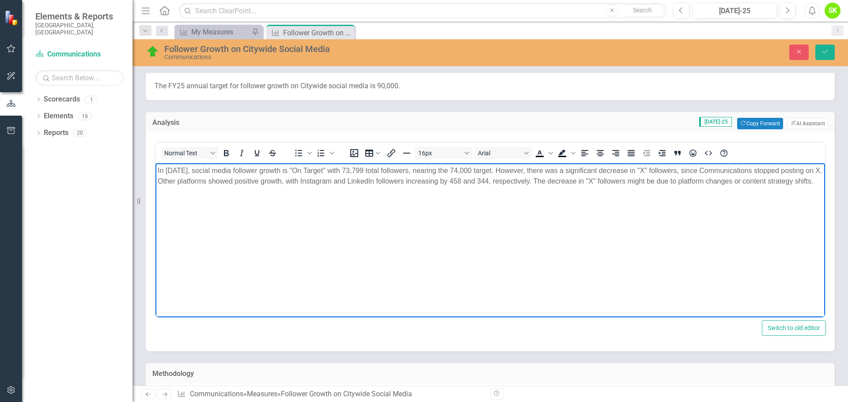
click at [171, 178] on p "In [DATE], social media follower growth is "On Target" with 73,799 total follow…" at bounding box center [490, 176] width 665 height 21
drag, startPoint x: 553, startPoint y: 178, endPoint x: 573, endPoint y: 190, distance: 23.6
click at [573, 187] on p "In [DATE], social media follower growth is "On Target" with 73,799 total follow…" at bounding box center [490, 176] width 665 height 21
click at [576, 206] on body "In [DATE], social media follower growth is "On Target" with 73,799 total follow…" at bounding box center [490, 229] width 670 height 133
click at [825, 51] on icon "Save" at bounding box center [825, 52] width 8 height 6
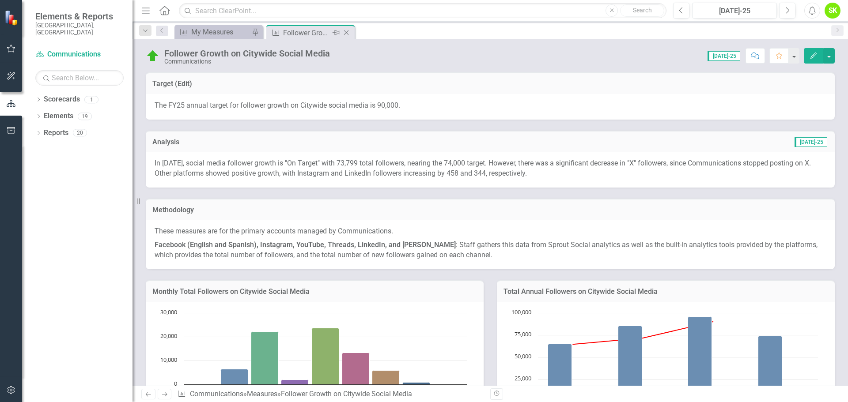
click at [348, 34] on icon "Close" at bounding box center [346, 32] width 9 height 7
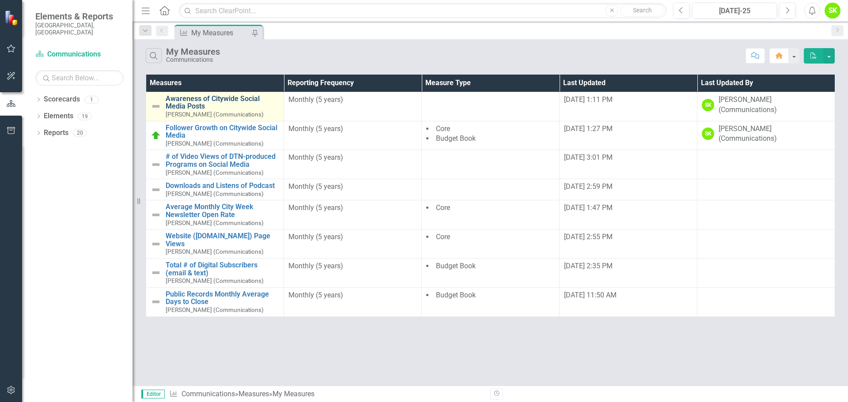
click at [193, 102] on link "Awareness of Citywide Social Media Posts" at bounding box center [223, 102] width 114 height 15
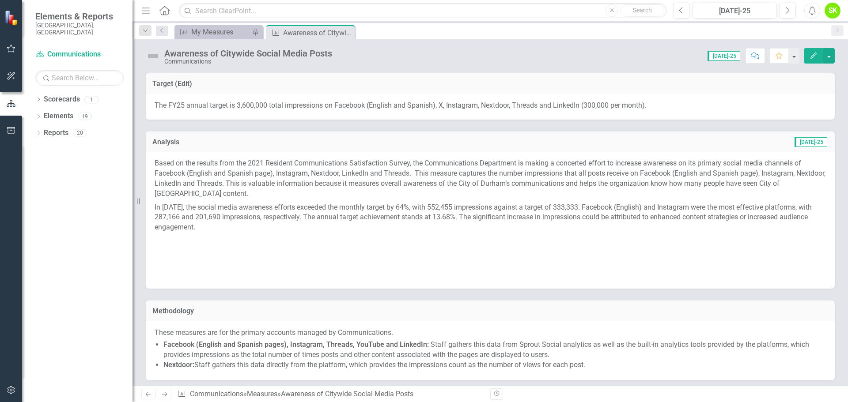
click at [810, 49] on button "Edit" at bounding box center [813, 55] width 19 height 15
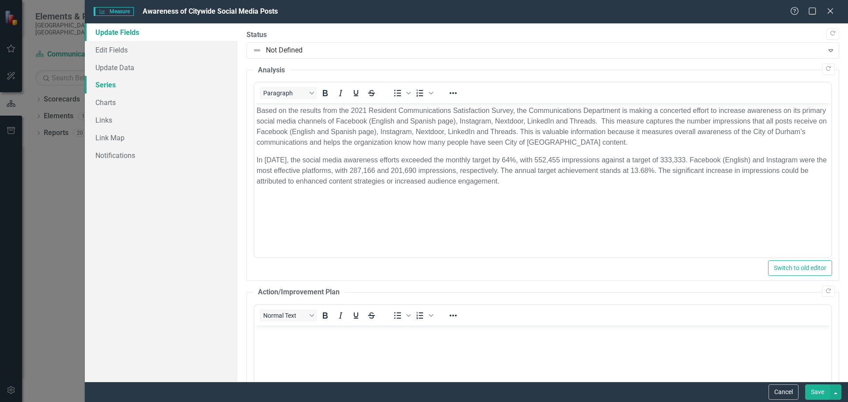
click at [107, 87] on link "Series" at bounding box center [161, 85] width 153 height 18
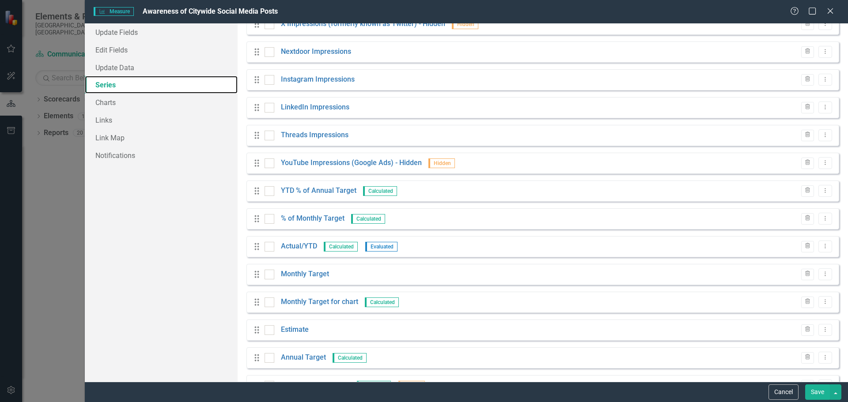
scroll to position [177, 0]
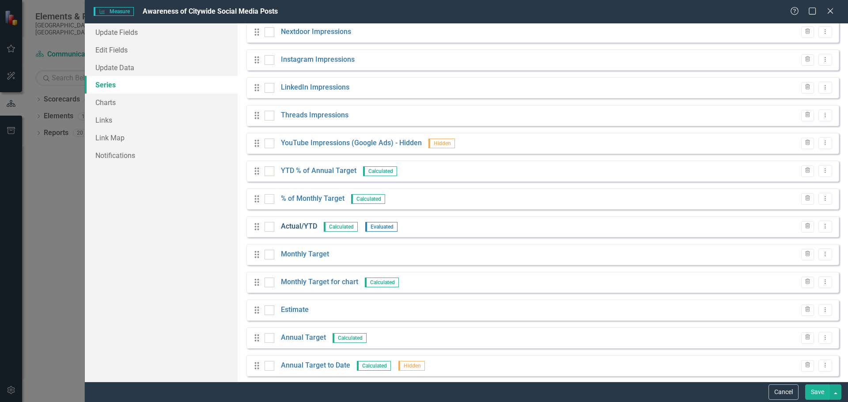
click at [305, 224] on link "Actual/YTD" at bounding box center [299, 227] width 36 height 10
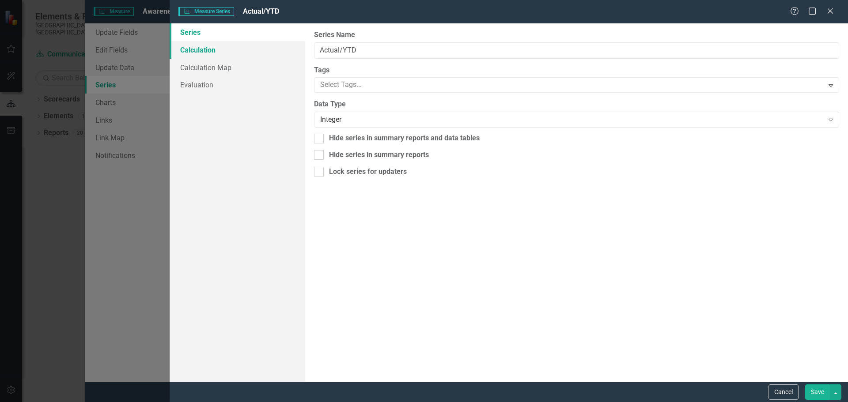
click at [203, 54] on link "Calculation" at bounding box center [238, 50] width 136 height 18
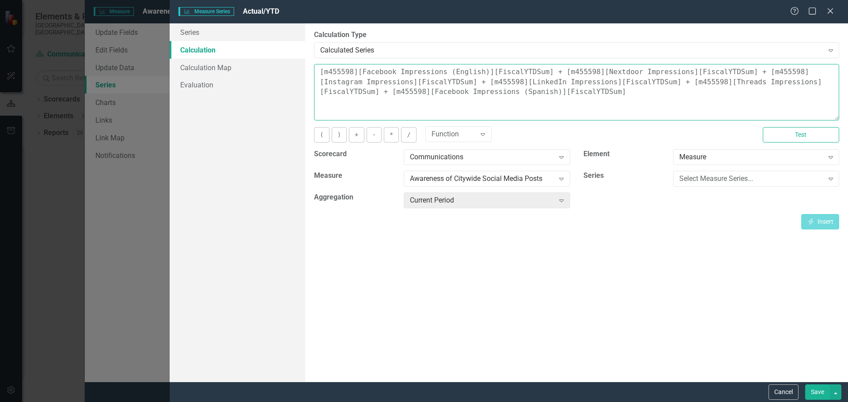
click at [540, 91] on textarea "[m455598][Facebook Impressions (English)][FiscalYTDSum] + [m455598][Nextdoor Im…" at bounding box center [576, 92] width 525 height 57
click at [762, 178] on div "Select Measure Series..." at bounding box center [751, 179] width 144 height 10
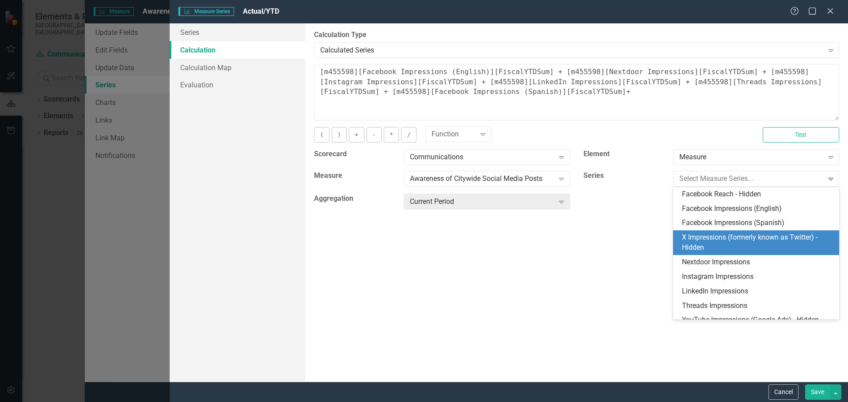
click at [730, 240] on div "X Impressions (formerly known as Twitter) - Hidden" at bounding box center [758, 243] width 152 height 20
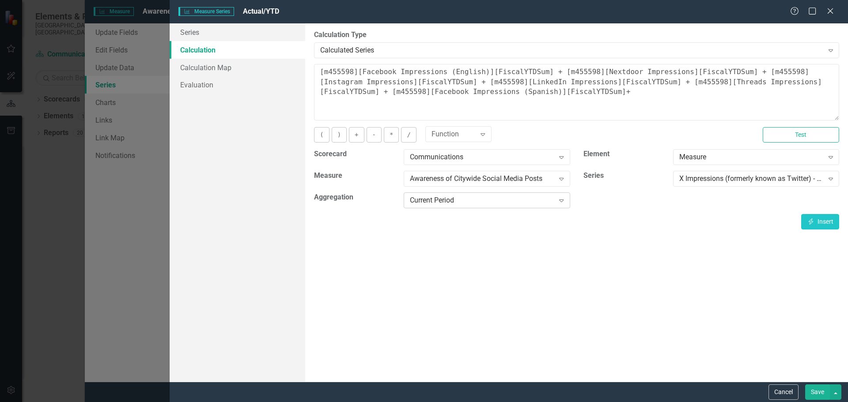
click at [565, 199] on icon "Expand" at bounding box center [561, 200] width 9 height 7
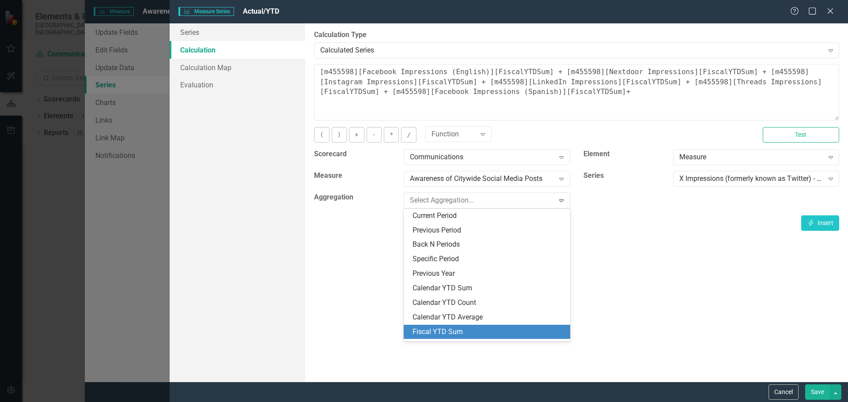
click at [455, 334] on div "Fiscal YTD Sum" at bounding box center [489, 332] width 152 height 10
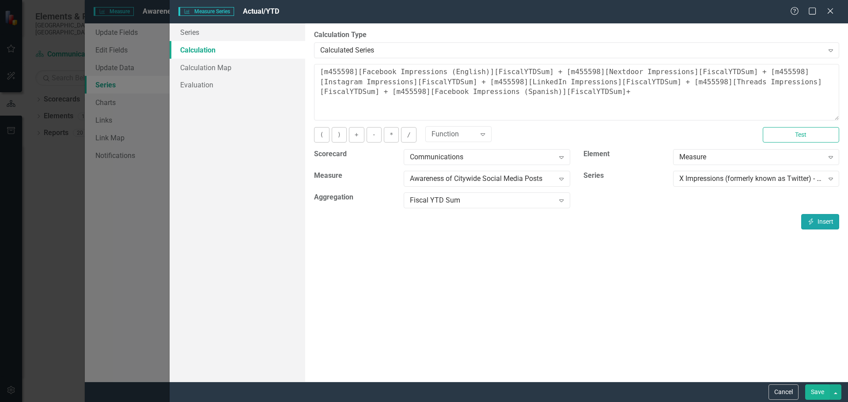
click at [819, 220] on button "Insert Insert" at bounding box center [820, 221] width 38 height 15
type textarea "[m455598][Facebook Impressions (English)][FiscalYTDSum] + [m455598][Nextdoor Im…"
click at [822, 389] on button "Save" at bounding box center [817, 392] width 25 height 15
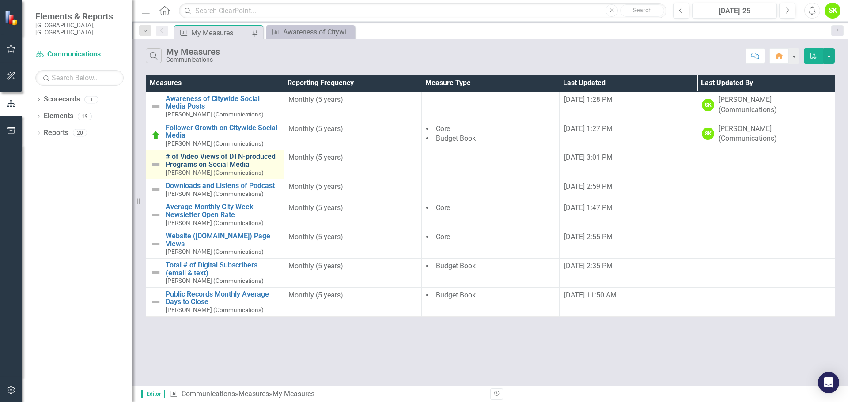
click at [203, 159] on link "# of Video Views of DTN-produced Programs on Social Media" at bounding box center [223, 160] width 114 height 15
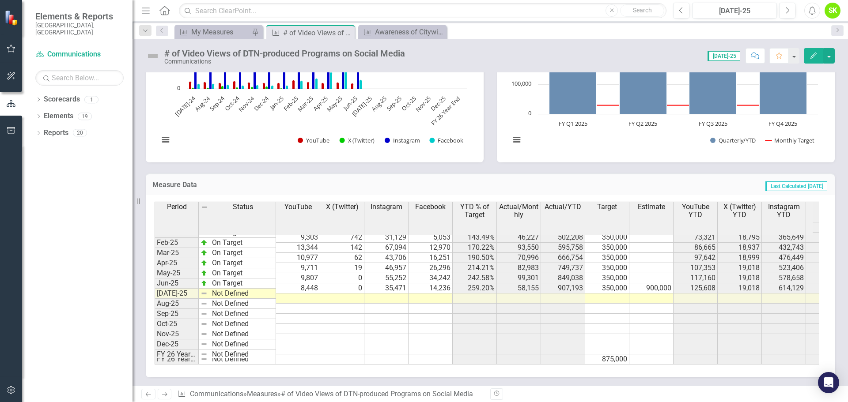
scroll to position [447, 0]
click at [315, 293] on tbody "Dec-23 On Target 12,541 6,713 84,077 7,295 131.05% 110,626 458,688 350,000 102,…" at bounding box center [569, 232] width 828 height 265
click at [320, 293] on div at bounding box center [319, 298] width 1 height 11
click at [341, 209] on span "X (Twitter)" at bounding box center [342, 207] width 33 height 8
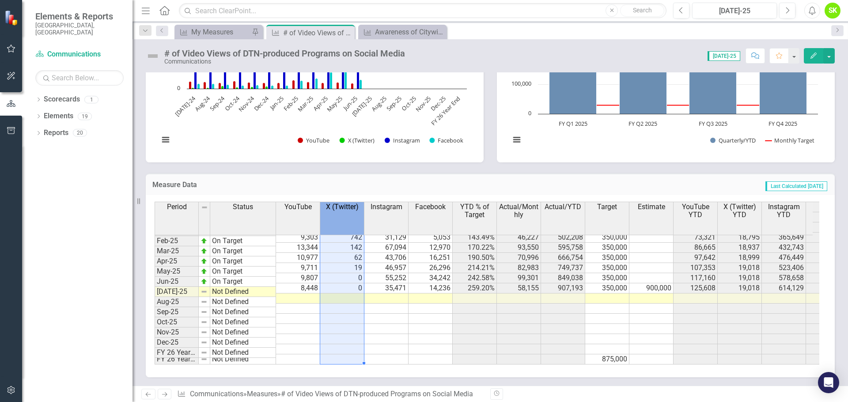
click at [341, 209] on span "X (Twitter)" at bounding box center [342, 207] width 33 height 8
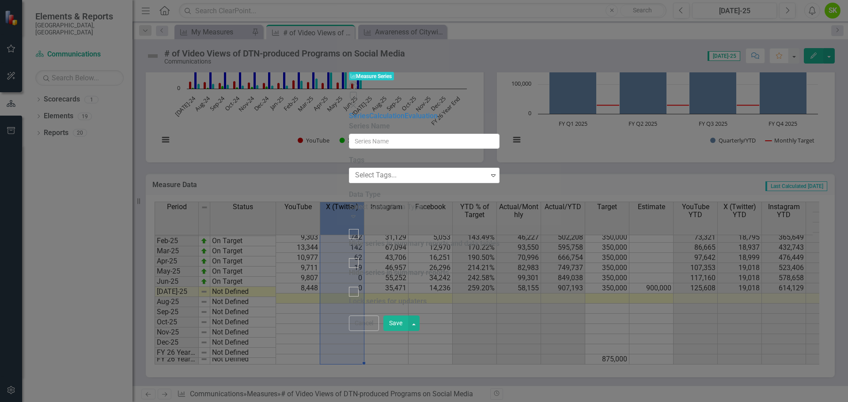
type input "X (Twitter)"
click at [349, 229] on div at bounding box center [354, 234] width 10 height 10
click at [347, 228] on input "Hide series in summary reports and data tables" at bounding box center [354, 235] width 14 height 14
checkbox input "true"
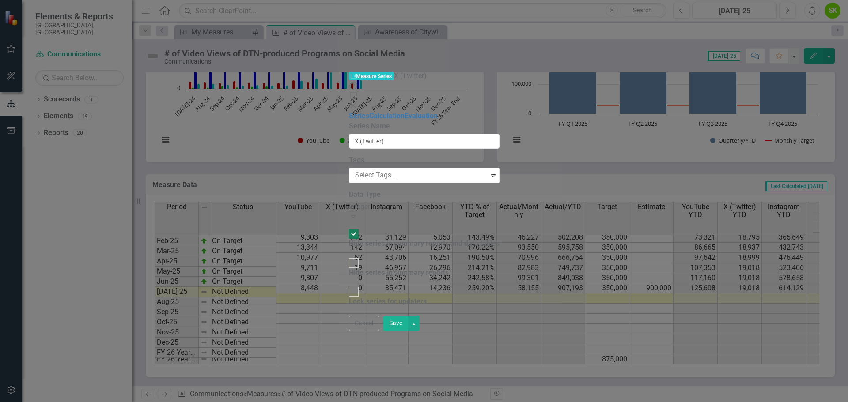
click at [349, 258] on div at bounding box center [354, 263] width 10 height 10
click at [347, 256] on input "Hide series in summary reports" at bounding box center [354, 263] width 14 height 14
checkbox input "true"
click at [372, 134] on input "X (Twitter)" at bounding box center [424, 141] width 151 height 15
type input "X (Twitter) - Hidden"
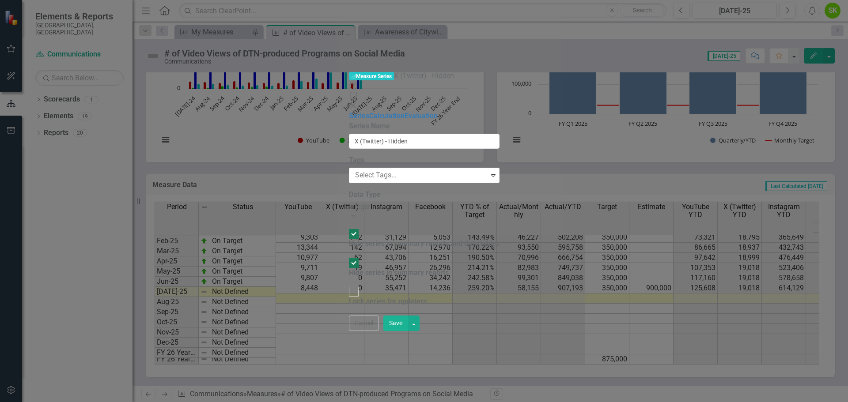
click at [408, 331] on button "Save" at bounding box center [395, 323] width 25 height 15
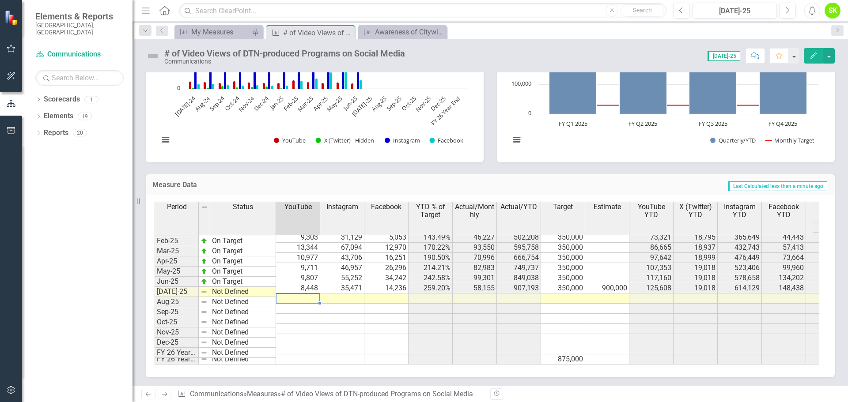
click at [312, 294] on td at bounding box center [298, 299] width 44 height 10
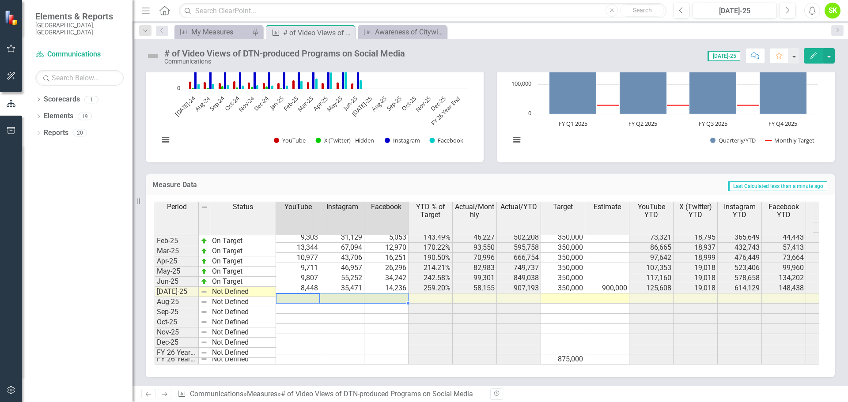
drag, startPoint x: 308, startPoint y: 292, endPoint x: 382, endPoint y: 293, distance: 74.2
click at [382, 294] on tr "Jul-25 Not Defined" at bounding box center [547, 299] width 784 height 10
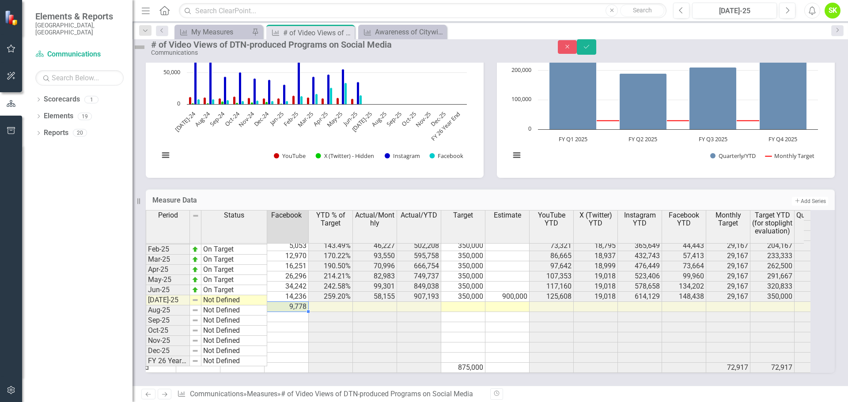
scroll to position [0, 126]
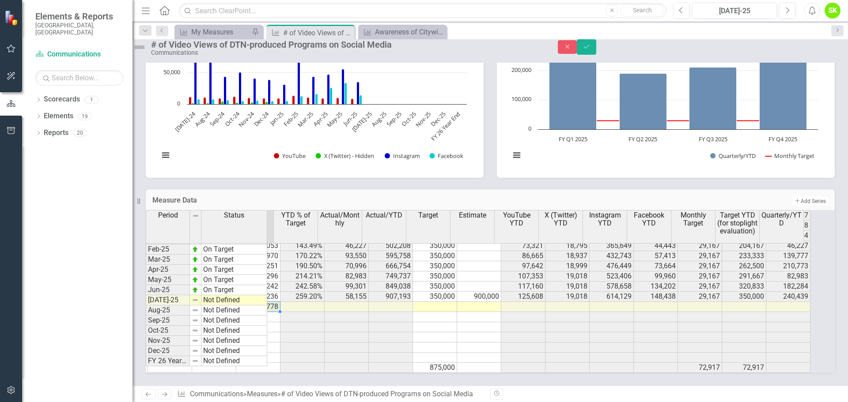
click at [576, 212] on span "X (Twitter) YTD" at bounding box center [561, 219] width 40 height 15
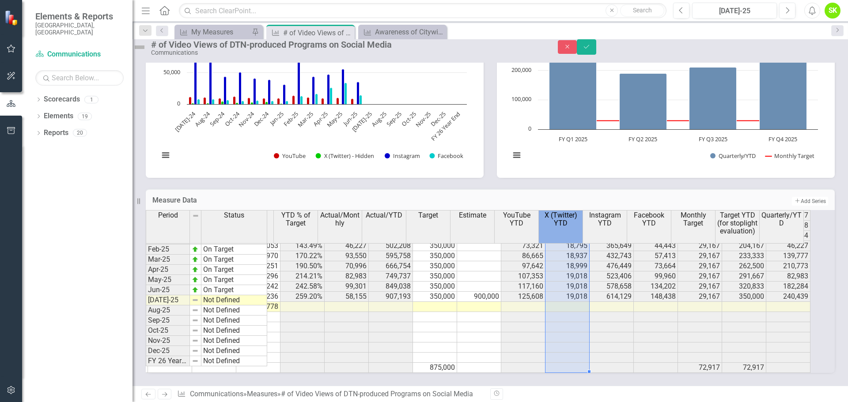
click at [576, 212] on span "X (Twitter) YTD" at bounding box center [561, 219] width 40 height 15
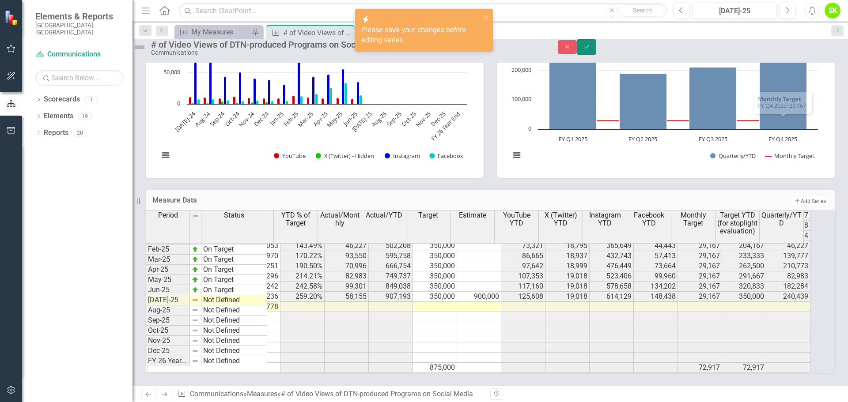
click at [591, 50] on icon "Save" at bounding box center [587, 47] width 8 height 6
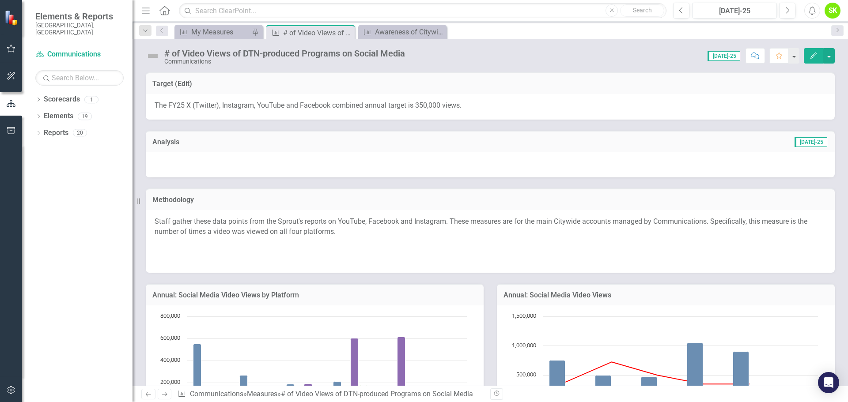
click at [817, 54] on icon "Edit" at bounding box center [814, 56] width 8 height 6
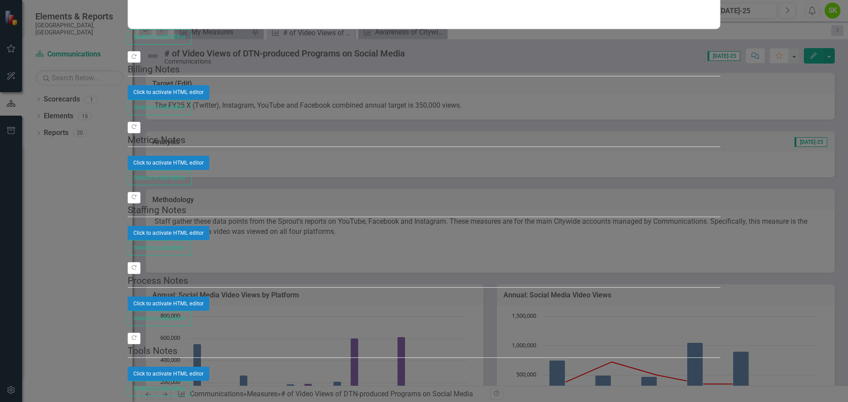
scroll to position [264, 0]
type textarea "0"
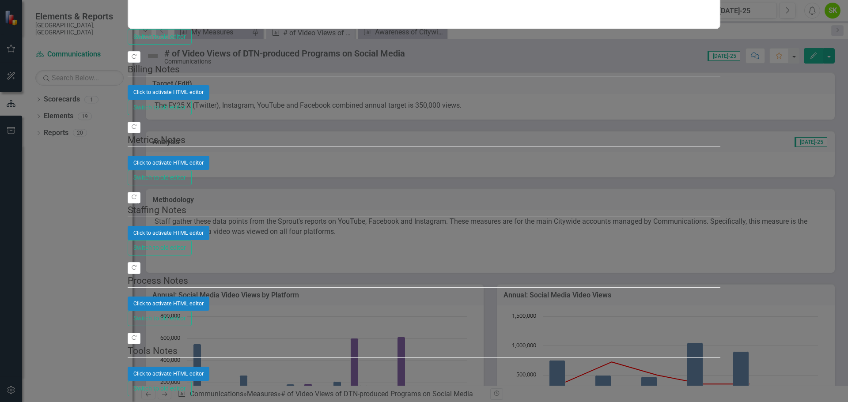
drag, startPoint x: 455, startPoint y: 308, endPoint x: 449, endPoint y: 357, distance: 49.0
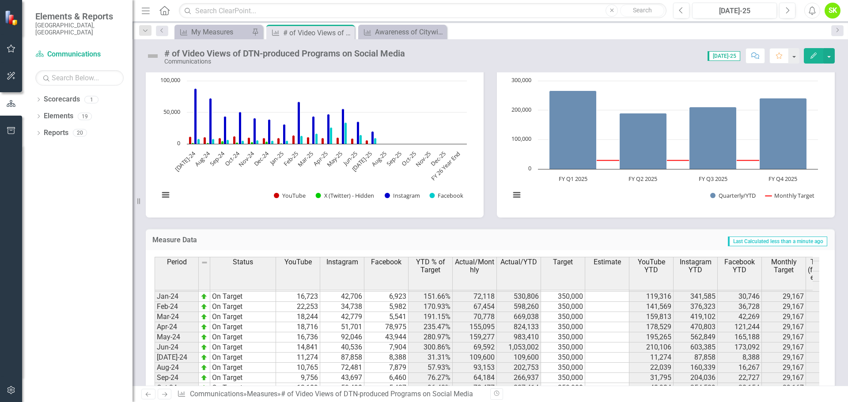
scroll to position [339, 0]
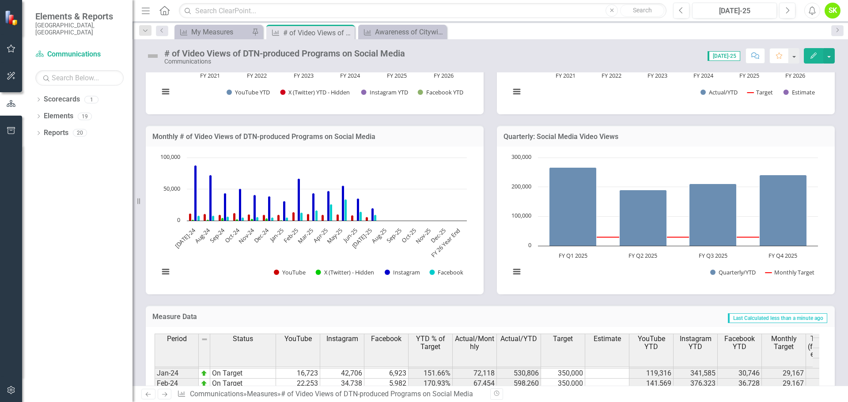
click at [299, 137] on h3 "Monthly # of Video Views of DTN-produced Programs on Social Media" at bounding box center [314, 137] width 325 height 8
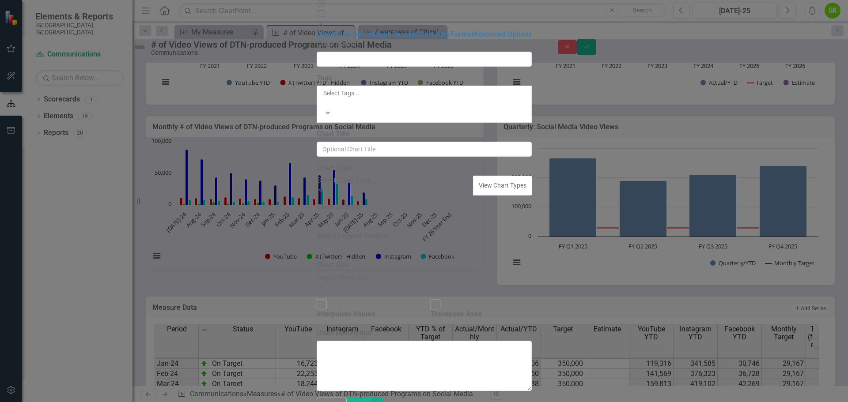
type input "Monthly # of Video Views of DTN-produced Programs on Social Media"
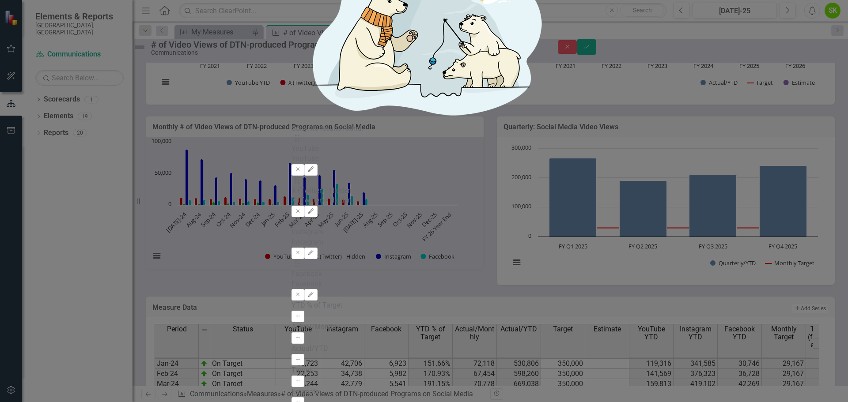
checkbox input "false"
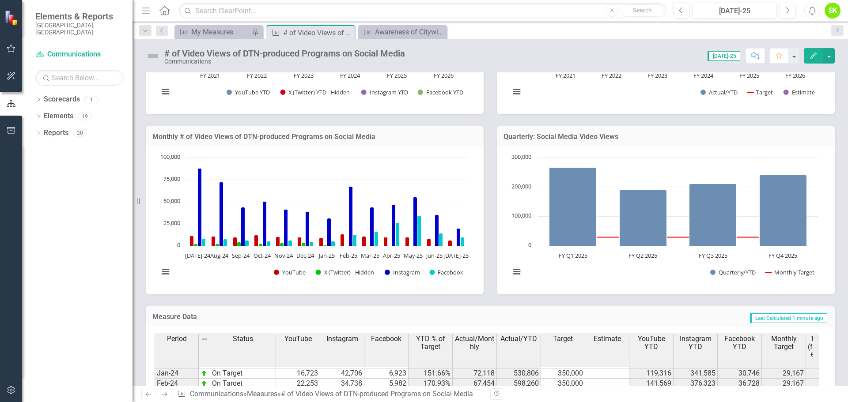
click at [575, 134] on h3 "Quarterly: Social Media Video Views" at bounding box center [666, 137] width 325 height 8
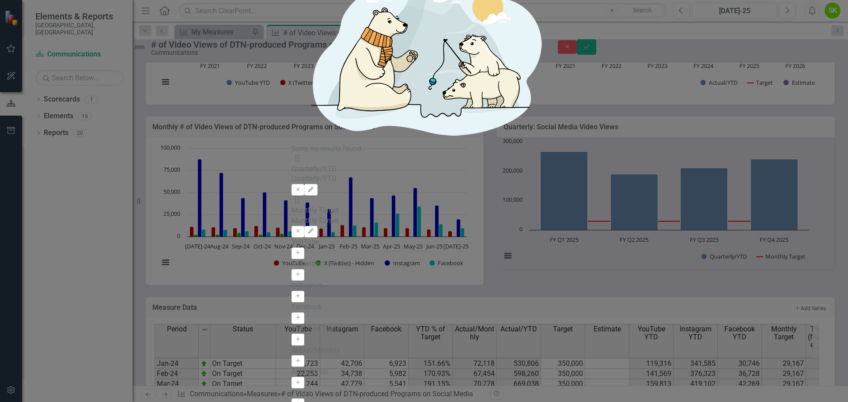
drag, startPoint x: 334, startPoint y: 85, endPoint x: 315, endPoint y: 85, distance: 19.9
type input "8"
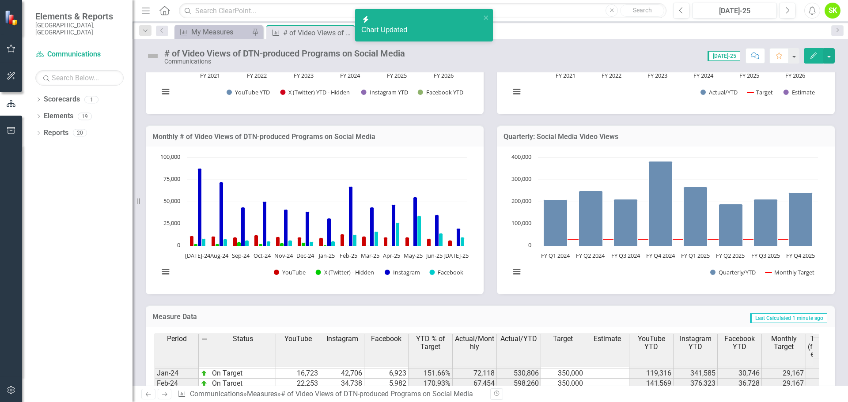
click at [584, 139] on h3 "Quarterly: Social Media Video Views" at bounding box center [666, 137] width 325 height 8
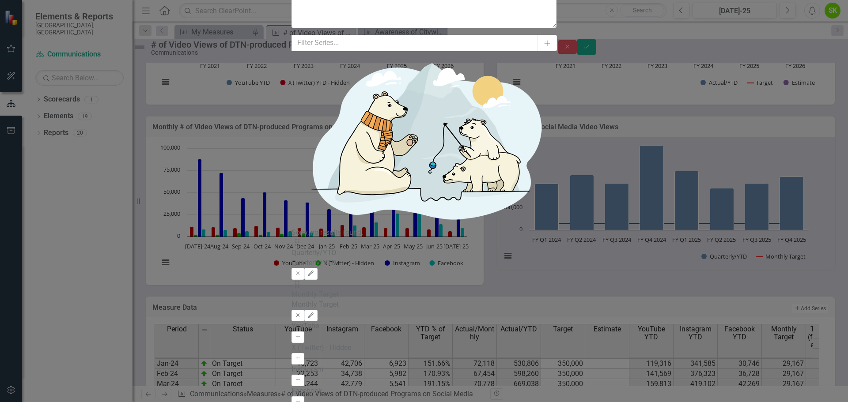
click at [301, 313] on icon "Remove" at bounding box center [298, 315] width 7 height 5
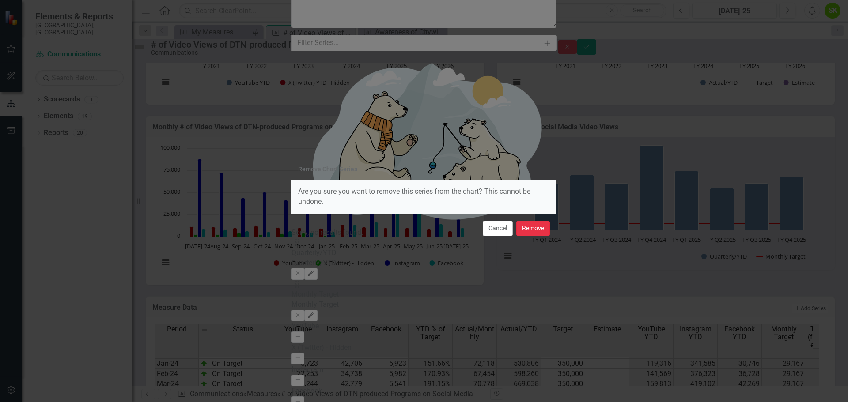
click at [531, 228] on button "Remove" at bounding box center [533, 228] width 34 height 15
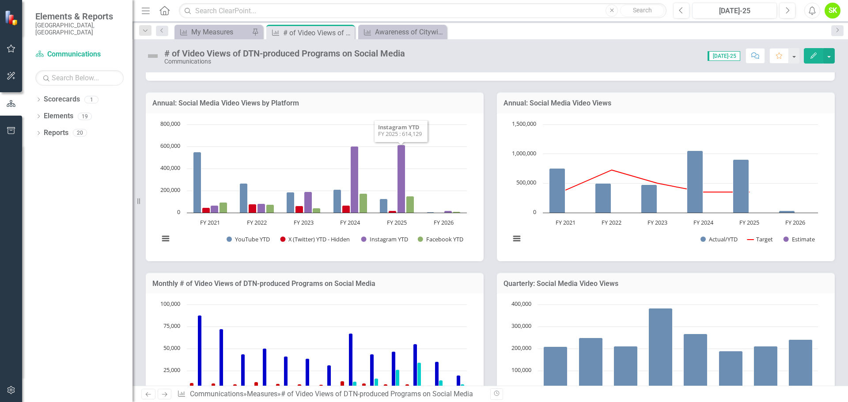
scroll to position [207, 0]
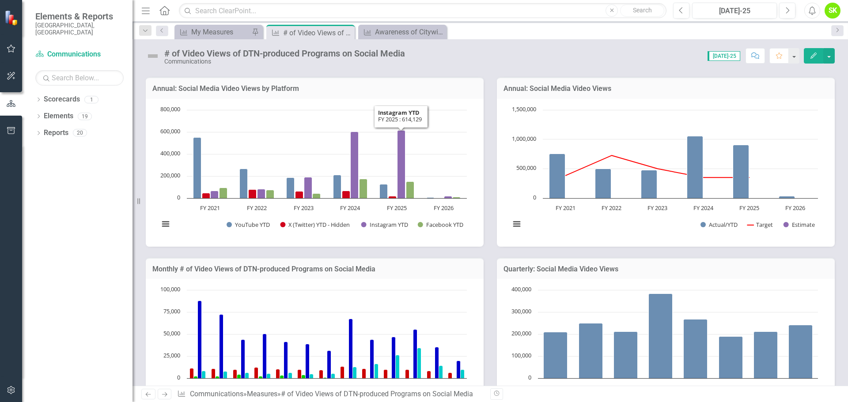
click at [259, 89] on h3 "Annual: Social Media Video Views by Platform" at bounding box center [314, 89] width 325 height 8
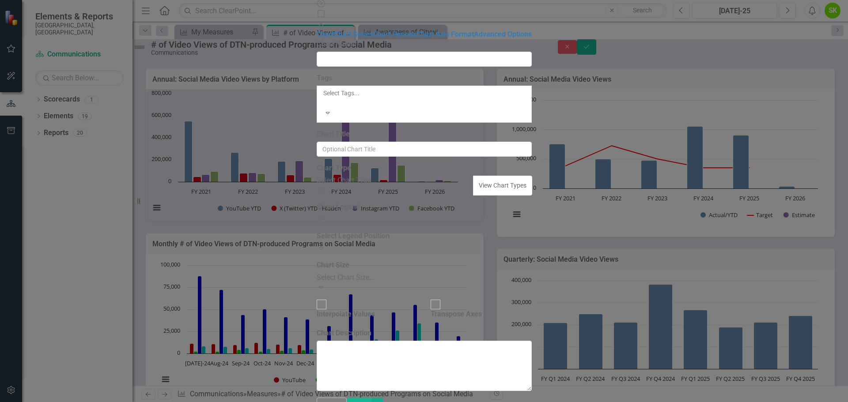
type input "Annual: Social Media Video Views by Platform"
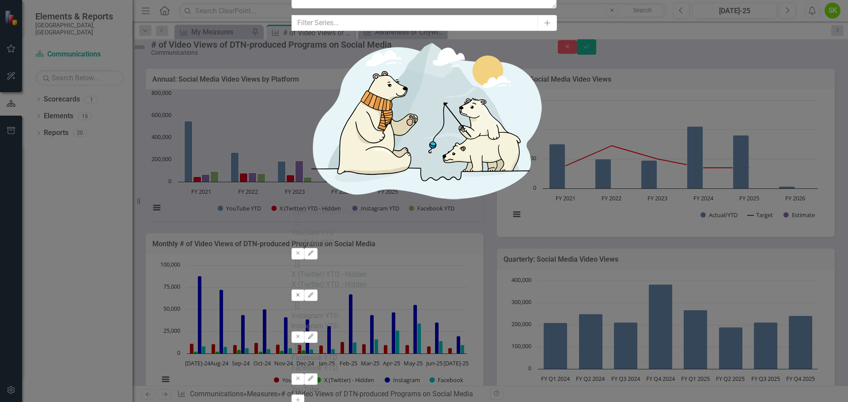
click at [301, 293] on icon "Remove" at bounding box center [298, 295] width 7 height 5
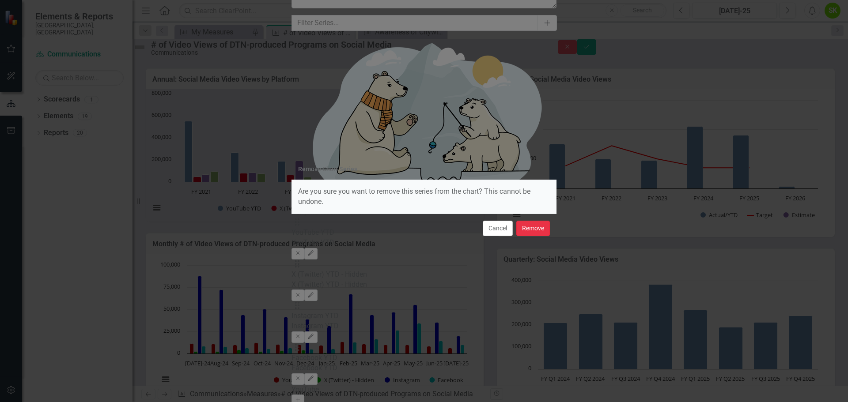
click at [539, 230] on button "Remove" at bounding box center [533, 228] width 34 height 15
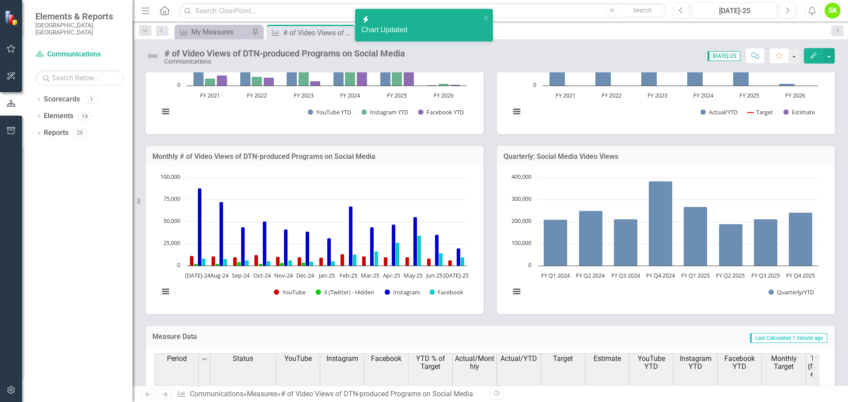
scroll to position [339, 0]
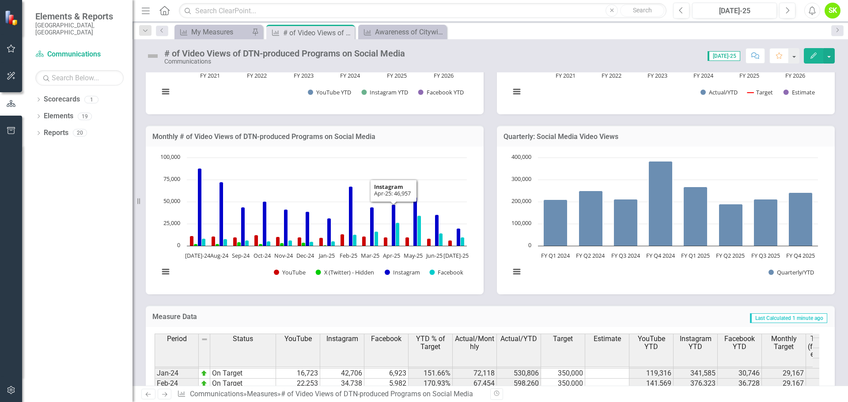
click at [315, 133] on h3 "Monthly # of Video Views of DTN-produced Programs on Social Media" at bounding box center [314, 137] width 325 height 8
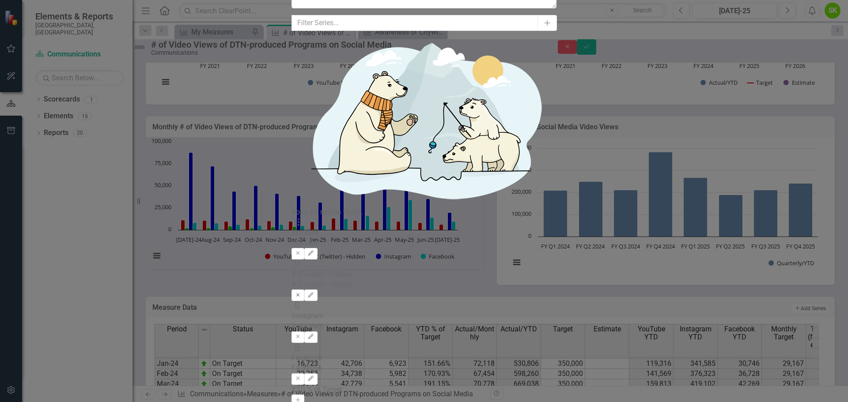
click at [301, 293] on icon "Remove" at bounding box center [298, 295] width 7 height 5
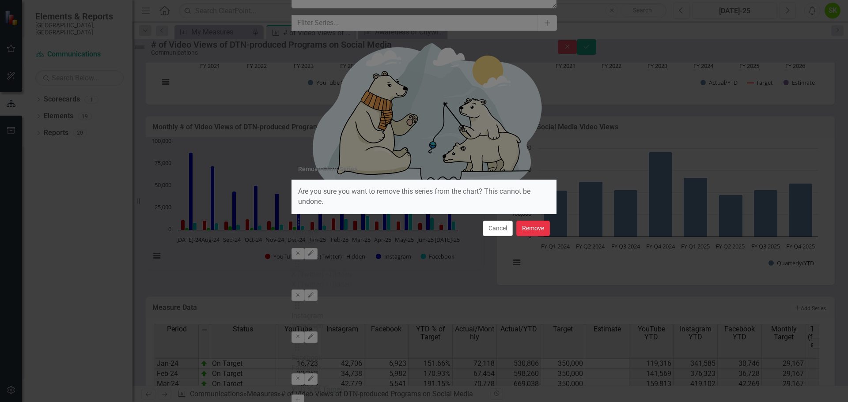
click at [529, 230] on button "Remove" at bounding box center [533, 228] width 34 height 15
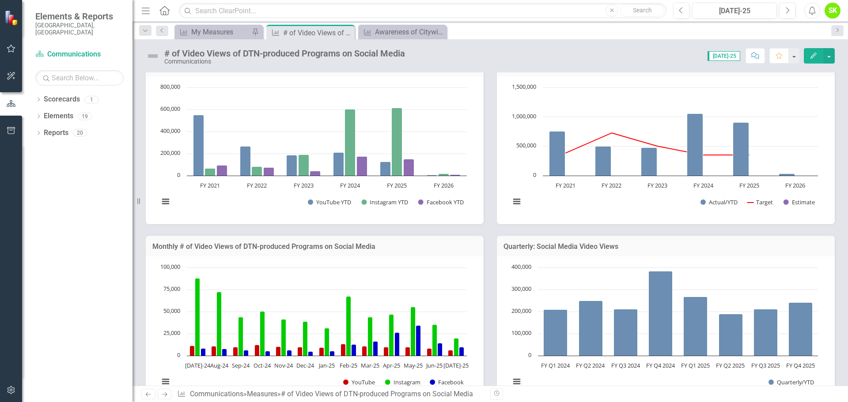
scroll to position [251, 0]
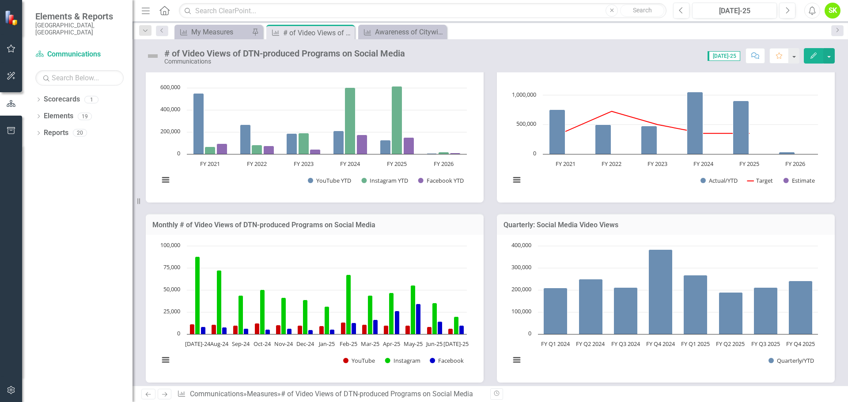
click at [339, 226] on h3 "Monthly # of Video Views of DTN-produced Programs on Social Media" at bounding box center [314, 225] width 325 height 8
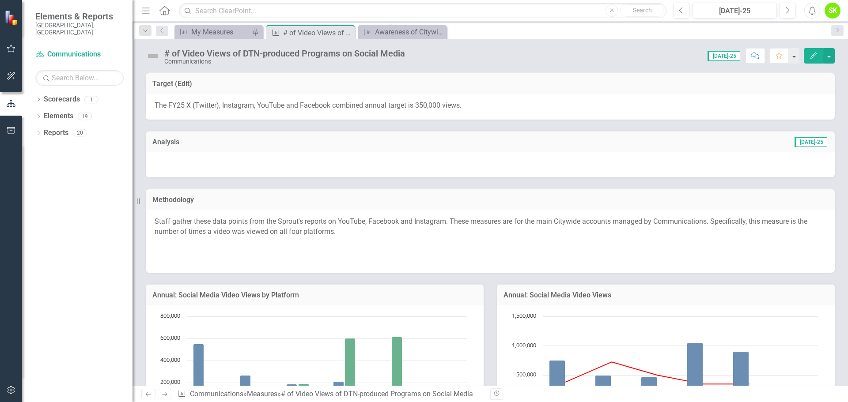
scroll to position [447, 0]
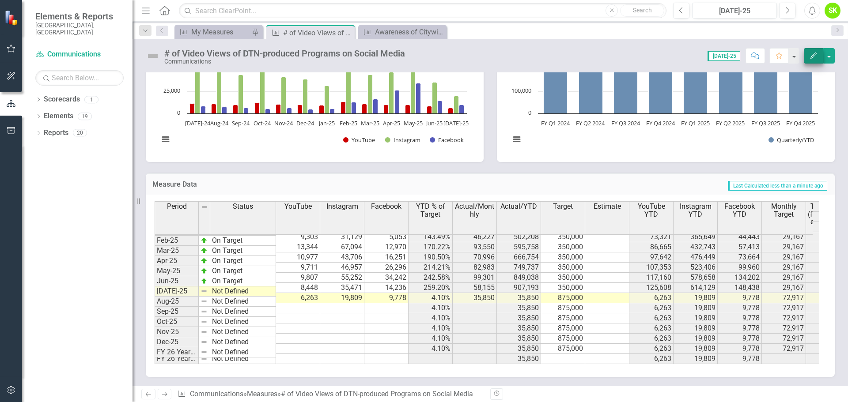
click at [810, 55] on icon "Edit" at bounding box center [814, 56] width 8 height 6
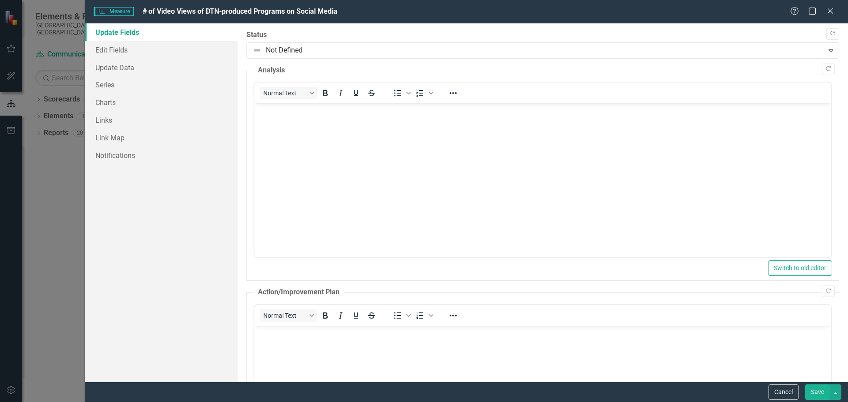
scroll to position [0, 0]
click at [119, 49] on link "Edit Fields" at bounding box center [161, 50] width 153 height 18
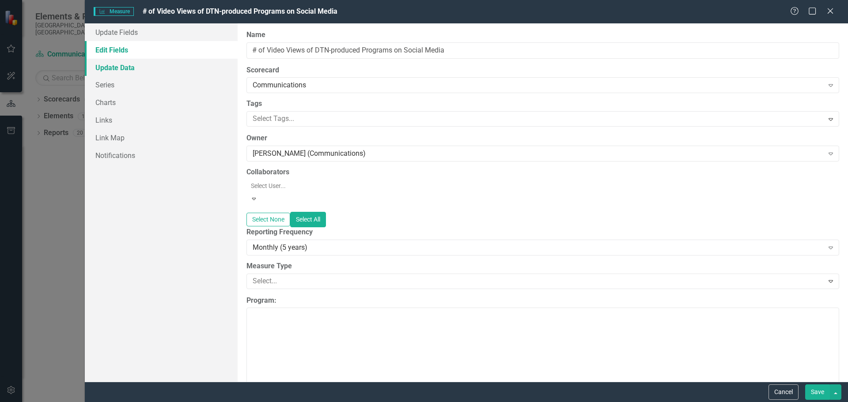
click at [108, 64] on link "Update Data" at bounding box center [161, 68] width 153 height 18
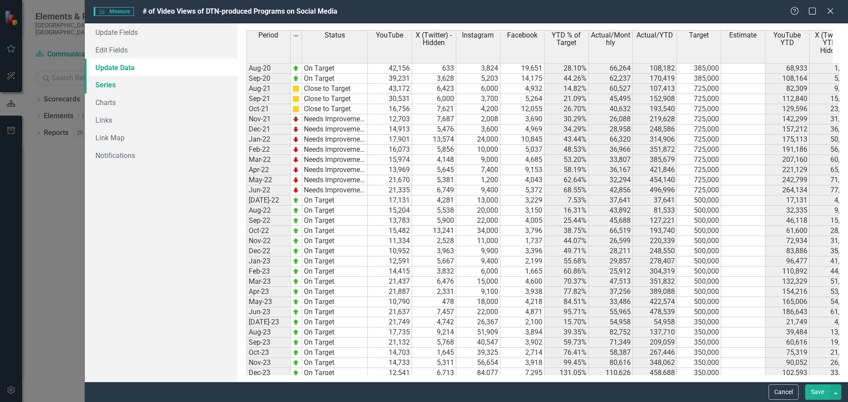
click at [108, 81] on link "Series" at bounding box center [161, 85] width 153 height 18
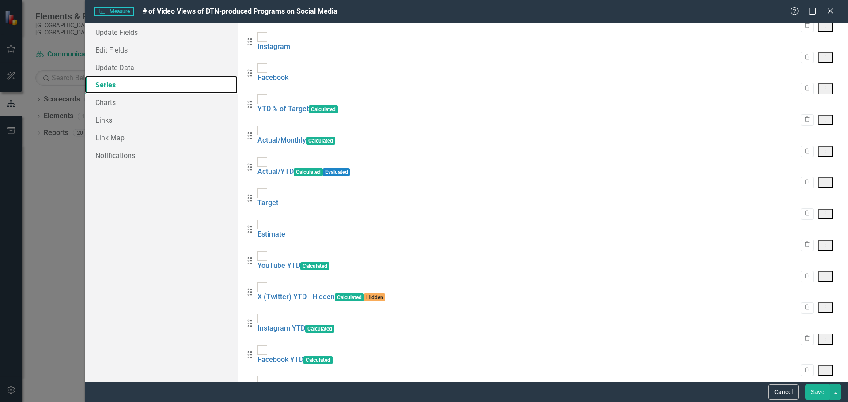
scroll to position [133, 0]
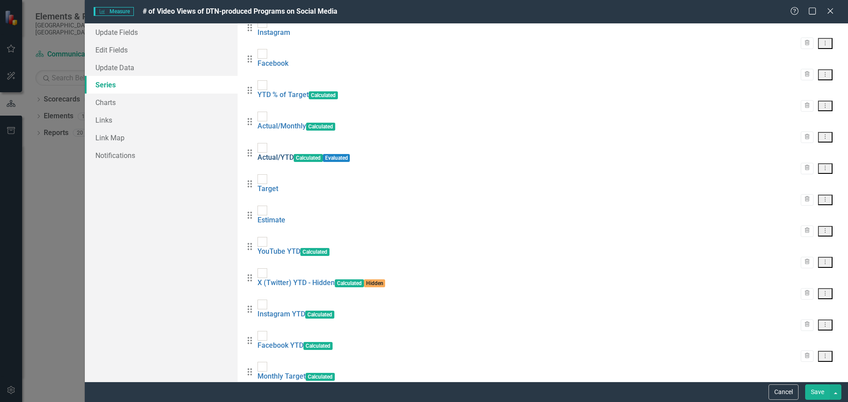
click at [294, 153] on link "Actual/YTD" at bounding box center [276, 157] width 36 height 8
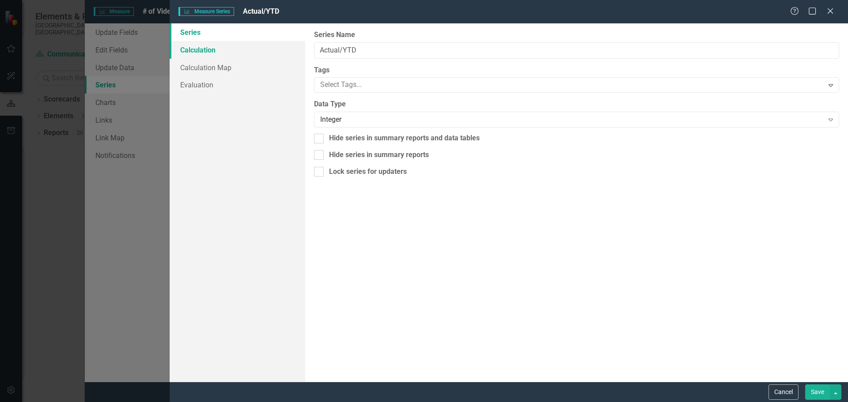
click at [204, 53] on link "Calculation" at bounding box center [238, 50] width 136 height 18
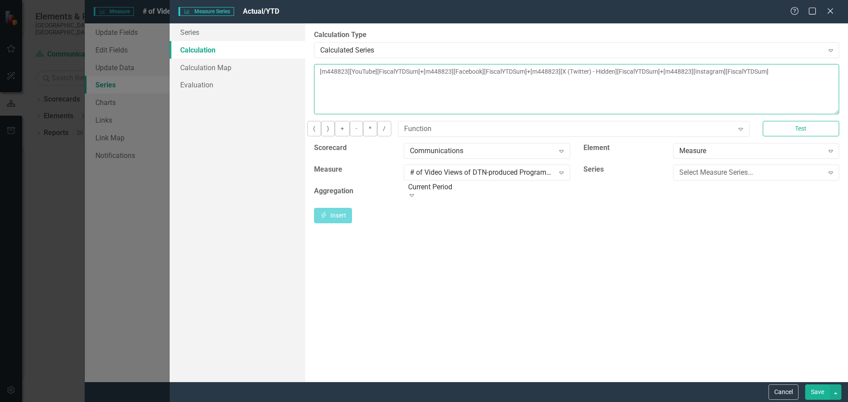
drag, startPoint x: 795, startPoint y: 70, endPoint x: 581, endPoint y: 68, distance: 214.3
click at [581, 68] on textarea "[m448823][YouTube][FiscalYTDSum]+[m448823][Facebook][FiscalYTDSum]+[m448823][X …" at bounding box center [576, 89] width 525 height 50
type textarea "[m448823][YouTube][FiscalYTDSum]+[m448823][Facebook][FiscalYTDSum]+[Instagram][…"
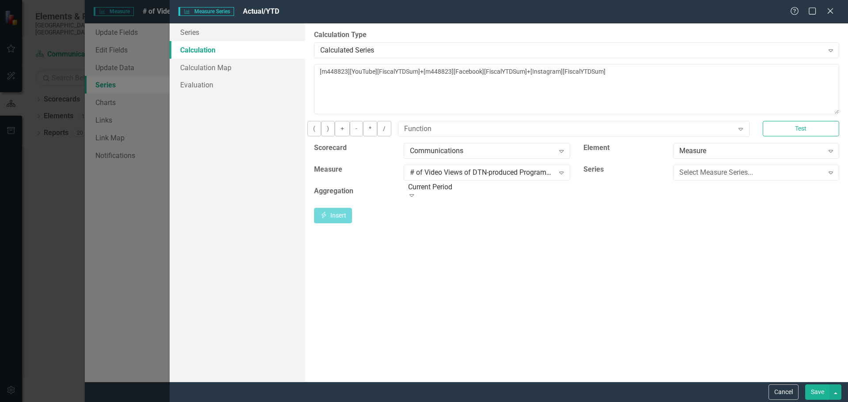
click at [815, 391] on button "Save" at bounding box center [817, 392] width 25 height 15
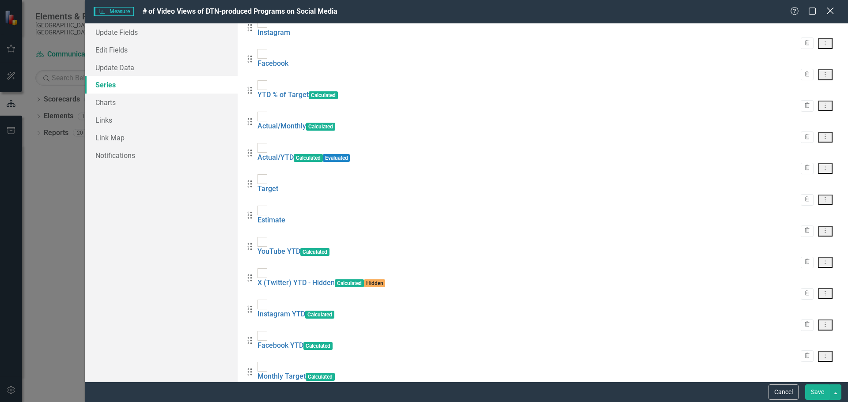
click at [832, 13] on icon "Close" at bounding box center [830, 11] width 11 height 8
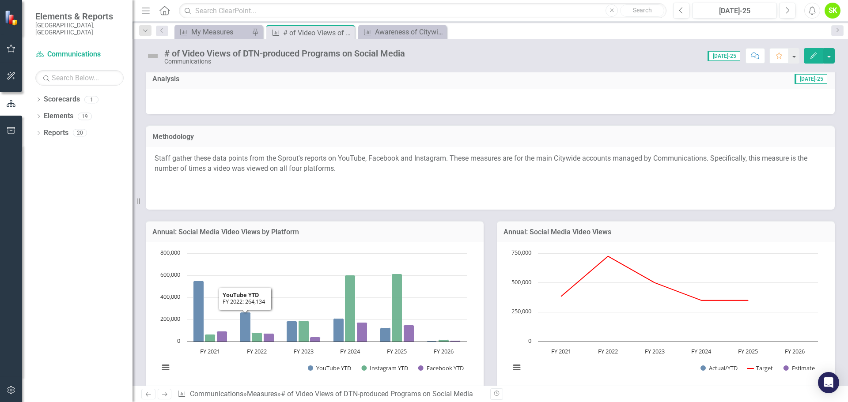
scroll to position [0, 0]
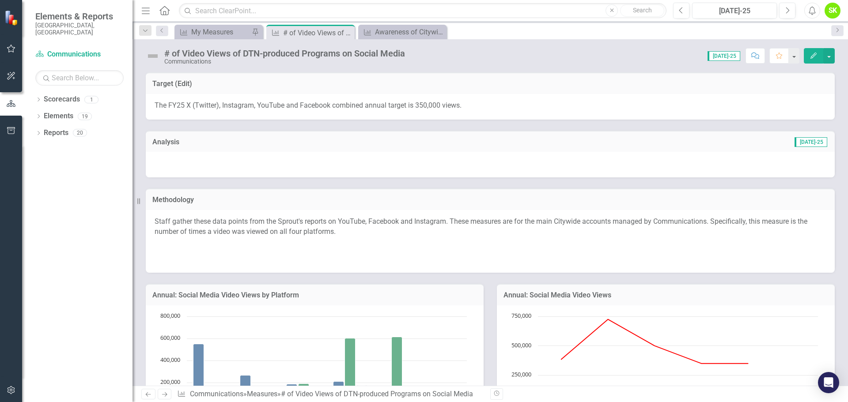
drag, startPoint x: 145, startPoint y: 13, endPoint x: 163, endPoint y: 39, distance: 32.4
click at [145, 13] on icon "Menu" at bounding box center [145, 10] width 11 height 9
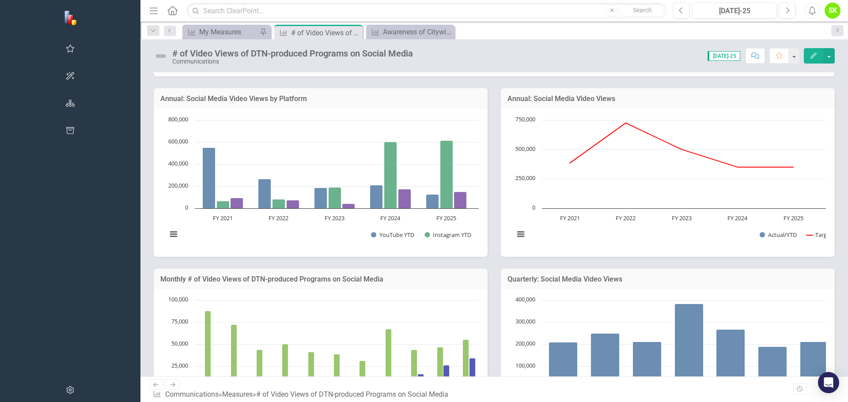
scroll to position [177, 0]
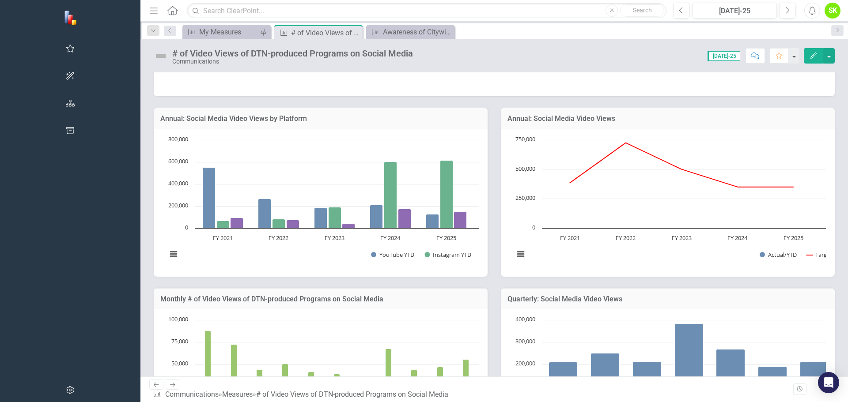
click at [508, 118] on h3 "Annual: Social Media Video Views" at bounding box center [668, 119] width 321 height 8
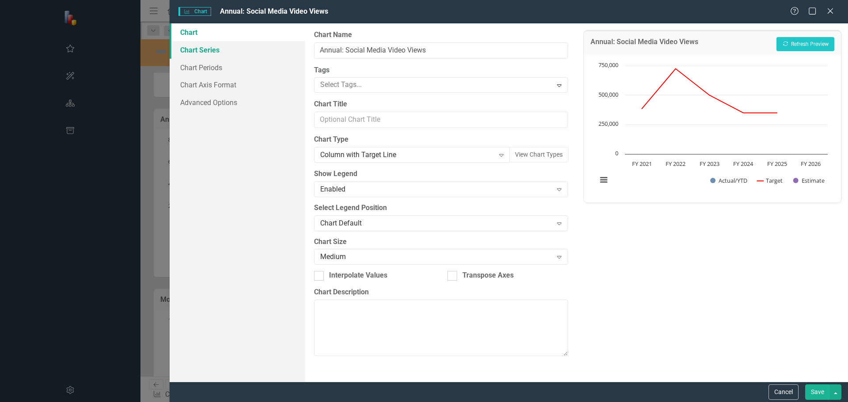
click at [212, 53] on link "Chart Series" at bounding box center [238, 50] width 136 height 18
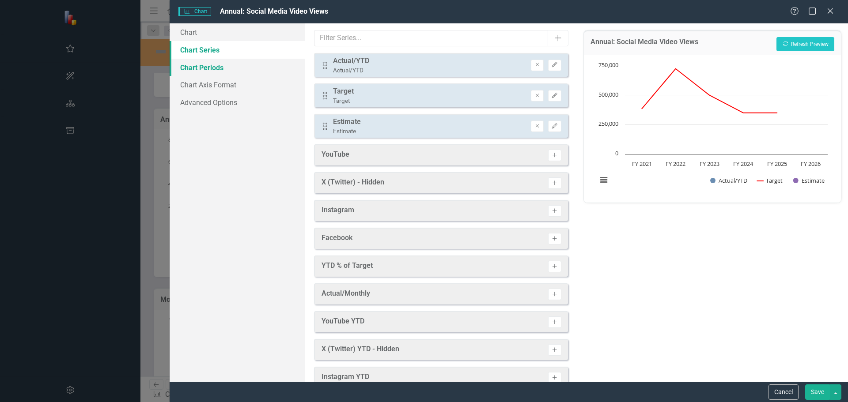
click at [209, 68] on link "Chart Periods" at bounding box center [238, 68] width 136 height 18
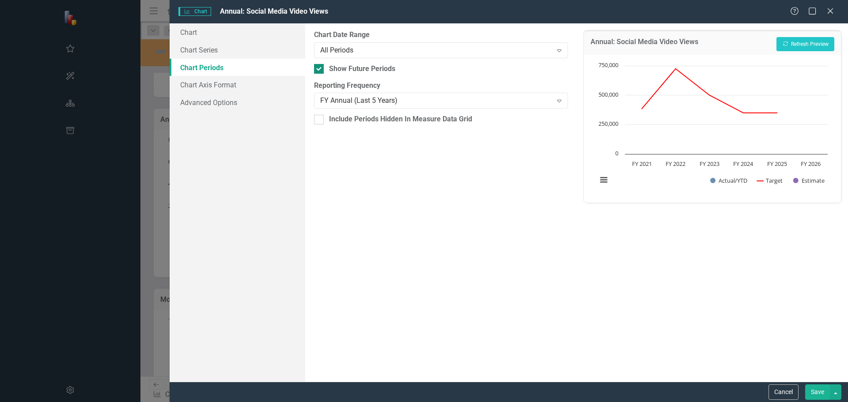
click at [322, 70] on div at bounding box center [319, 69] width 10 height 10
click at [320, 70] on input "Show Future Periods" at bounding box center [317, 67] width 6 height 6
checkbox input "false"
click at [199, 51] on link "Chart Series" at bounding box center [238, 50] width 136 height 18
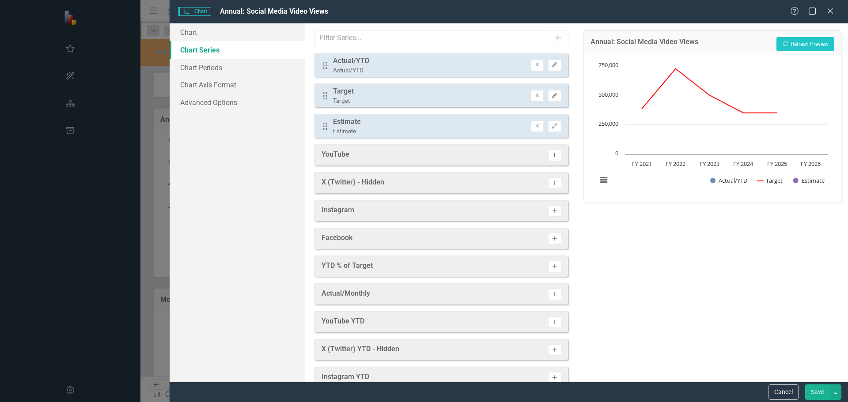
click at [551, 156] on icon "Activate" at bounding box center [554, 155] width 7 height 5
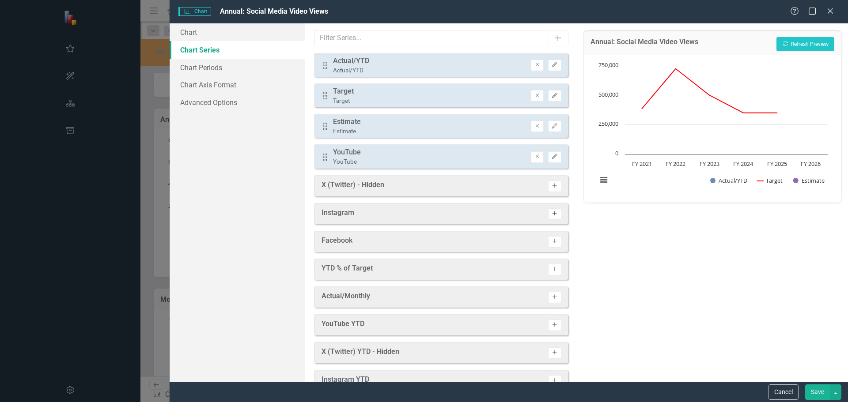
click at [551, 213] on icon "Activate" at bounding box center [554, 213] width 7 height 5
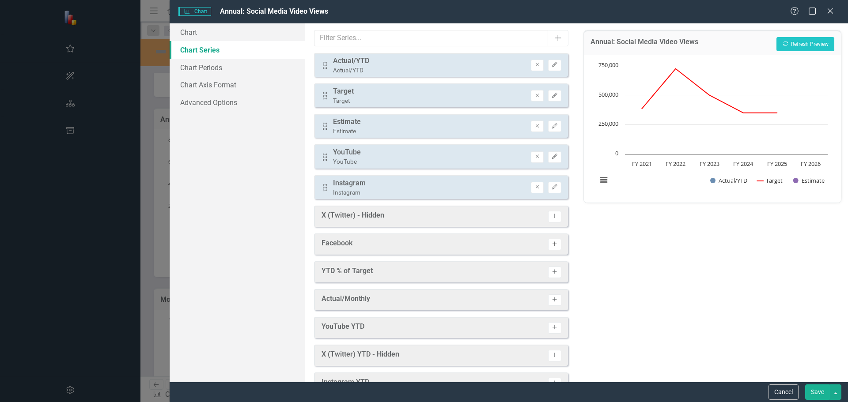
click at [551, 246] on icon "Activate" at bounding box center [554, 244] width 7 height 5
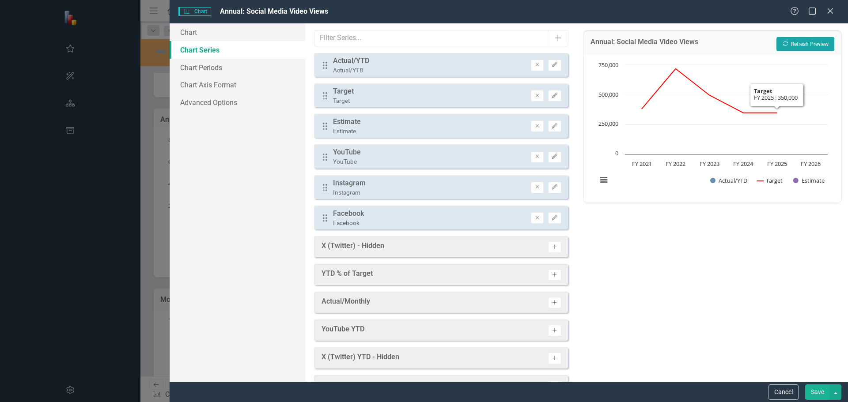
click at [806, 41] on button "Recalculate Refresh Preview" at bounding box center [806, 44] width 58 height 14
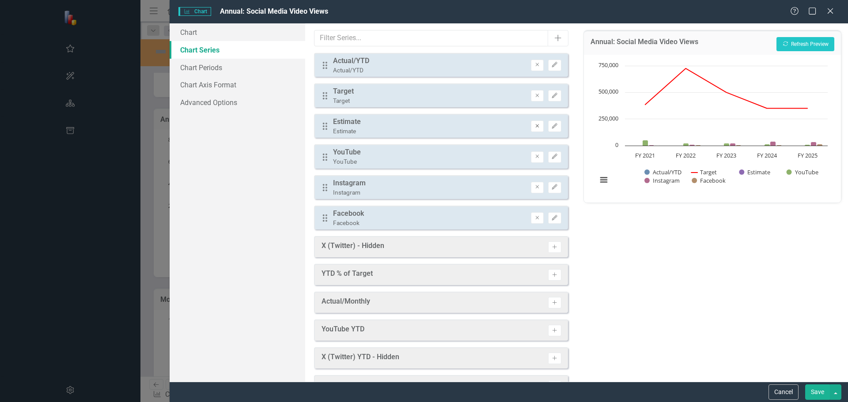
click at [536, 126] on icon "button" at bounding box center [538, 126] width 4 height 4
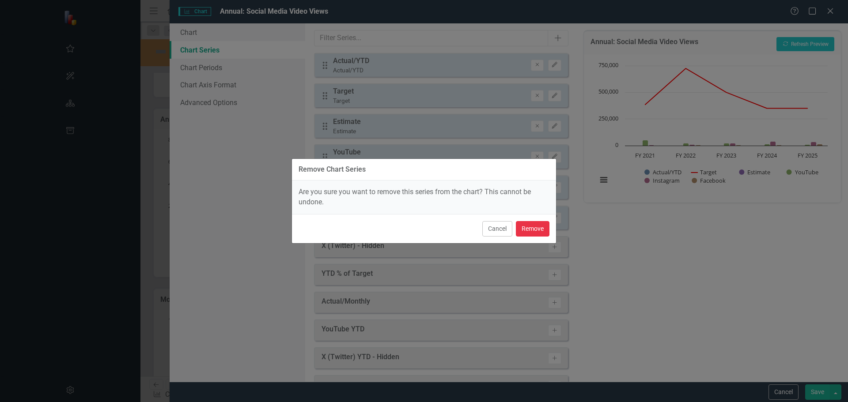
click at [527, 231] on button "Remove" at bounding box center [533, 228] width 34 height 15
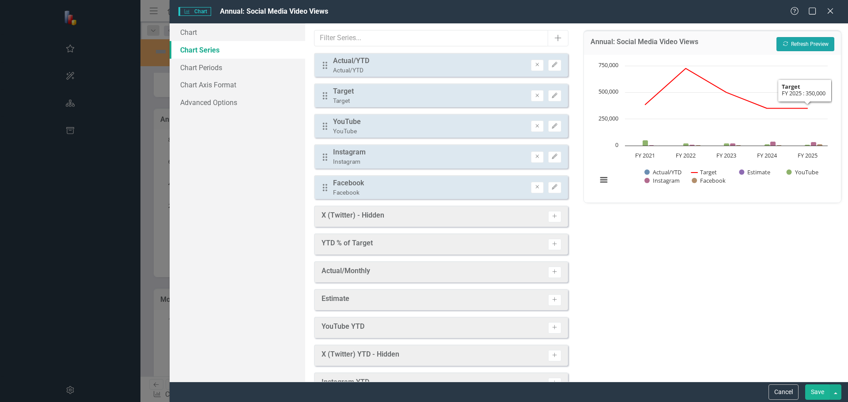
click at [805, 44] on button "Recalculate Refresh Preview" at bounding box center [806, 44] width 58 height 14
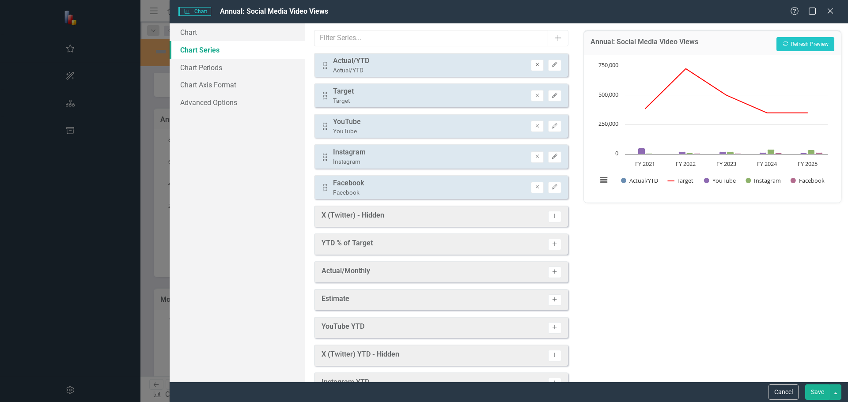
click at [534, 66] on icon "Remove" at bounding box center [537, 64] width 7 height 5
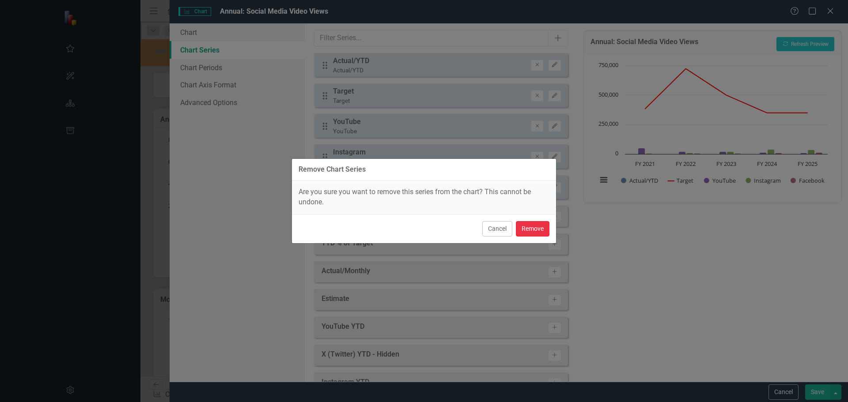
click at [538, 225] on button "Remove" at bounding box center [533, 228] width 34 height 15
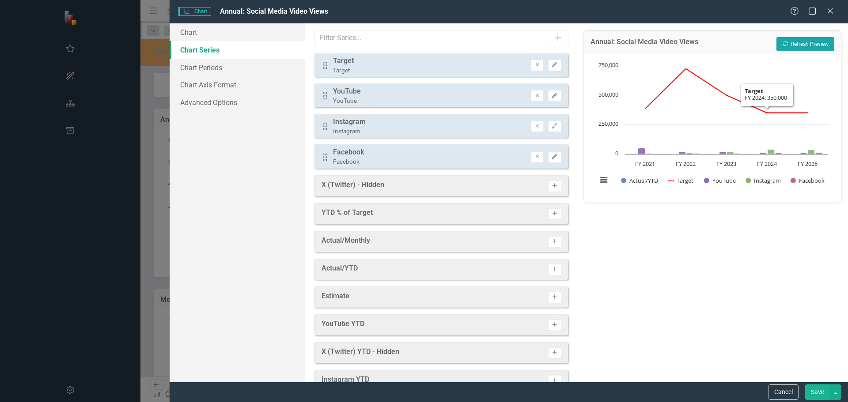
click at [796, 39] on button "Recalculate Refresh Preview" at bounding box center [806, 44] width 58 height 14
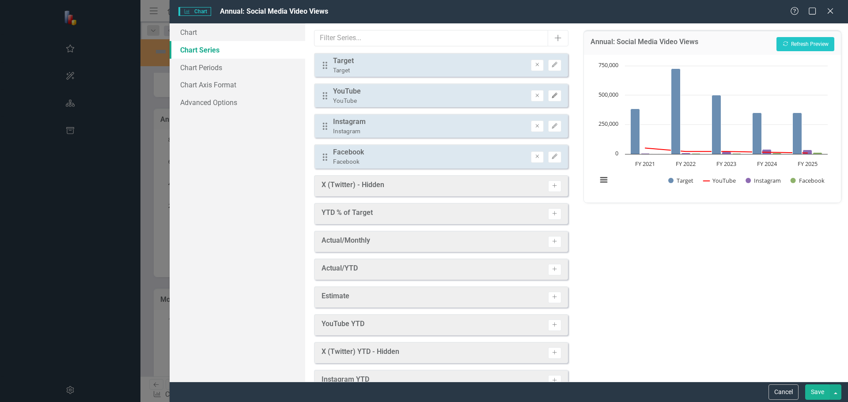
click at [551, 97] on icon "Edit" at bounding box center [554, 95] width 7 height 5
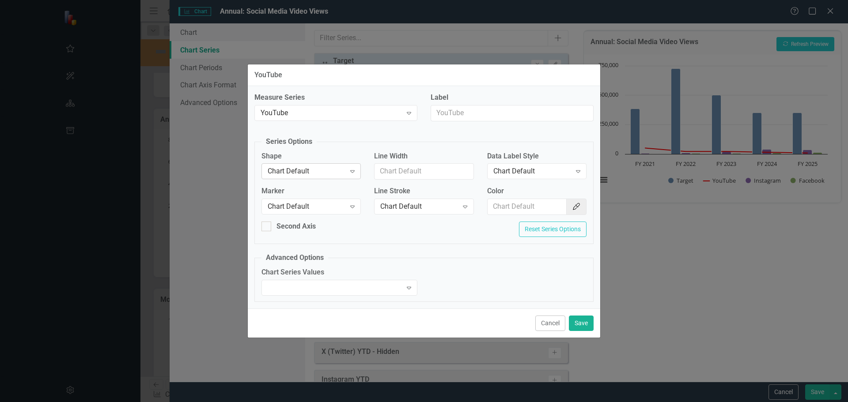
click at [351, 171] on icon "Expand" at bounding box center [352, 171] width 9 height 7
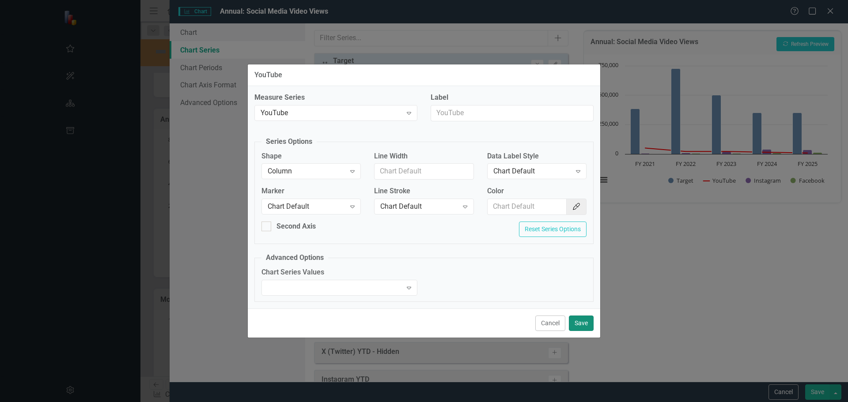
click at [580, 322] on button "Save" at bounding box center [581, 323] width 25 height 15
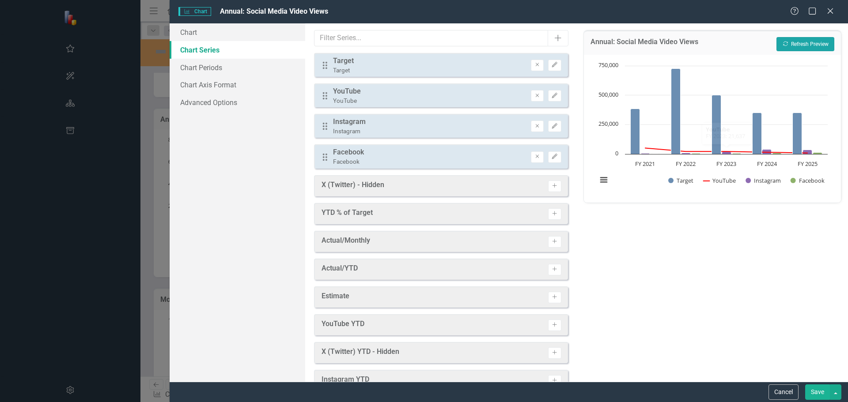
click at [803, 43] on button "Recalculate Refresh Preview" at bounding box center [806, 44] width 58 height 14
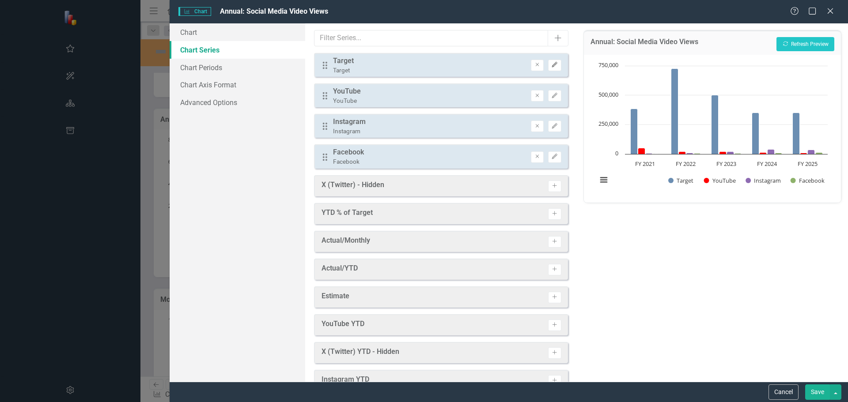
click at [551, 65] on icon "Edit" at bounding box center [554, 64] width 7 height 5
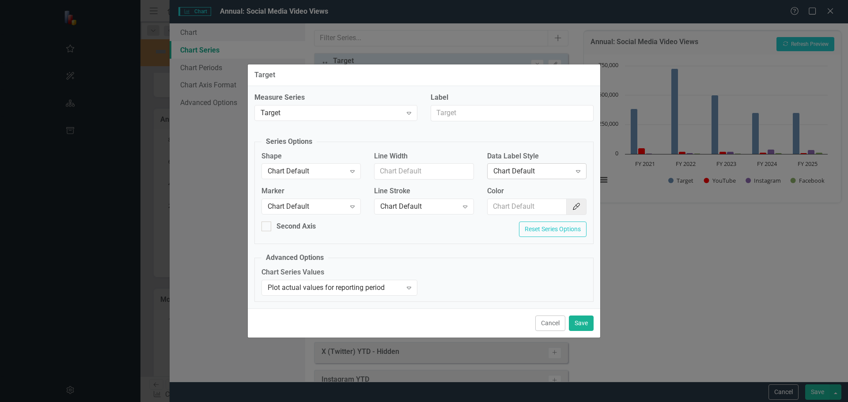
click at [575, 170] on icon "Expand" at bounding box center [578, 171] width 9 height 7
click at [352, 171] on icon at bounding box center [352, 172] width 4 height 3
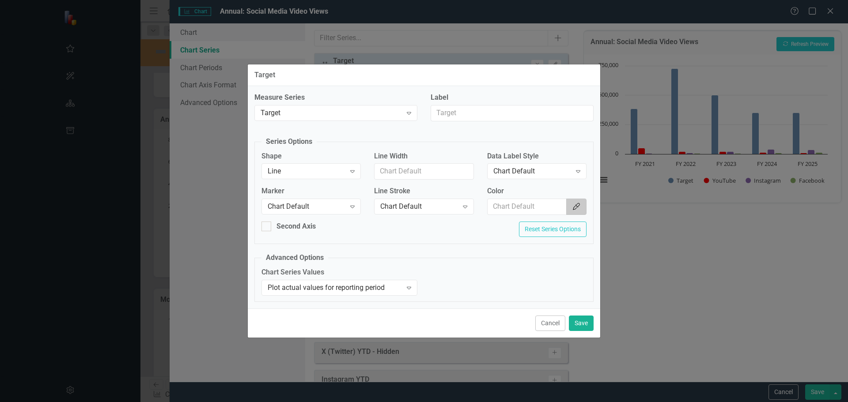
click at [577, 204] on icon "Color Picker" at bounding box center [576, 206] width 9 height 7
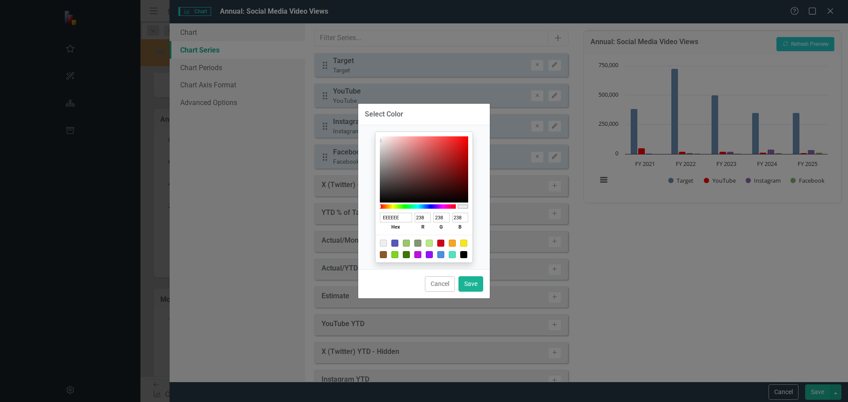
type input "D02C2C"
type input "208"
type input "44"
click at [450, 148] on div at bounding box center [424, 170] width 88 height 66
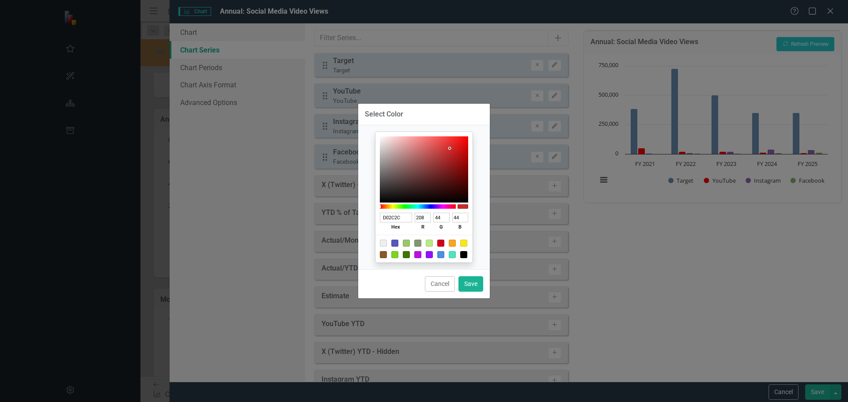
type input "CA1212"
type input "202"
type input "18"
click at [460, 150] on div at bounding box center [424, 170] width 88 height 66
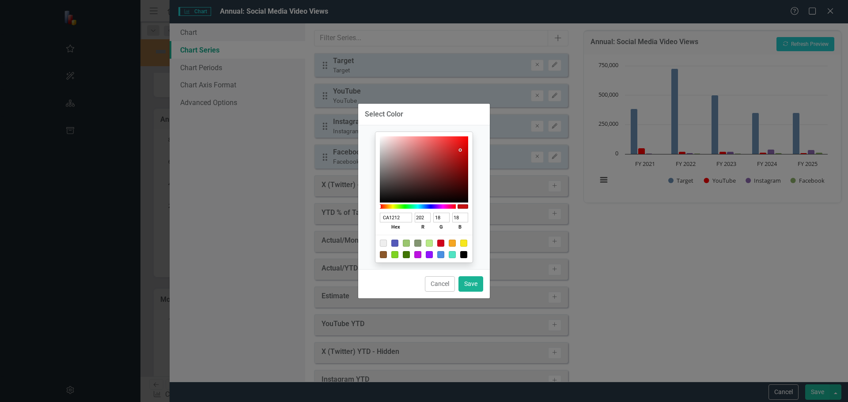
type input "E60606"
type input "230"
type input "6"
click at [466, 143] on div at bounding box center [424, 170] width 88 height 66
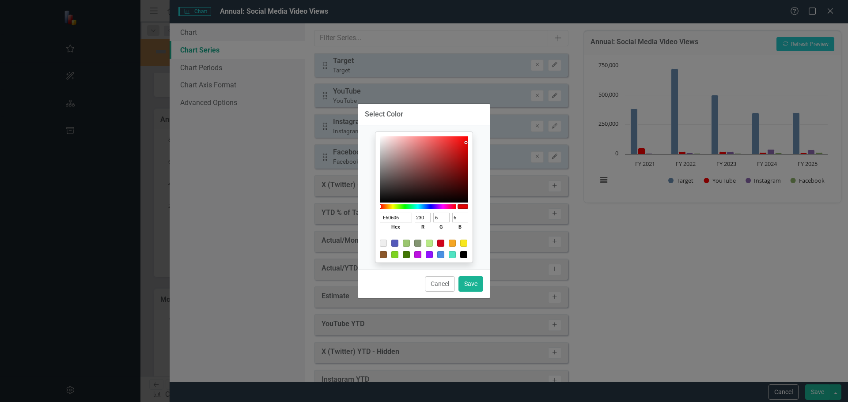
type input "E10F0F"
type input "225"
type input "15"
click at [463, 144] on div at bounding box center [424, 170] width 88 height 66
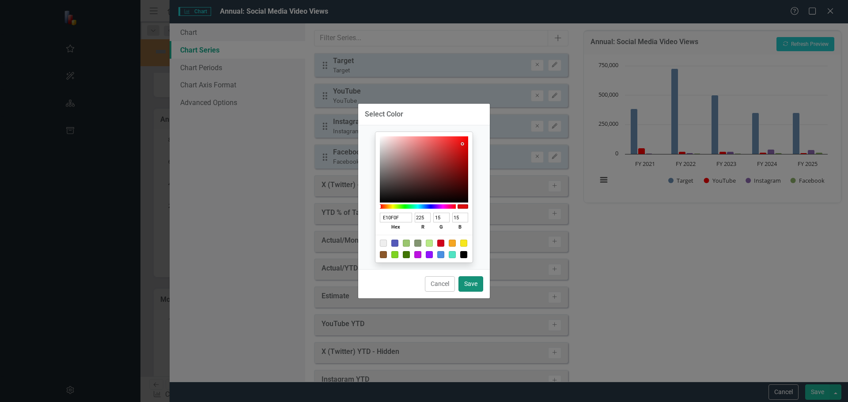
click at [471, 286] on button "Save" at bounding box center [471, 284] width 25 height 15
type input "#e10f0f"
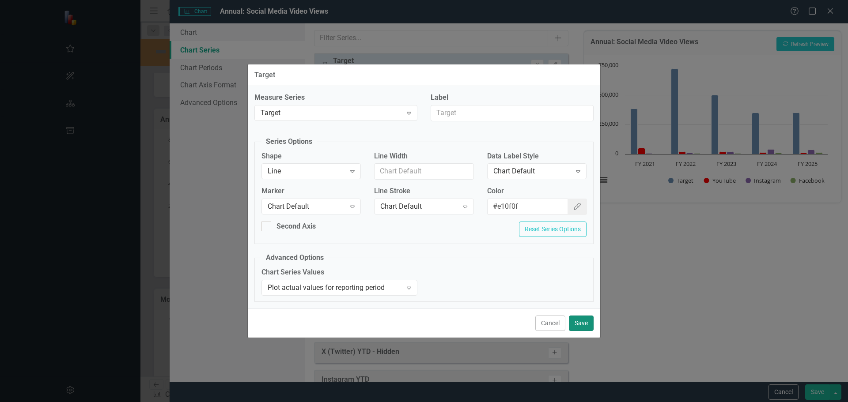
click at [581, 322] on button "Save" at bounding box center [581, 323] width 25 height 15
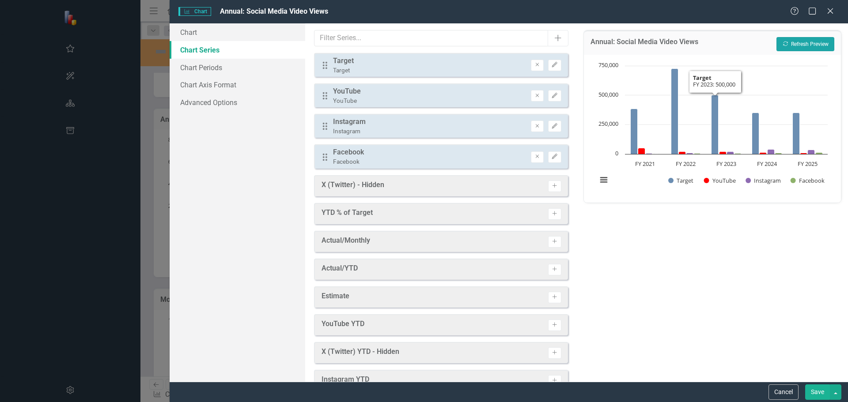
click at [786, 44] on icon "Recalculate" at bounding box center [785, 43] width 7 height 5
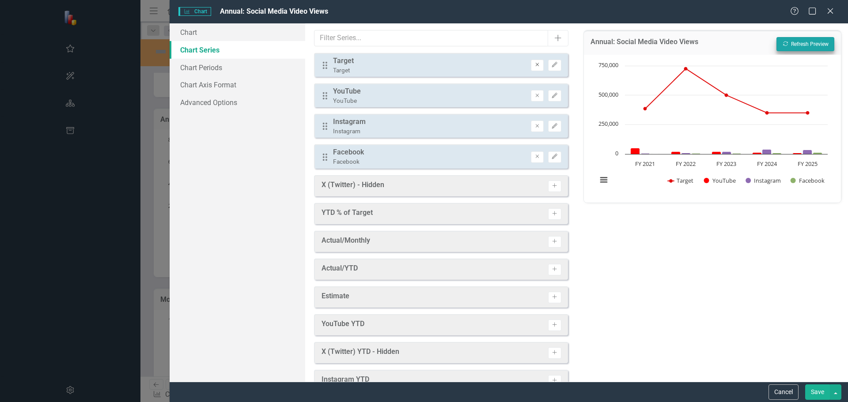
click at [534, 66] on icon "Remove" at bounding box center [537, 64] width 7 height 5
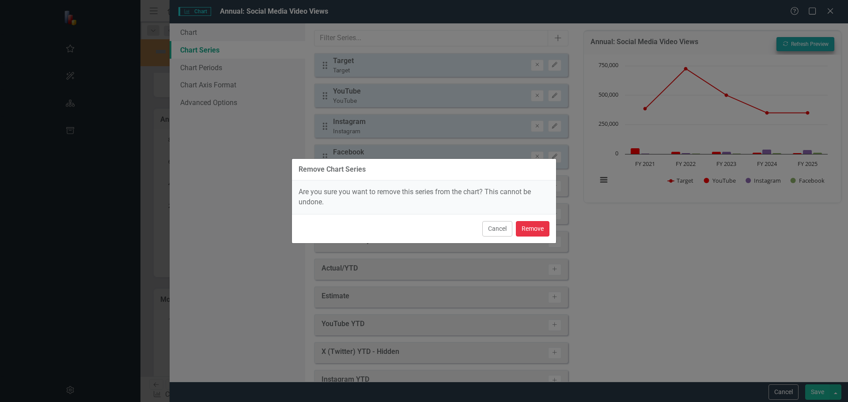
click at [534, 225] on button "Remove" at bounding box center [533, 228] width 34 height 15
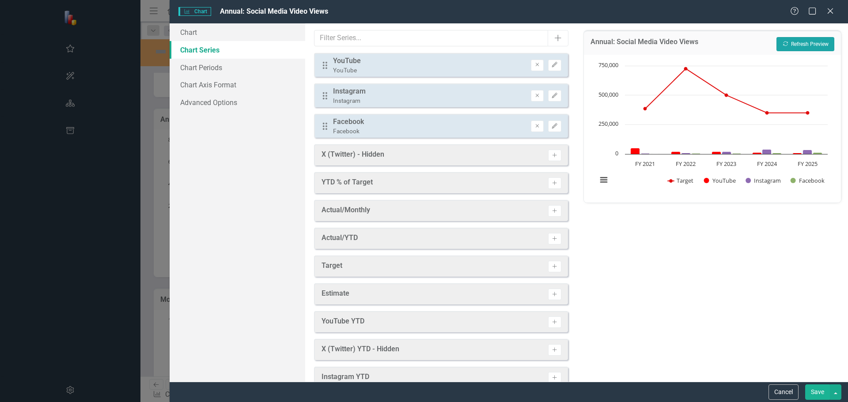
click at [801, 39] on button "Recalculate Refresh Preview" at bounding box center [806, 44] width 58 height 14
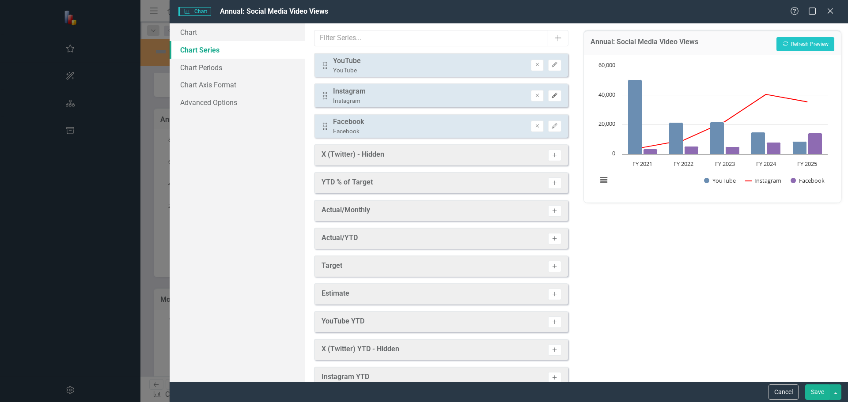
click at [552, 96] on icon "button" at bounding box center [554, 95] width 5 height 5
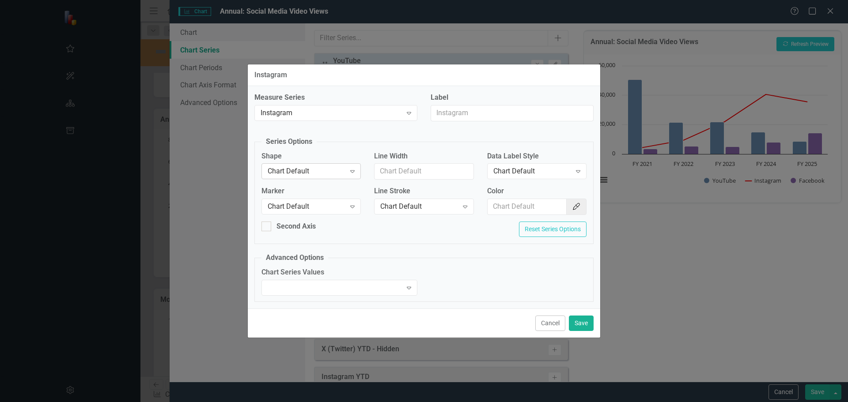
click at [355, 171] on icon at bounding box center [352, 172] width 4 height 3
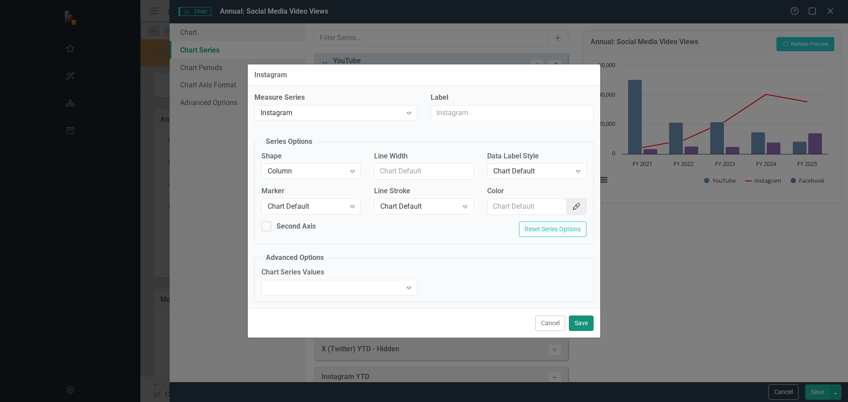
click at [580, 325] on button "Save" at bounding box center [581, 323] width 25 height 15
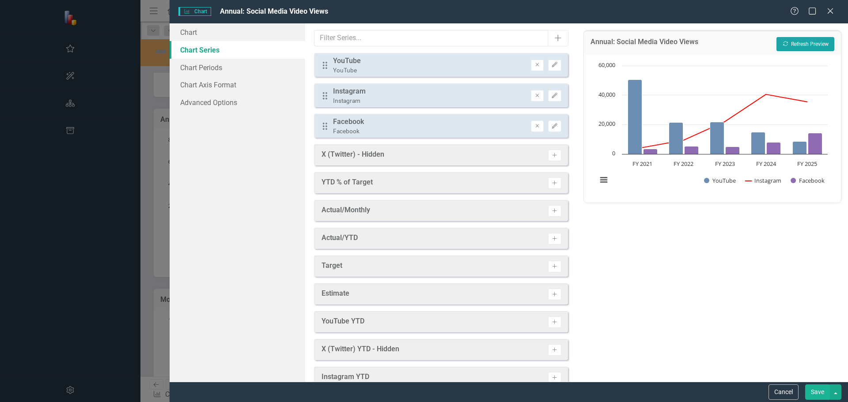
click at [796, 45] on button "Recalculate Refresh Preview" at bounding box center [806, 44] width 58 height 14
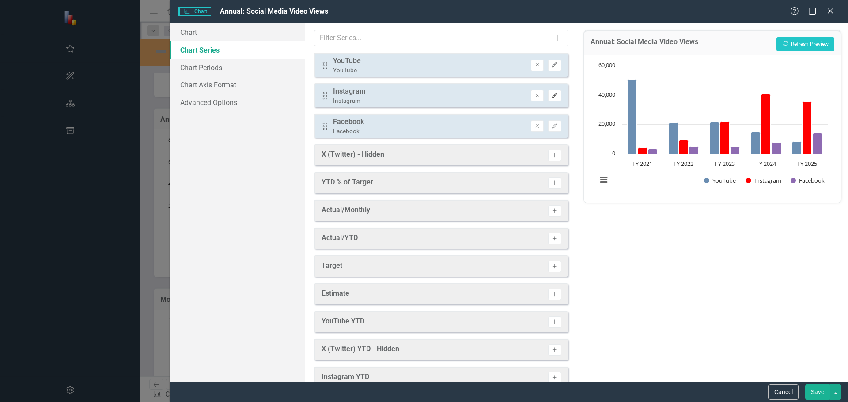
click at [551, 96] on icon "Edit" at bounding box center [554, 95] width 7 height 5
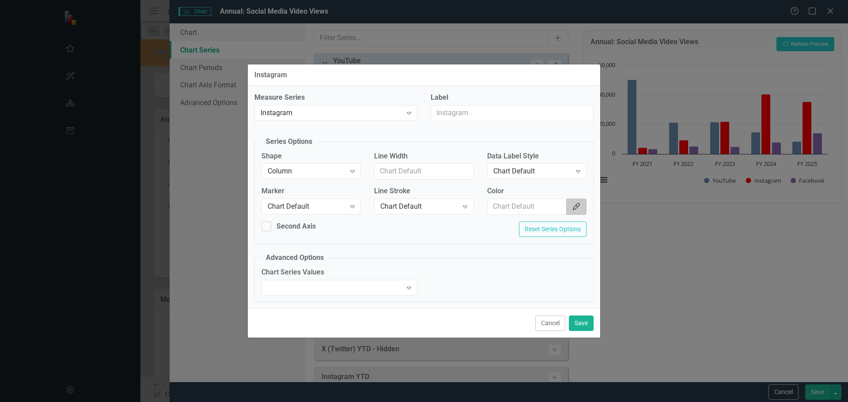
click at [572, 209] on icon "Color Picker" at bounding box center [576, 206] width 9 height 7
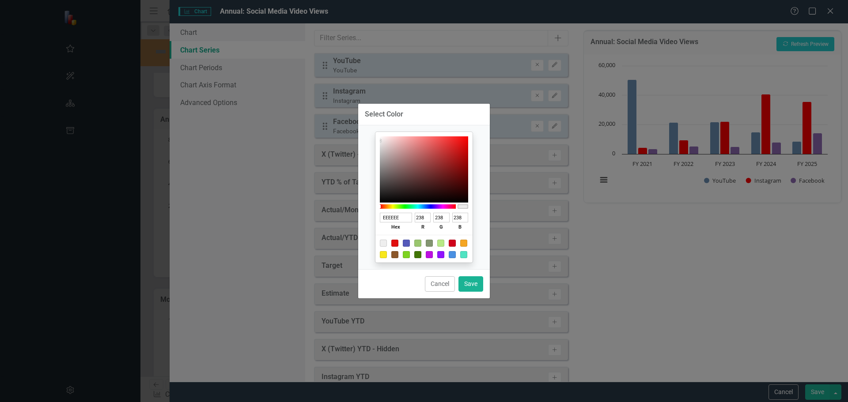
click at [420, 245] on div at bounding box center [417, 243] width 7 height 7
type input "9AC66E"
type input "154"
type input "198"
type input "110"
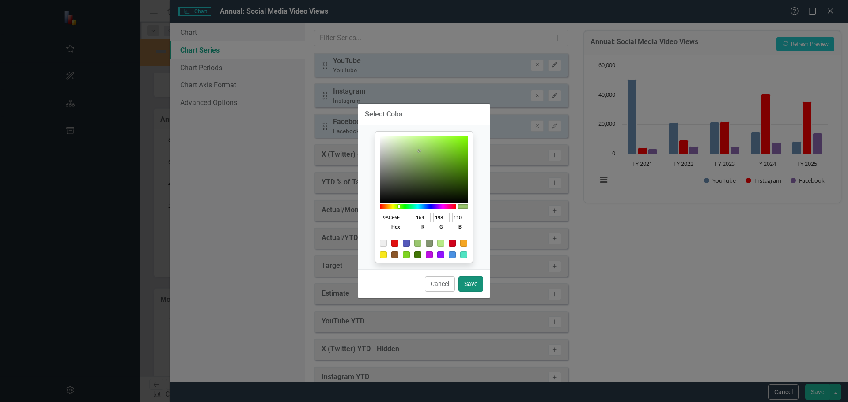
click at [478, 288] on button "Save" at bounding box center [471, 284] width 25 height 15
type input "#9ac66e"
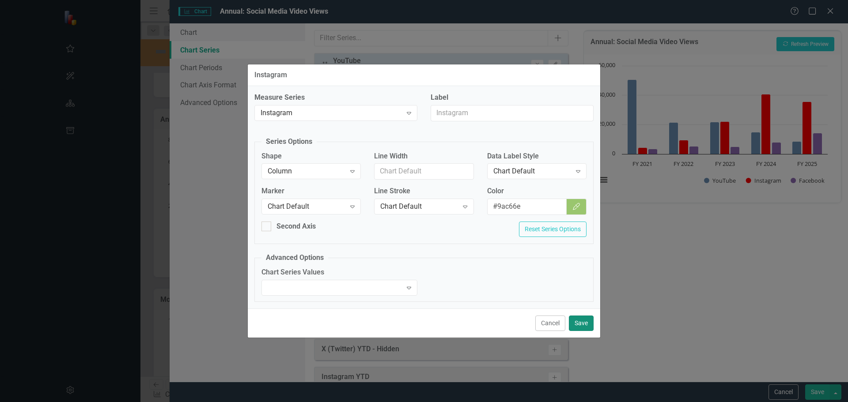
click at [582, 322] on button "Save" at bounding box center [581, 323] width 25 height 15
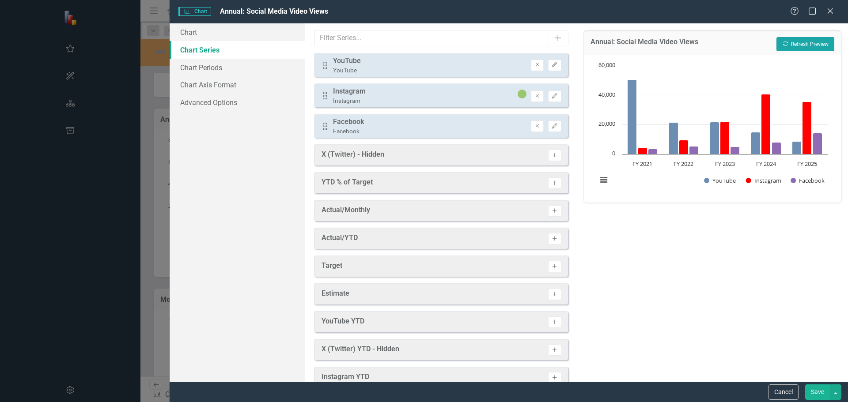
click at [789, 48] on button "Recalculate Refresh Preview" at bounding box center [806, 44] width 58 height 14
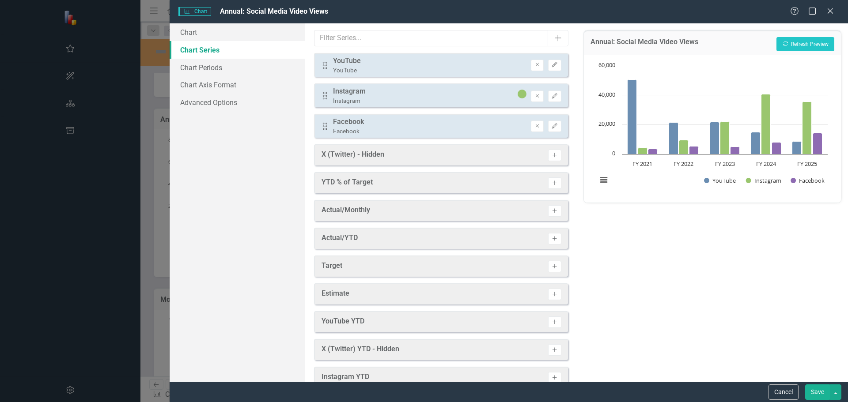
click at [818, 393] on button "Save" at bounding box center [817, 392] width 25 height 15
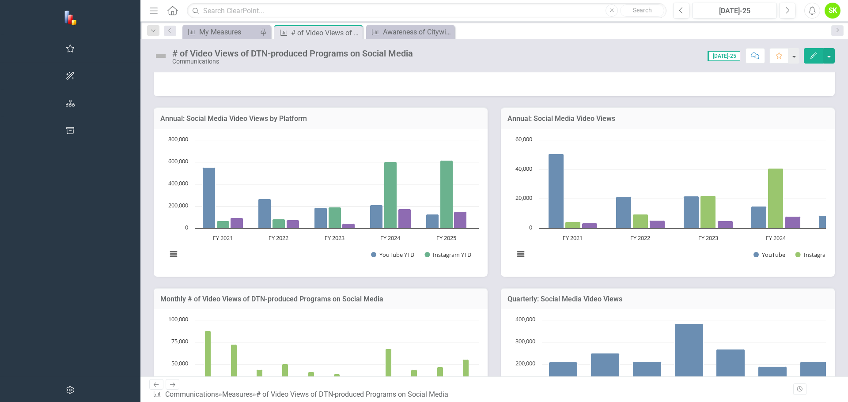
click at [817, 56] on icon "Edit" at bounding box center [814, 56] width 8 height 6
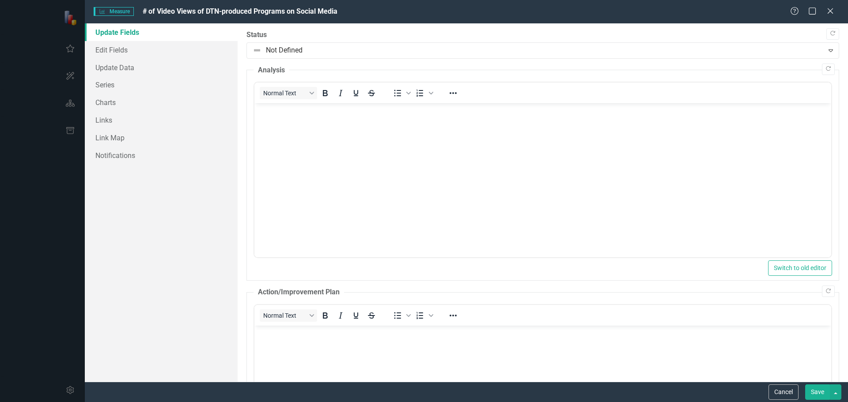
scroll to position [0, 0]
click at [106, 83] on link "Series" at bounding box center [161, 85] width 153 height 18
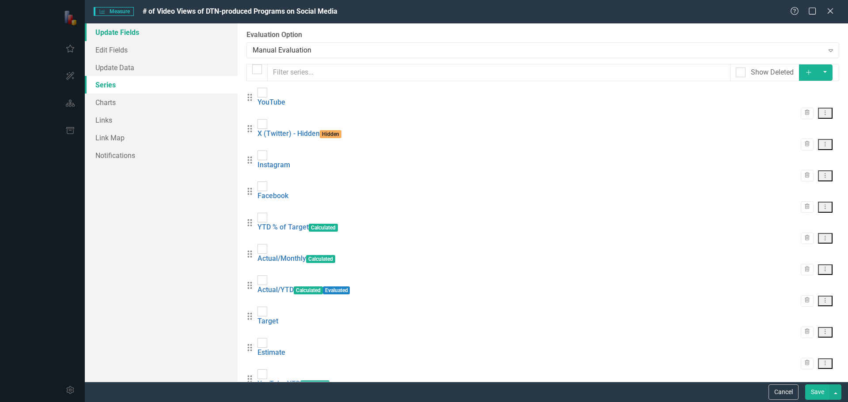
click at [127, 34] on link "Update Fields" at bounding box center [161, 32] width 153 height 18
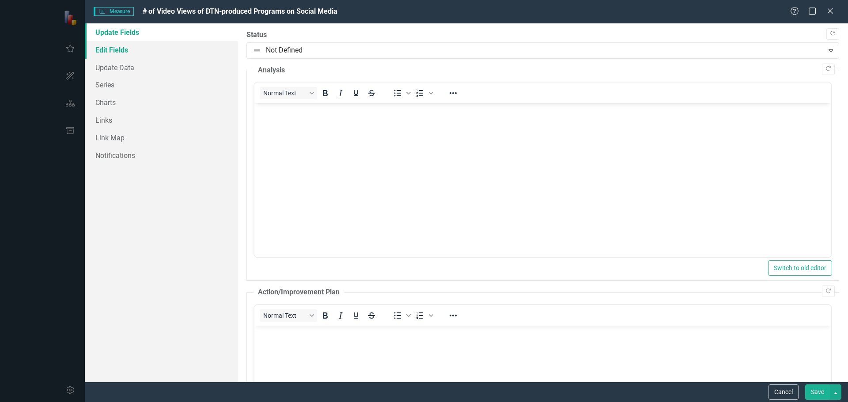
click at [120, 48] on link "Edit Fields" at bounding box center [161, 50] width 153 height 18
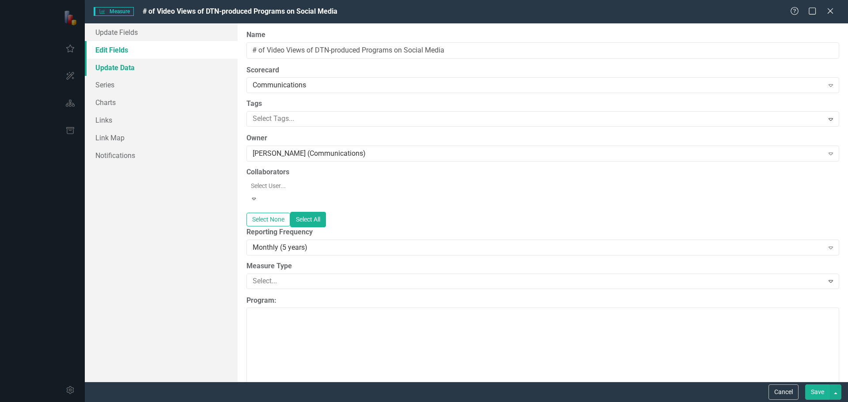
click at [113, 68] on link "Update Data" at bounding box center [161, 68] width 153 height 18
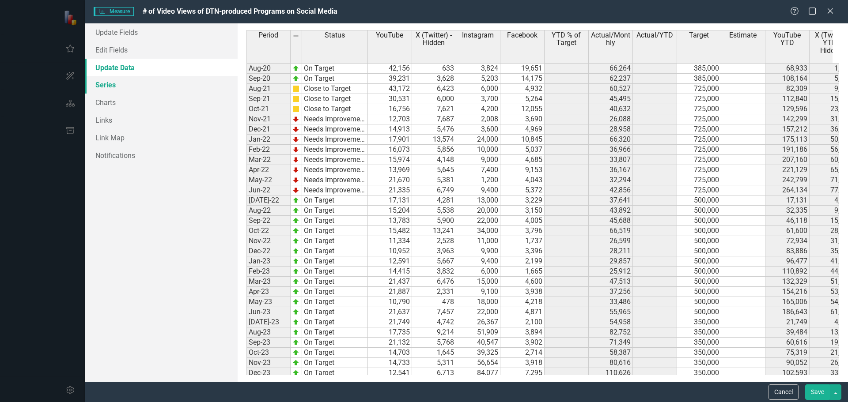
click at [113, 82] on link "Series" at bounding box center [161, 85] width 153 height 18
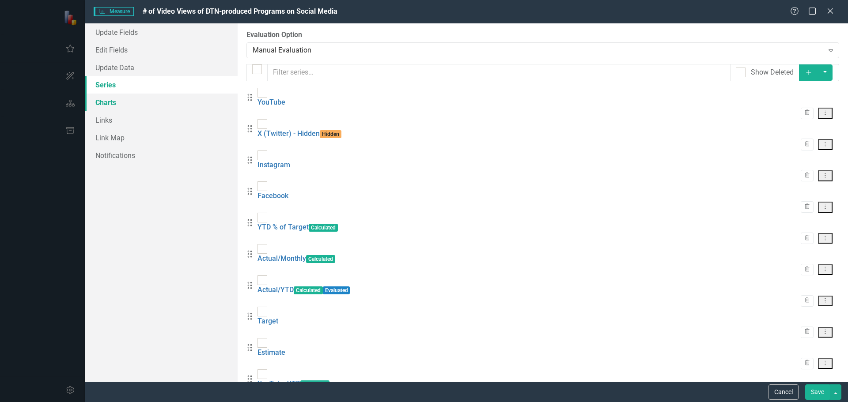
click at [108, 102] on link "Charts" at bounding box center [161, 103] width 153 height 18
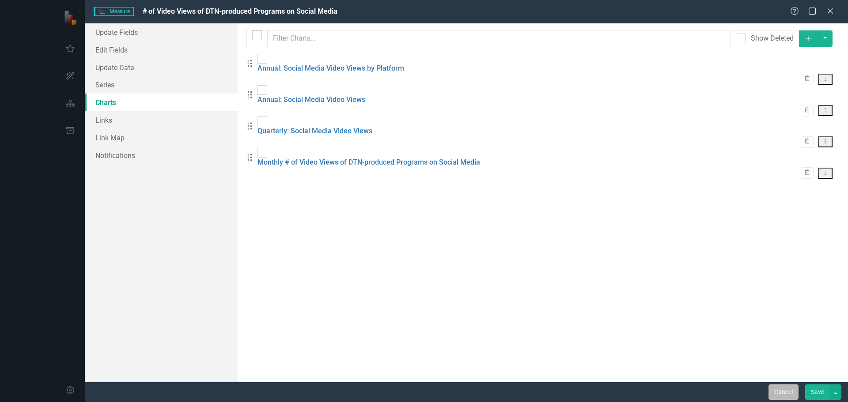
click at [780, 390] on button "Cancel" at bounding box center [784, 392] width 30 height 15
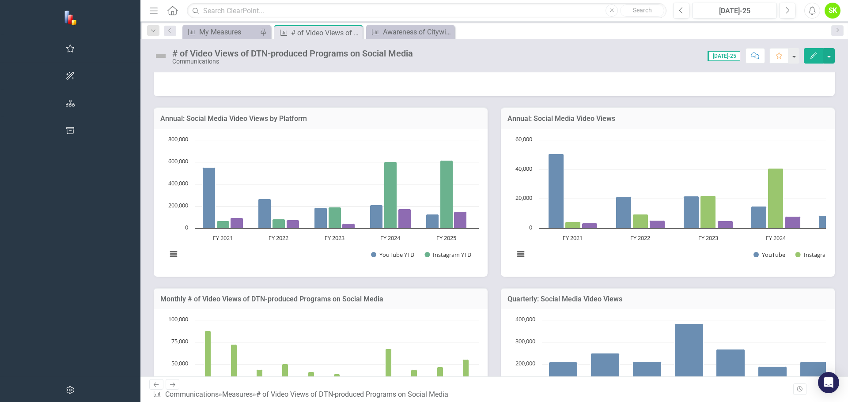
click at [508, 119] on h3 "Annual: Social Media Video Views" at bounding box center [668, 119] width 321 height 8
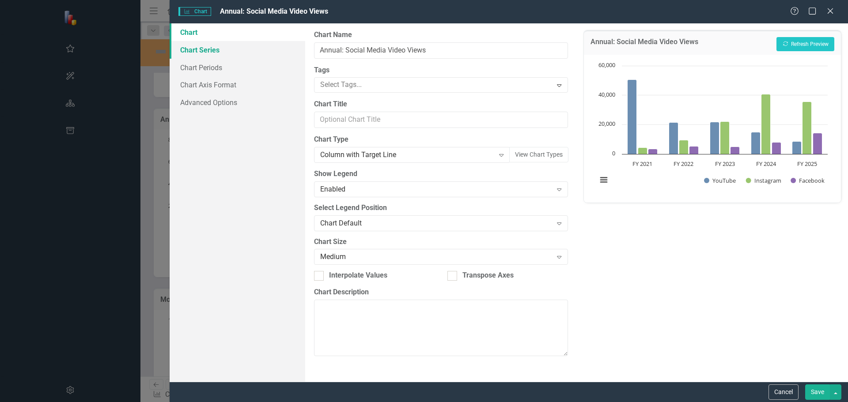
click at [200, 49] on link "Chart Series" at bounding box center [238, 50] width 136 height 18
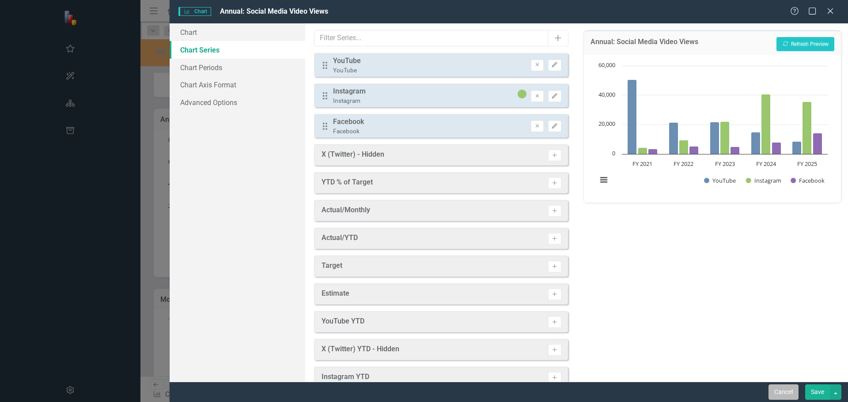
click at [787, 389] on button "Cancel" at bounding box center [784, 392] width 30 height 15
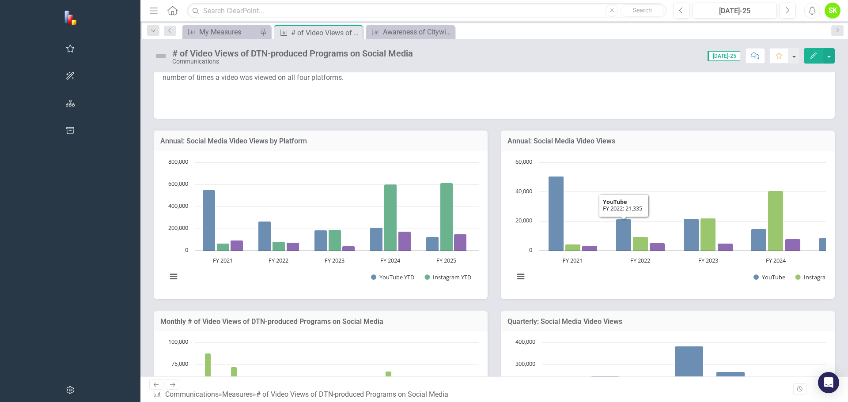
scroll to position [111, 0]
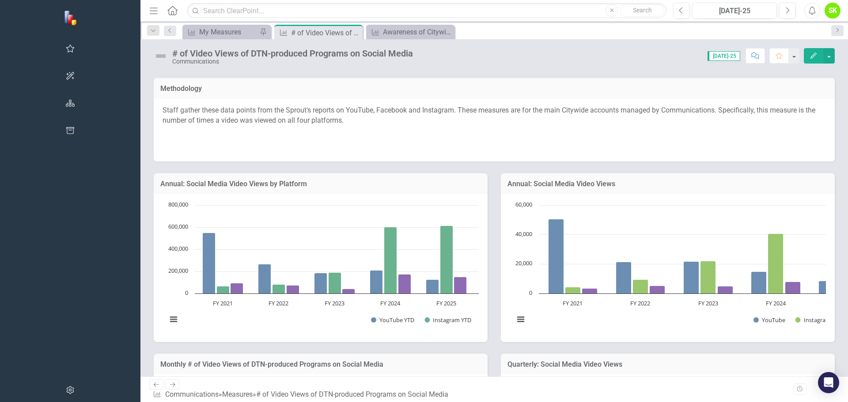
click at [508, 181] on h3 "Annual: Social Media Video Views" at bounding box center [668, 184] width 321 height 8
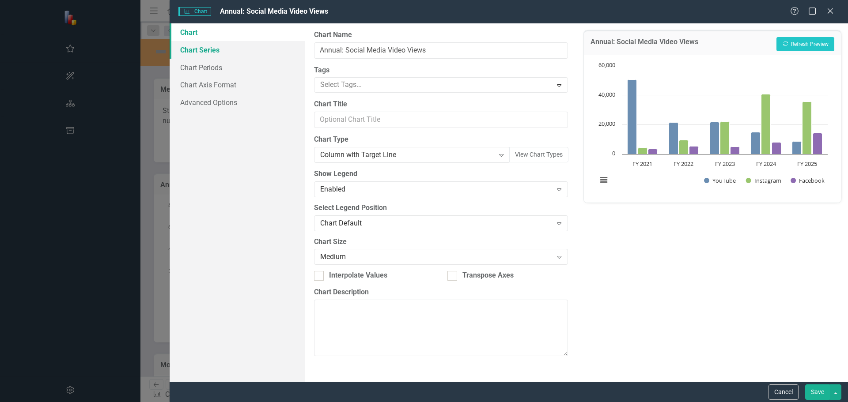
click at [200, 51] on link "Chart Series" at bounding box center [238, 50] width 136 height 18
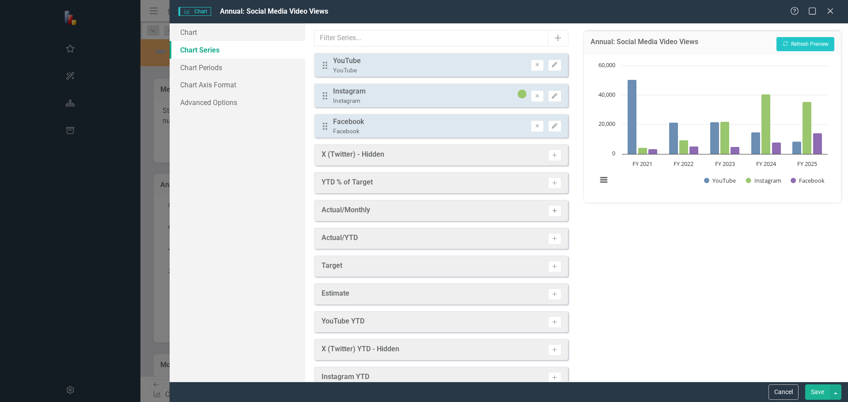
click at [552, 212] on button "Activate" at bounding box center [554, 210] width 13 height 11
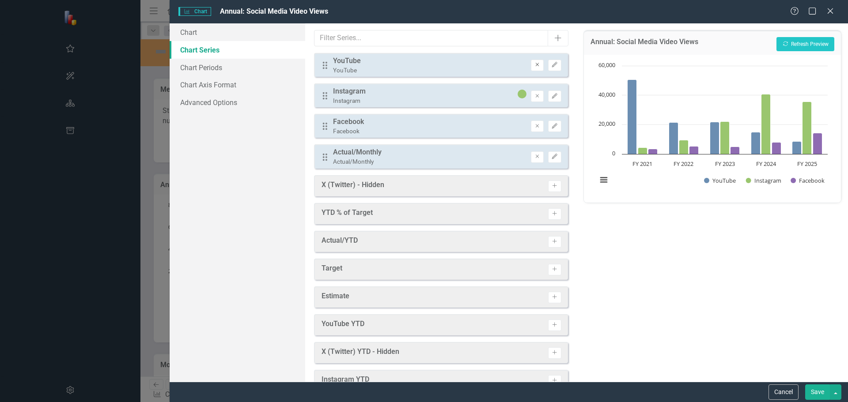
click at [534, 64] on icon "Remove" at bounding box center [537, 64] width 7 height 5
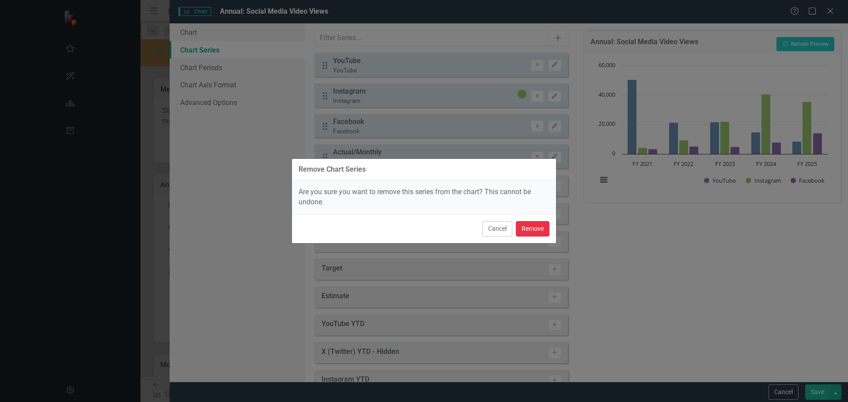
click at [534, 225] on button "Remove" at bounding box center [533, 228] width 34 height 15
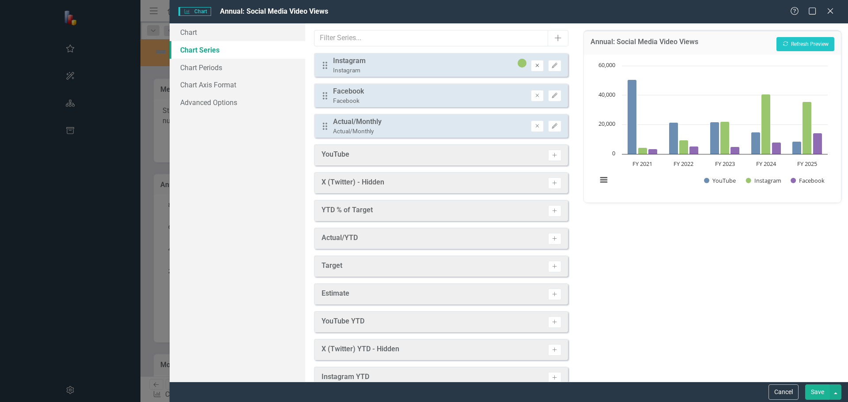
click at [534, 67] on icon "Remove" at bounding box center [537, 65] width 7 height 5
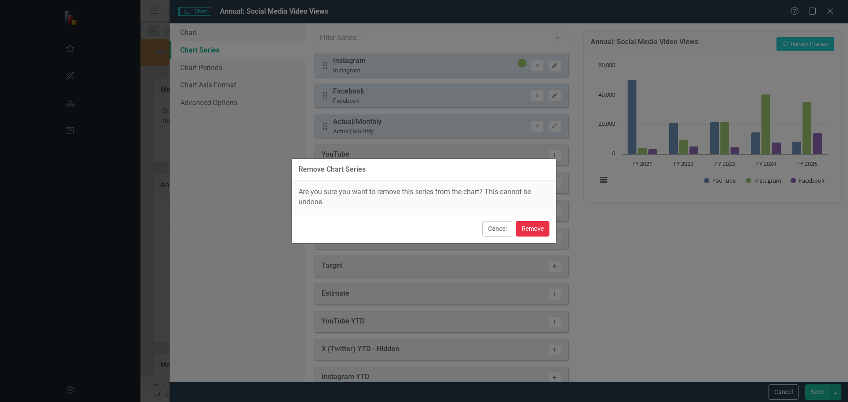
click at [529, 229] on button "Remove" at bounding box center [533, 228] width 34 height 15
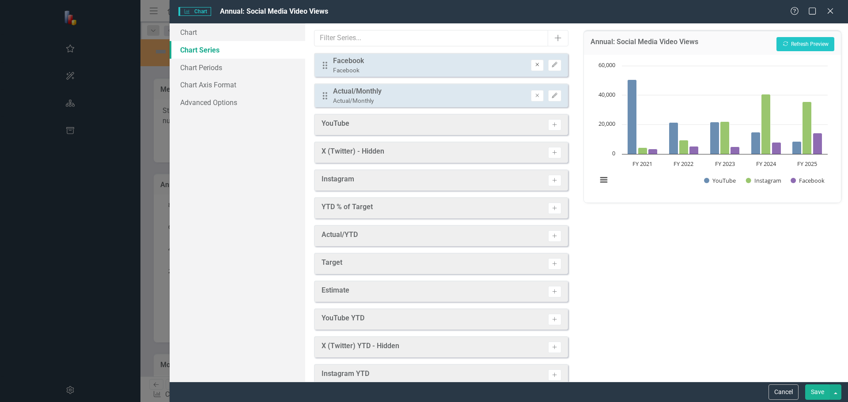
click at [534, 67] on icon "Remove" at bounding box center [537, 64] width 7 height 5
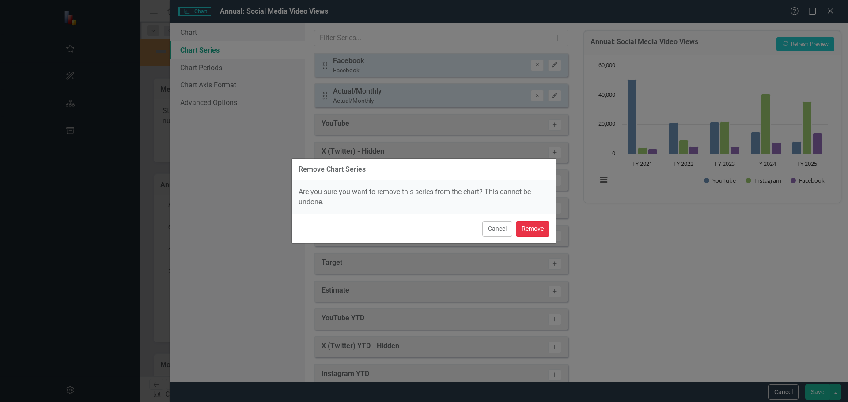
click at [535, 230] on button "Remove" at bounding box center [533, 228] width 34 height 15
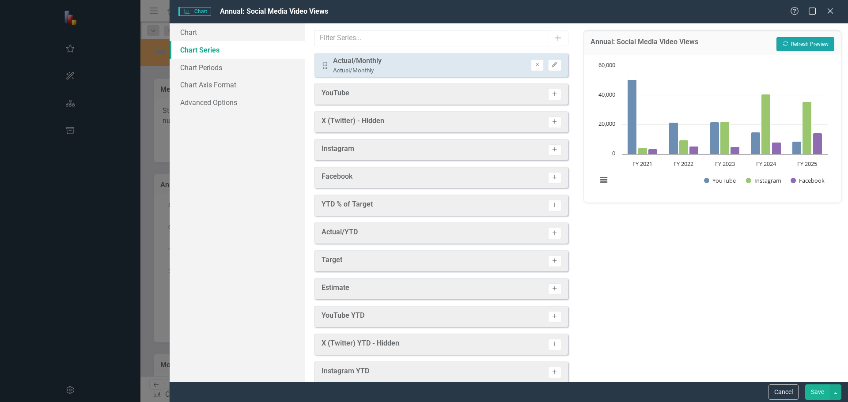
click at [796, 47] on button "Recalculate Refresh Preview" at bounding box center [806, 44] width 58 height 14
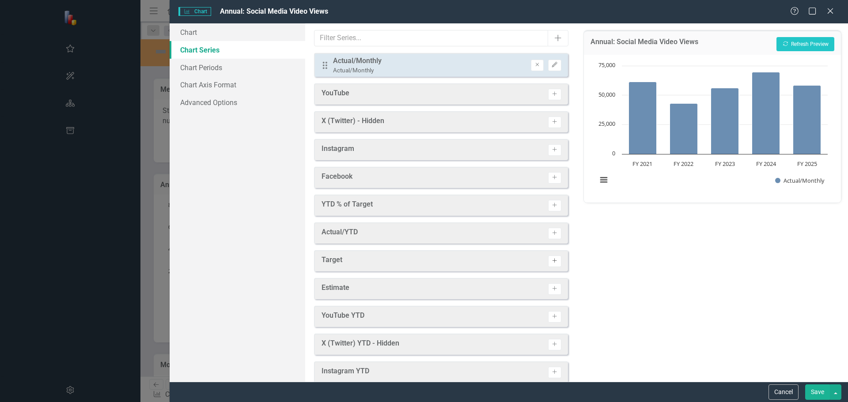
click at [551, 260] on icon "Activate" at bounding box center [554, 260] width 7 height 5
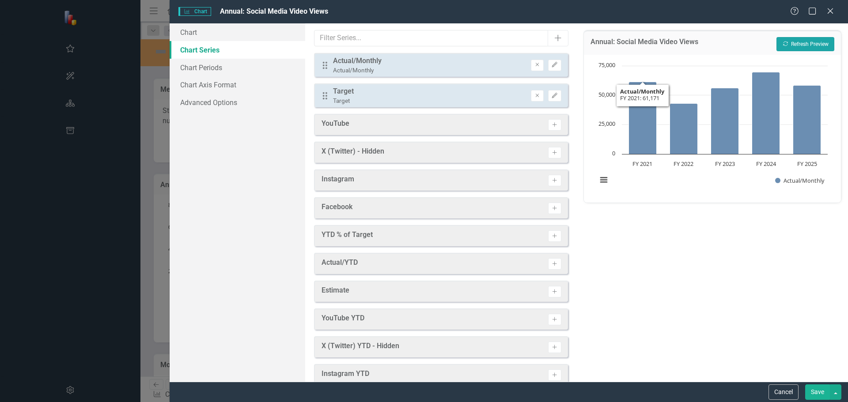
click at [797, 38] on button "Recalculate Refresh Preview" at bounding box center [806, 44] width 58 height 14
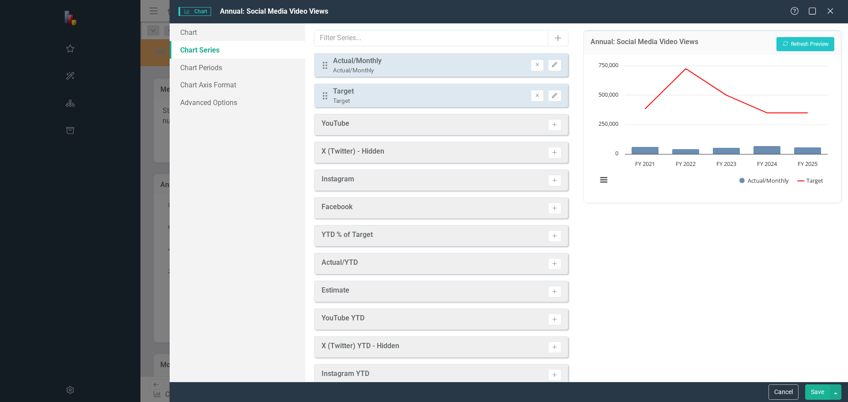
click at [816, 392] on button "Save" at bounding box center [817, 392] width 25 height 15
